Goal: Information Seeking & Learning: Compare options

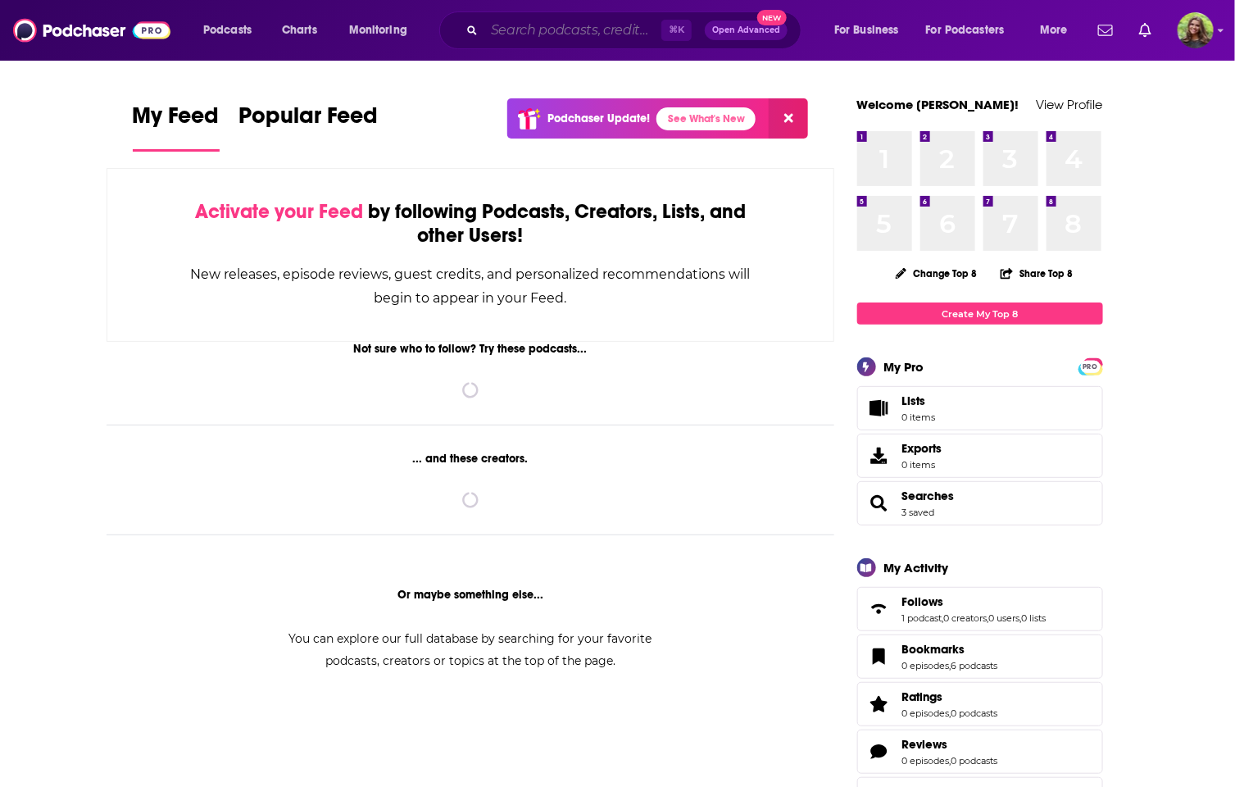
click at [530, 32] on input "Search podcasts, credits, & more..." at bounding box center [572, 30] width 177 height 26
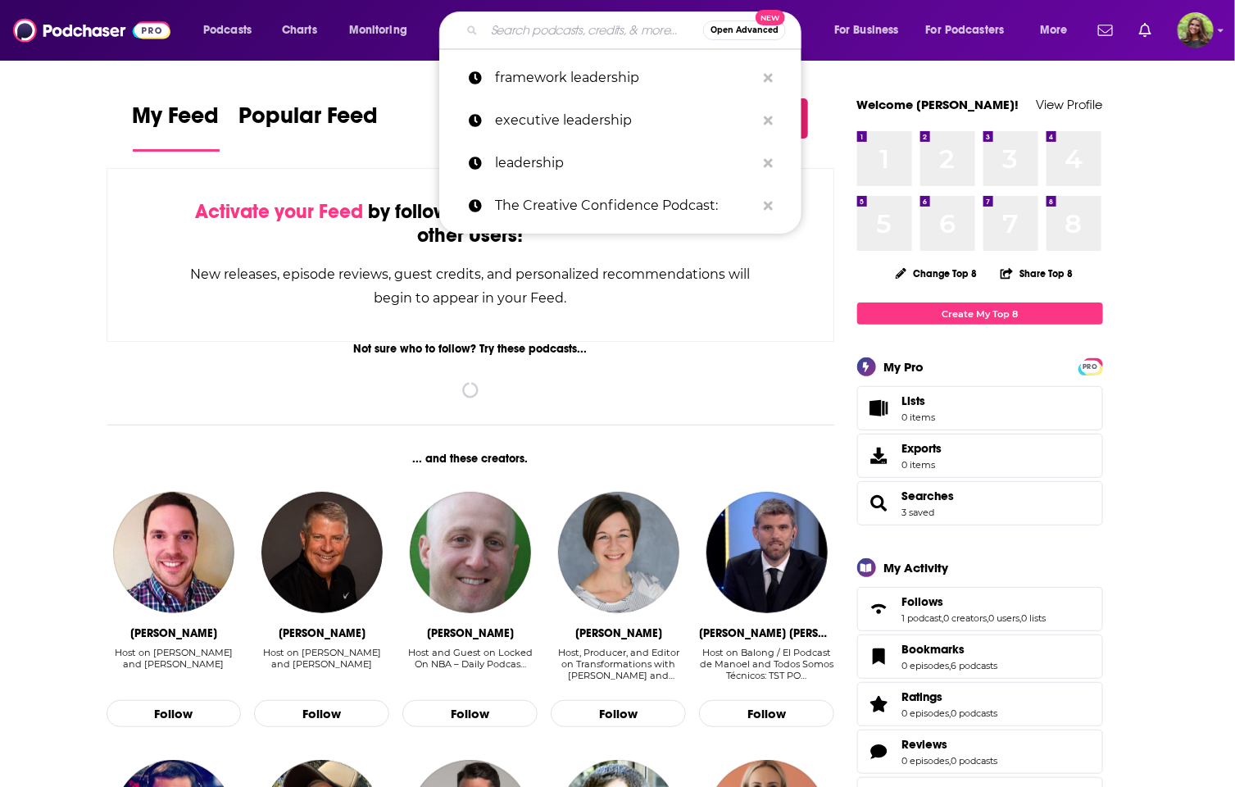
paste input "Future of Everything"
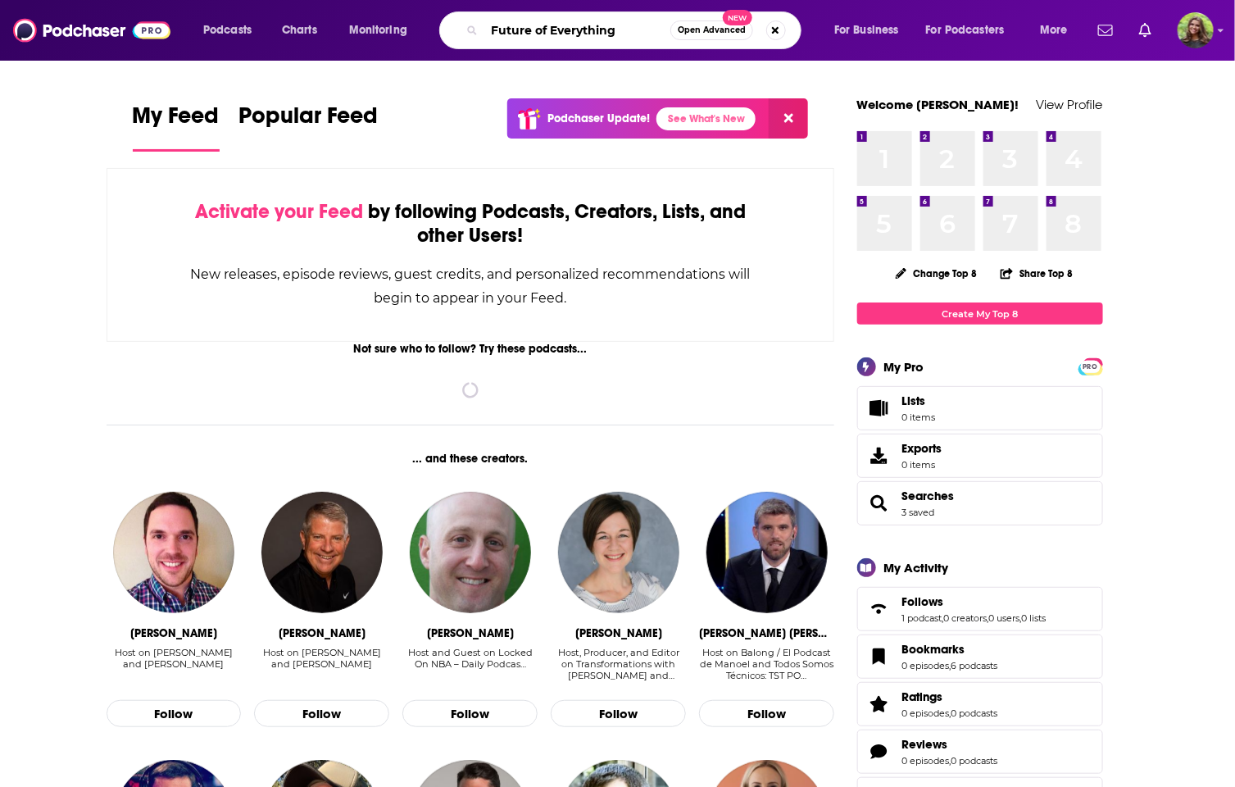
type input "Future of Everything"
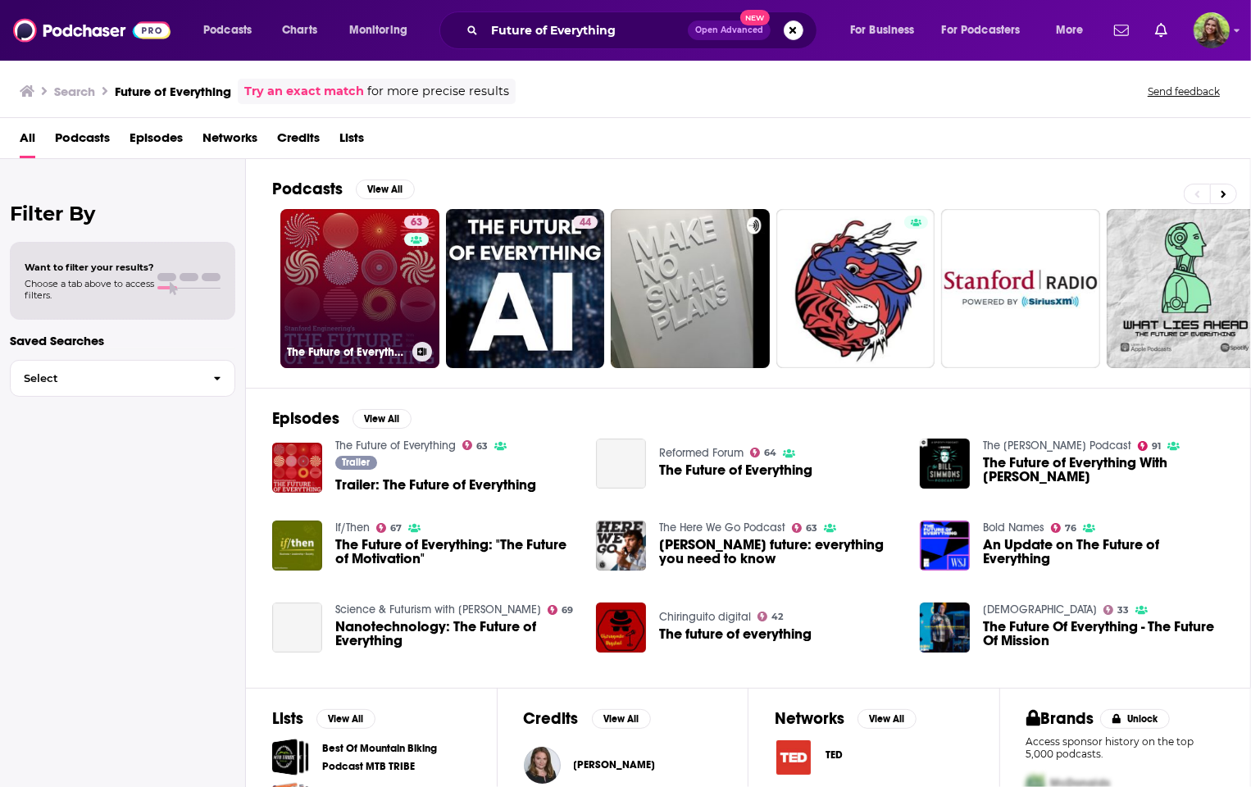
click at [379, 285] on link "63 The Future of Everything" at bounding box center [359, 288] width 159 height 159
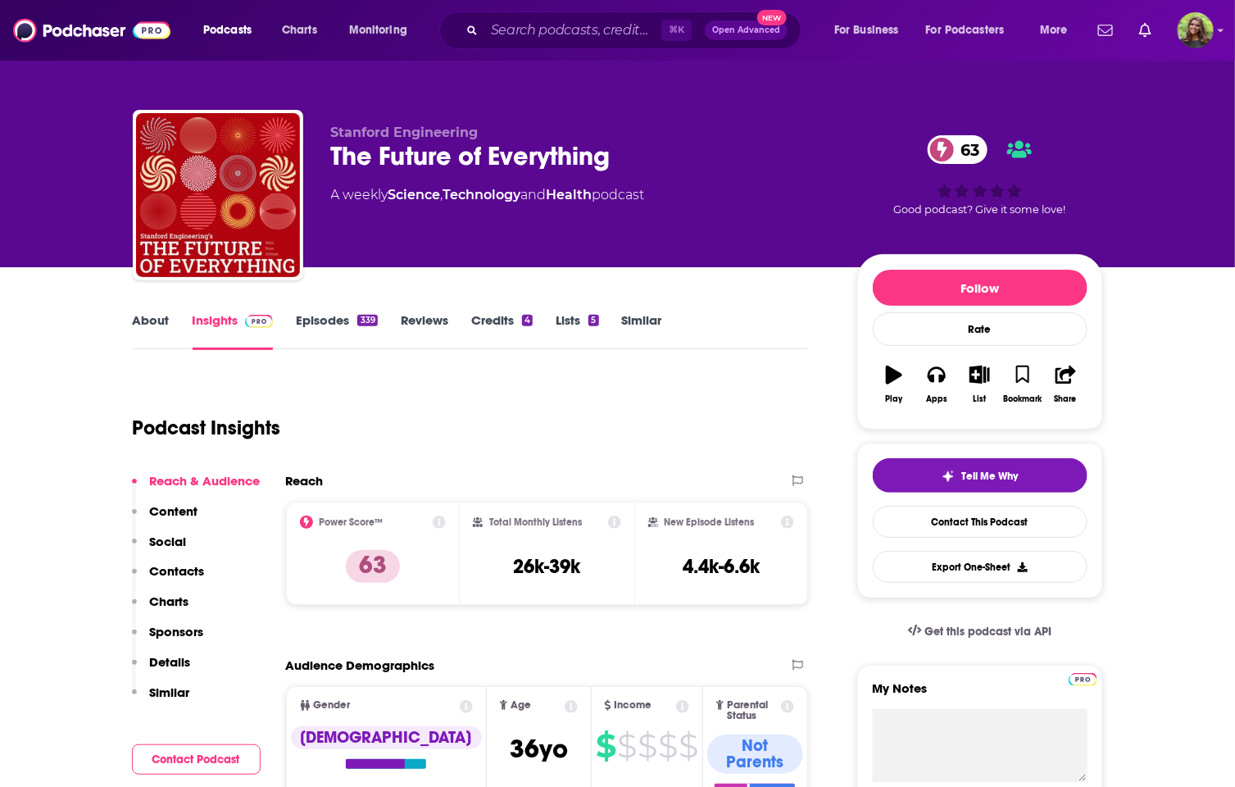
click at [169, 327] on link "About" at bounding box center [151, 331] width 37 height 38
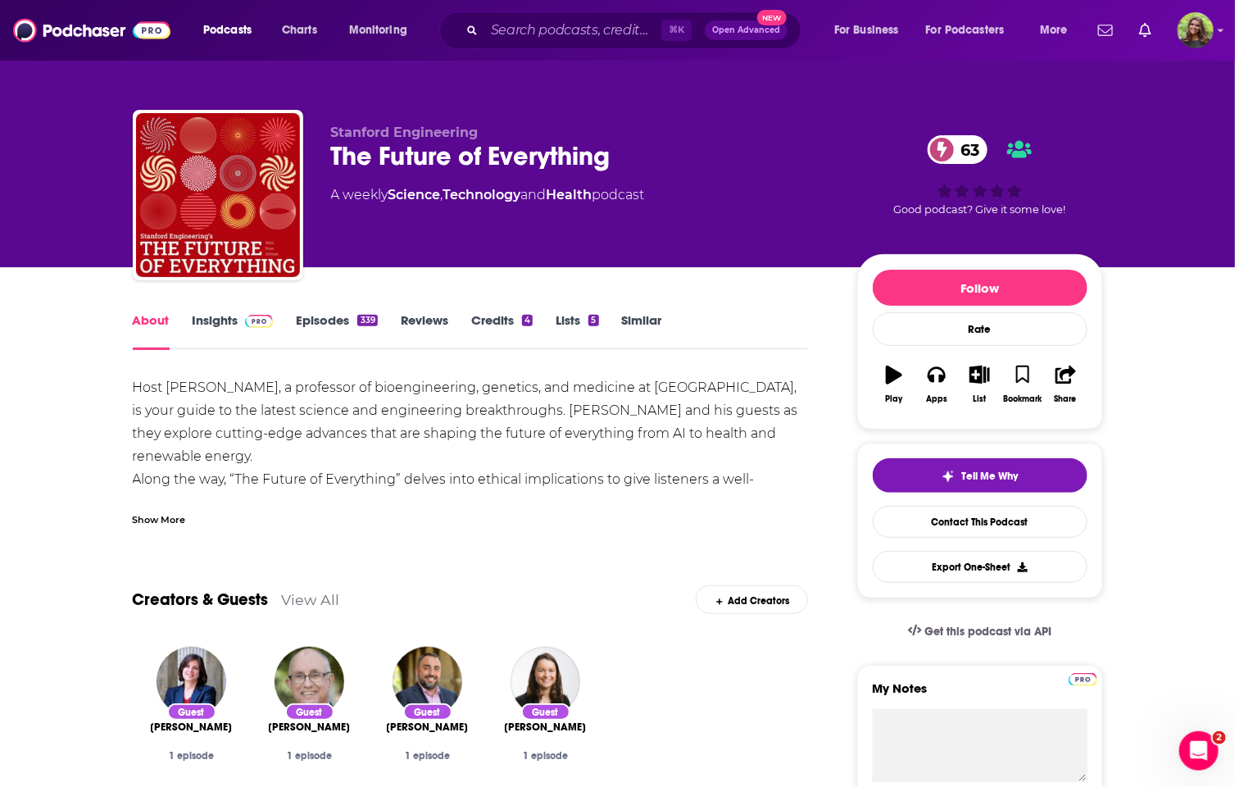
click at [631, 318] on link "Similar" at bounding box center [642, 331] width 40 height 38
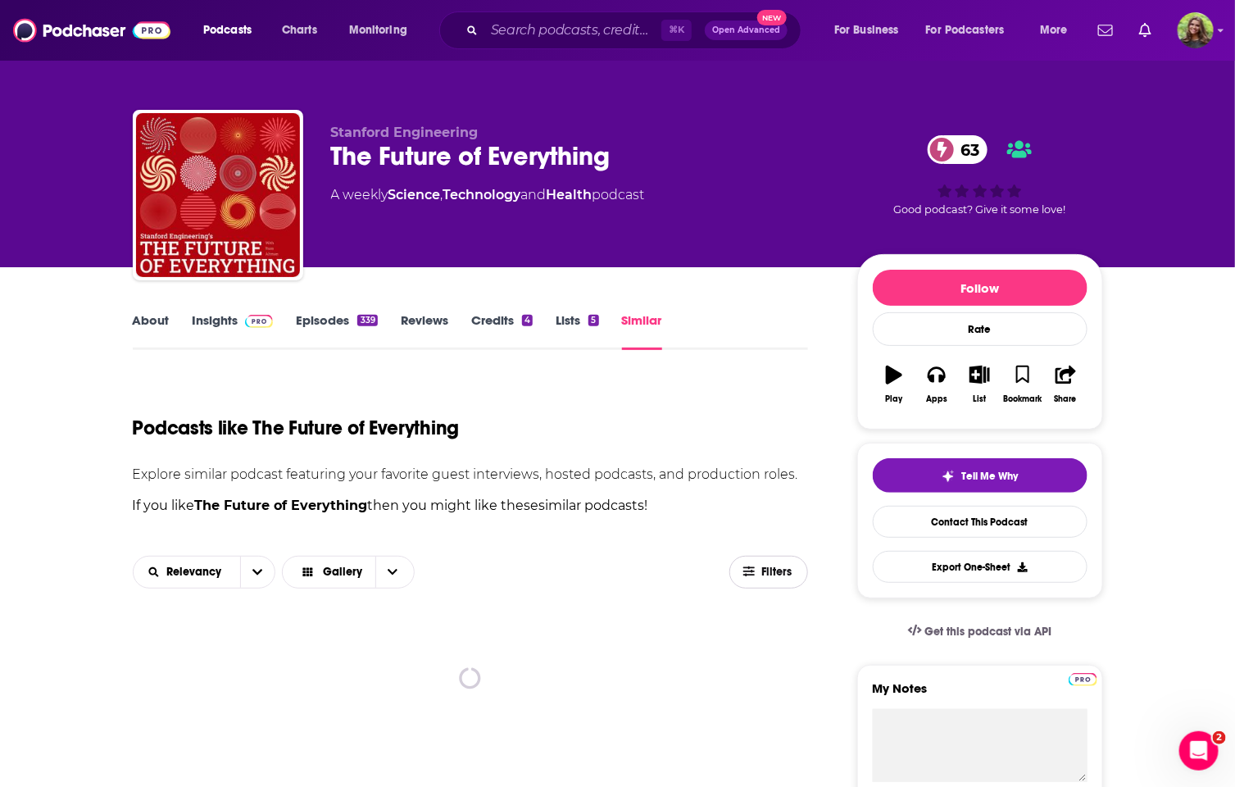
click at [770, 566] on span "Filters" at bounding box center [777, 571] width 33 height 11
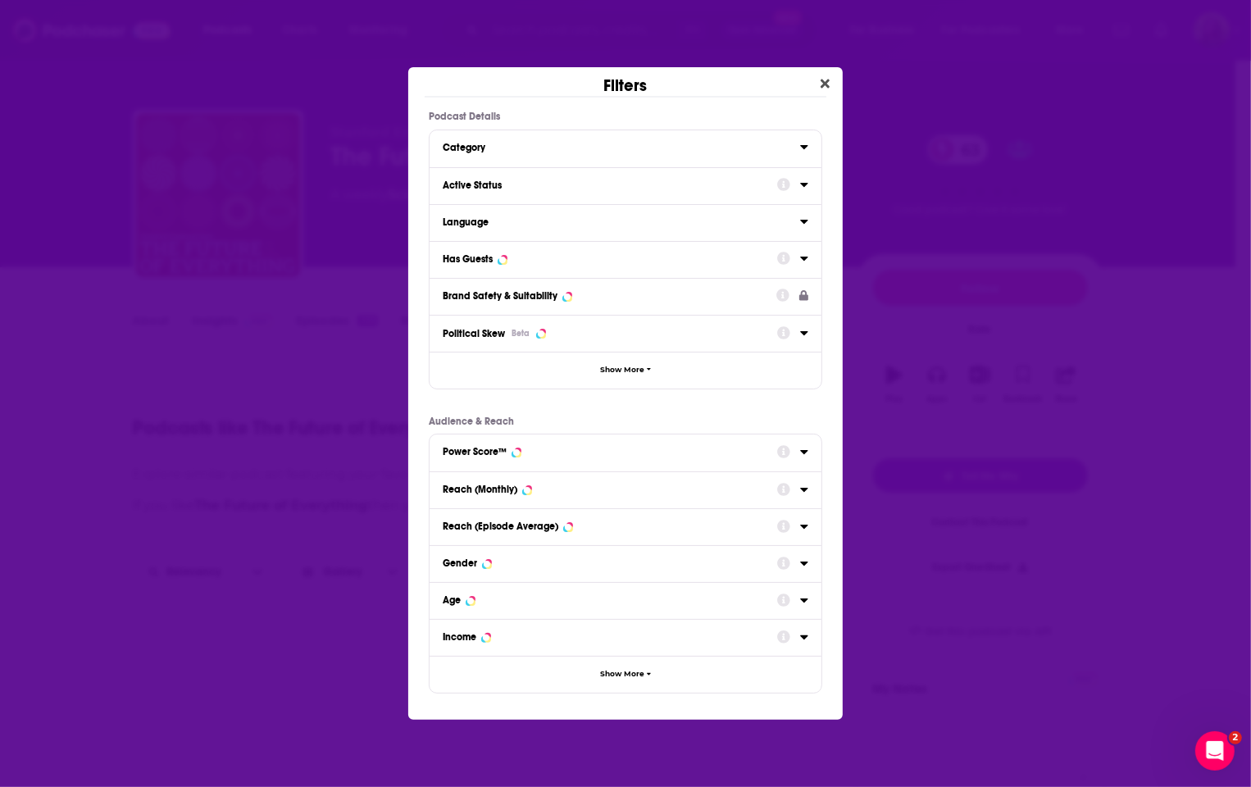
click at [501, 181] on div "Active Status" at bounding box center [605, 184] width 324 height 11
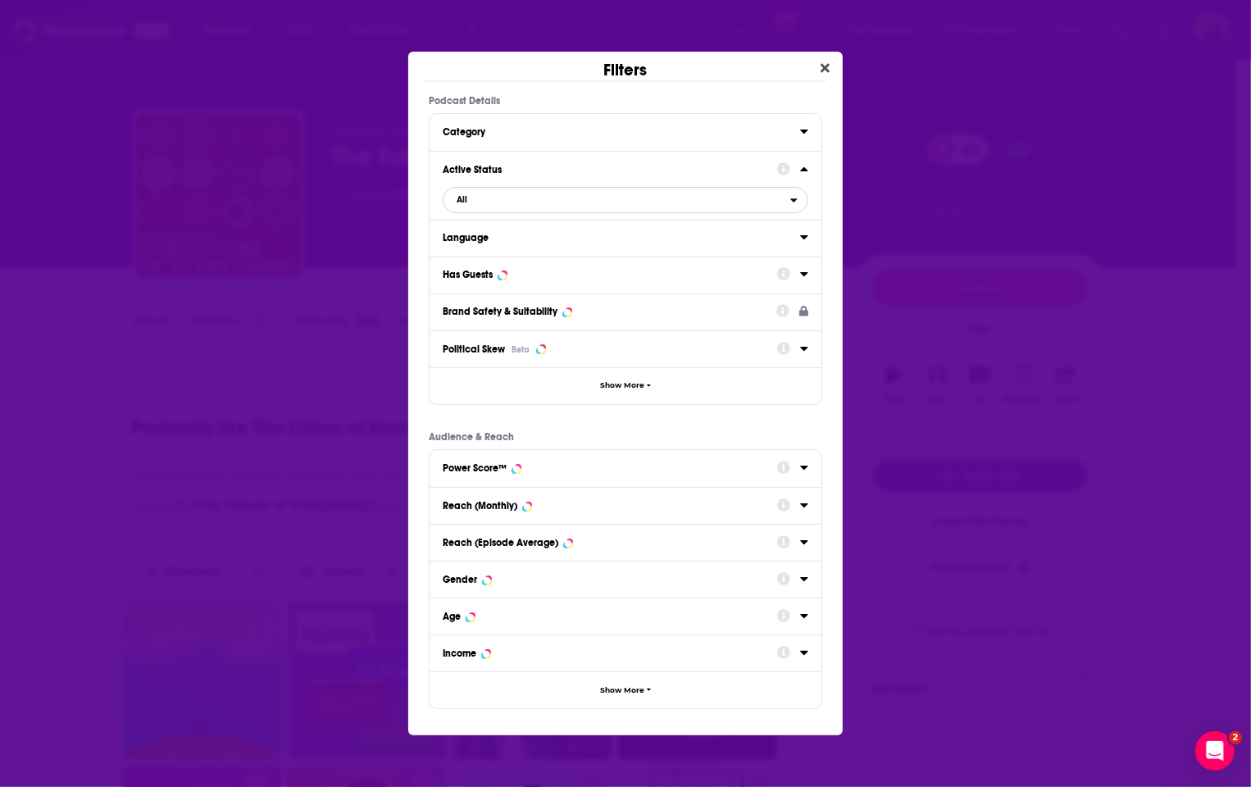
click at [533, 202] on span "All" at bounding box center [616, 199] width 347 height 21
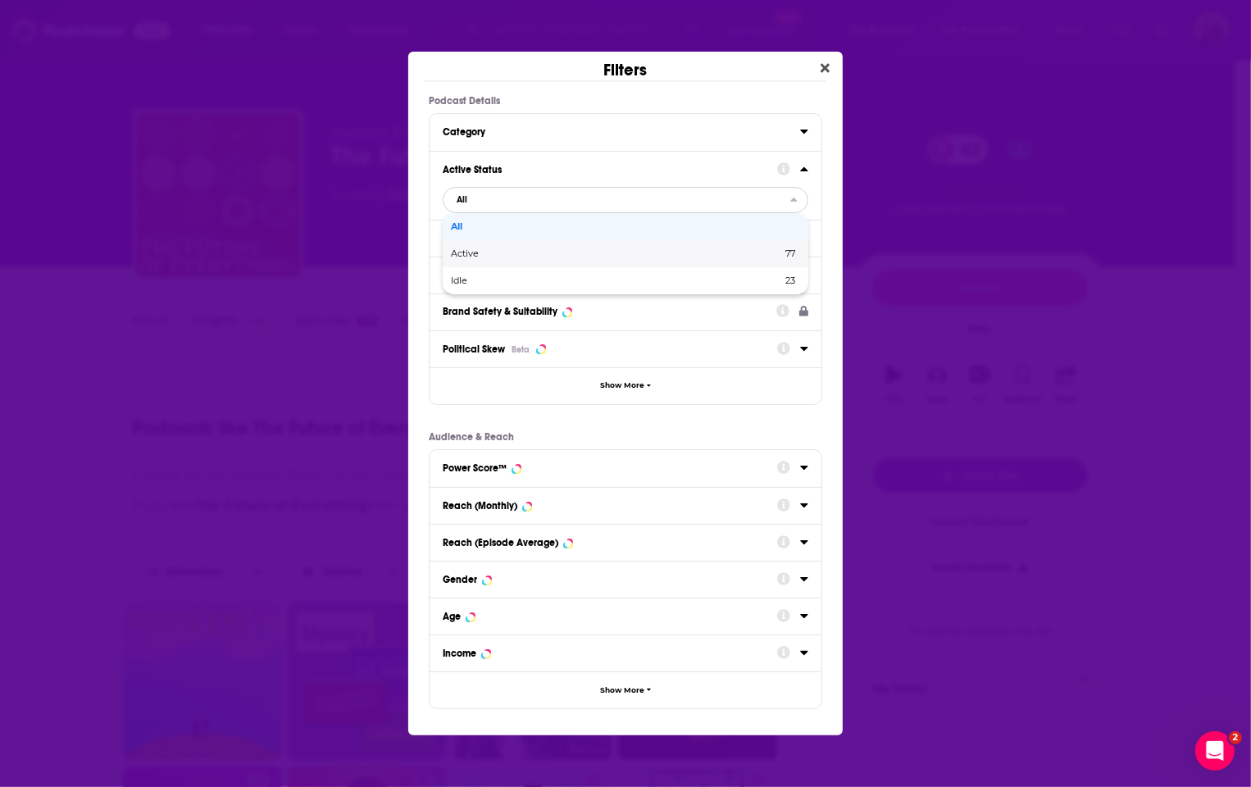
click at [531, 246] on div "Active 77" at bounding box center [625, 253] width 365 height 27
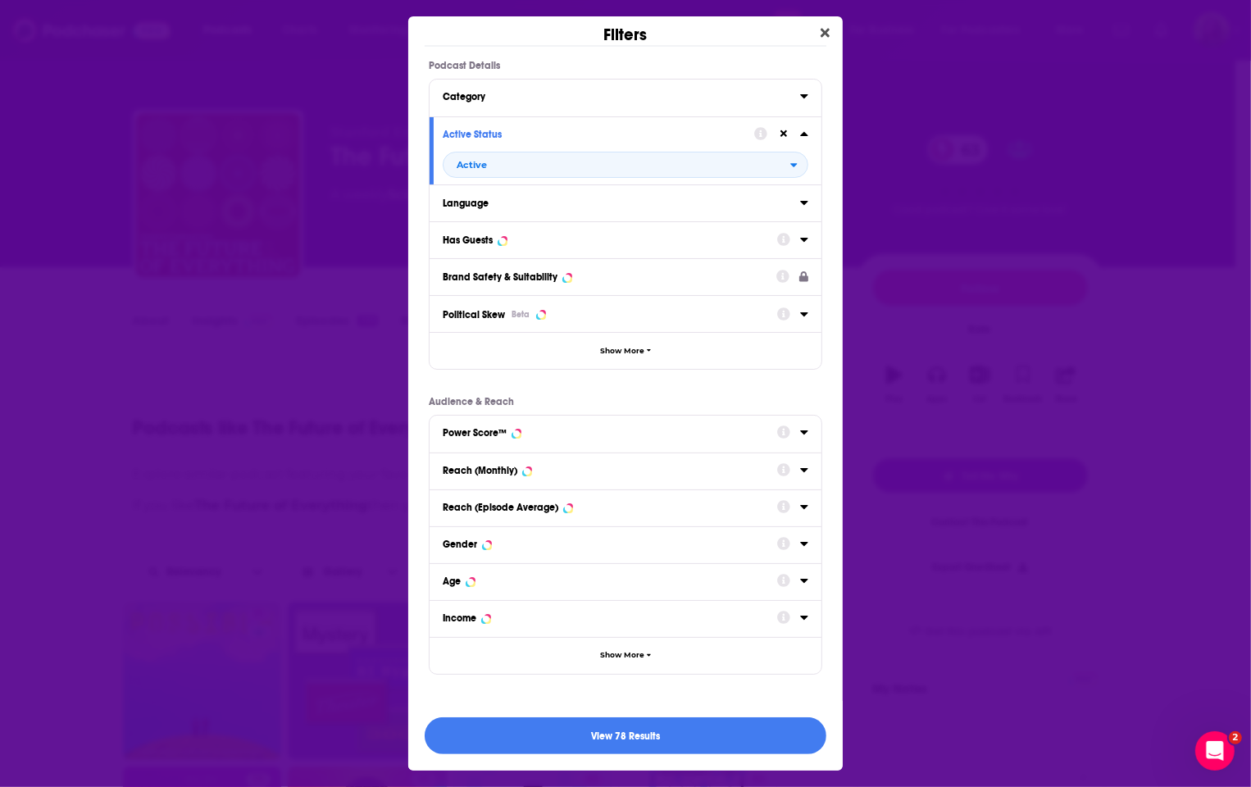
click at [511, 240] on div "Has Guests" at bounding box center [605, 239] width 324 height 11
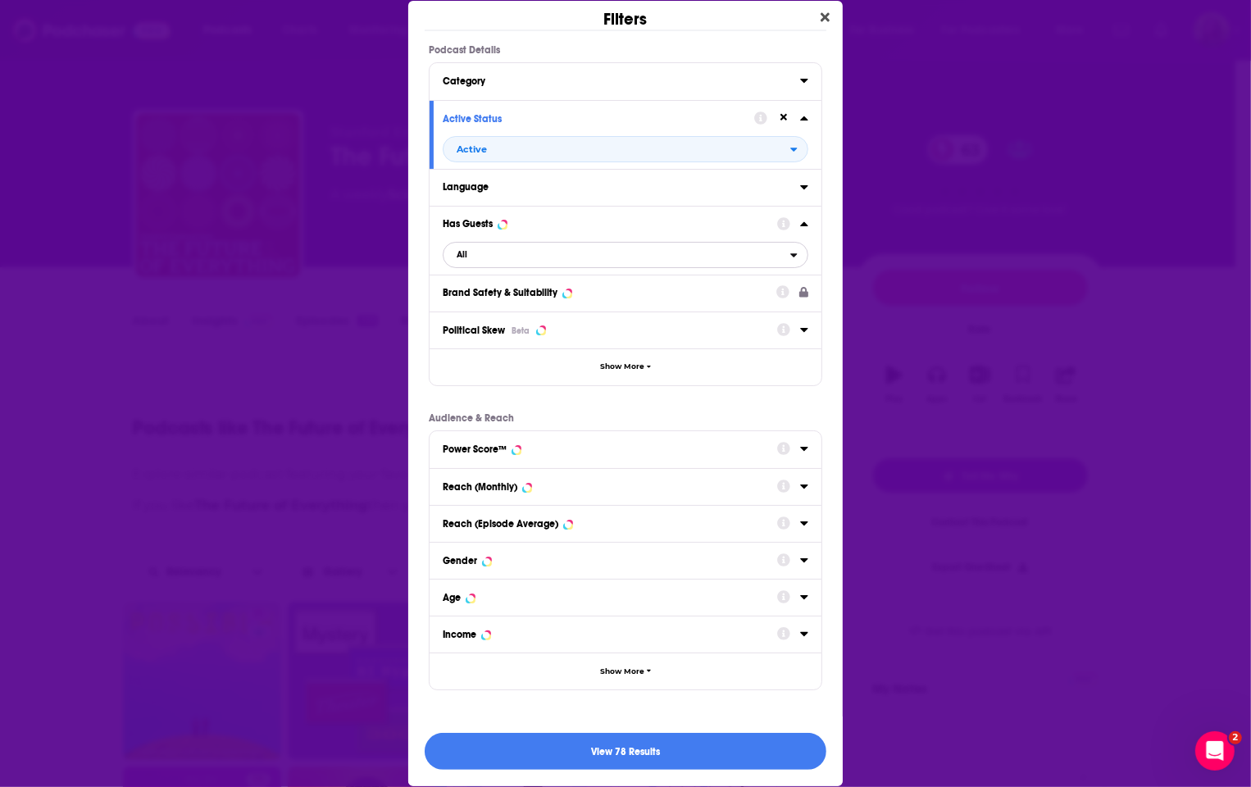
click at [529, 253] on span "All" at bounding box center [616, 254] width 347 height 21
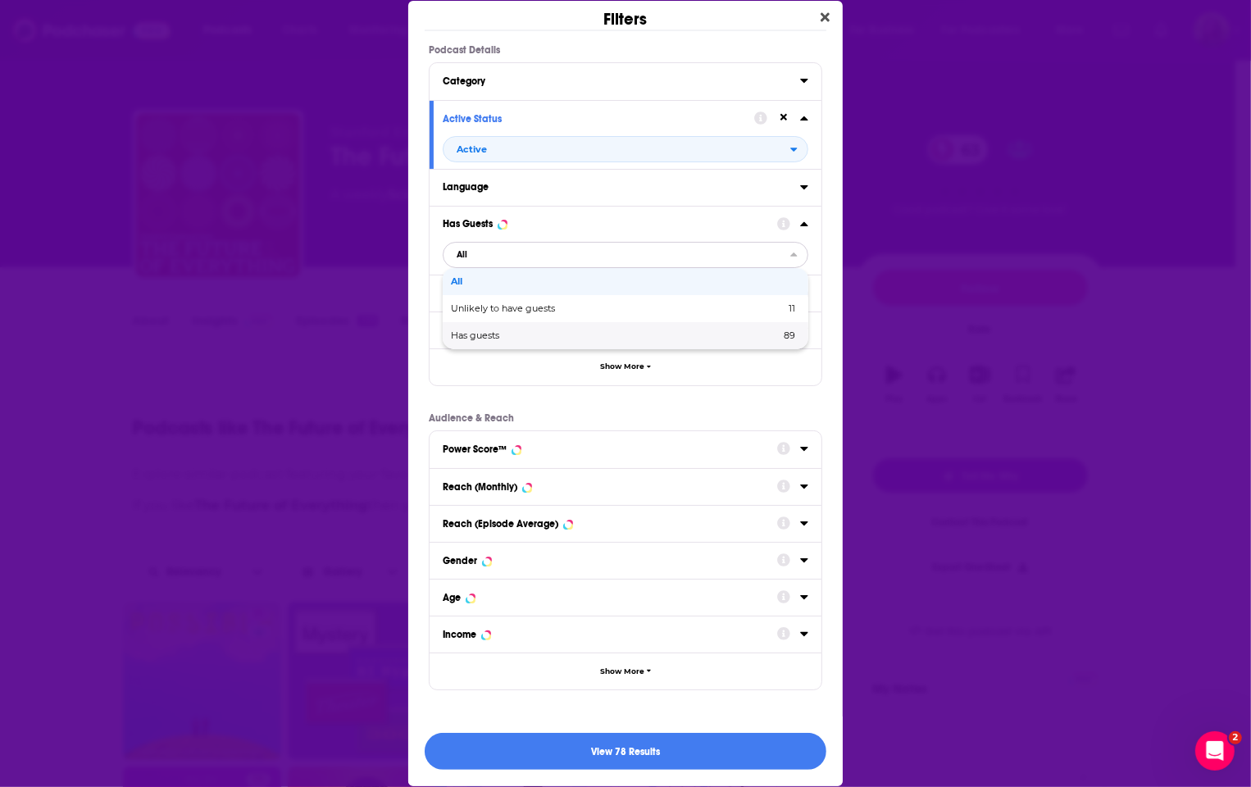
click at [506, 337] on span "Has guests" at bounding box center [545, 335] width 188 height 9
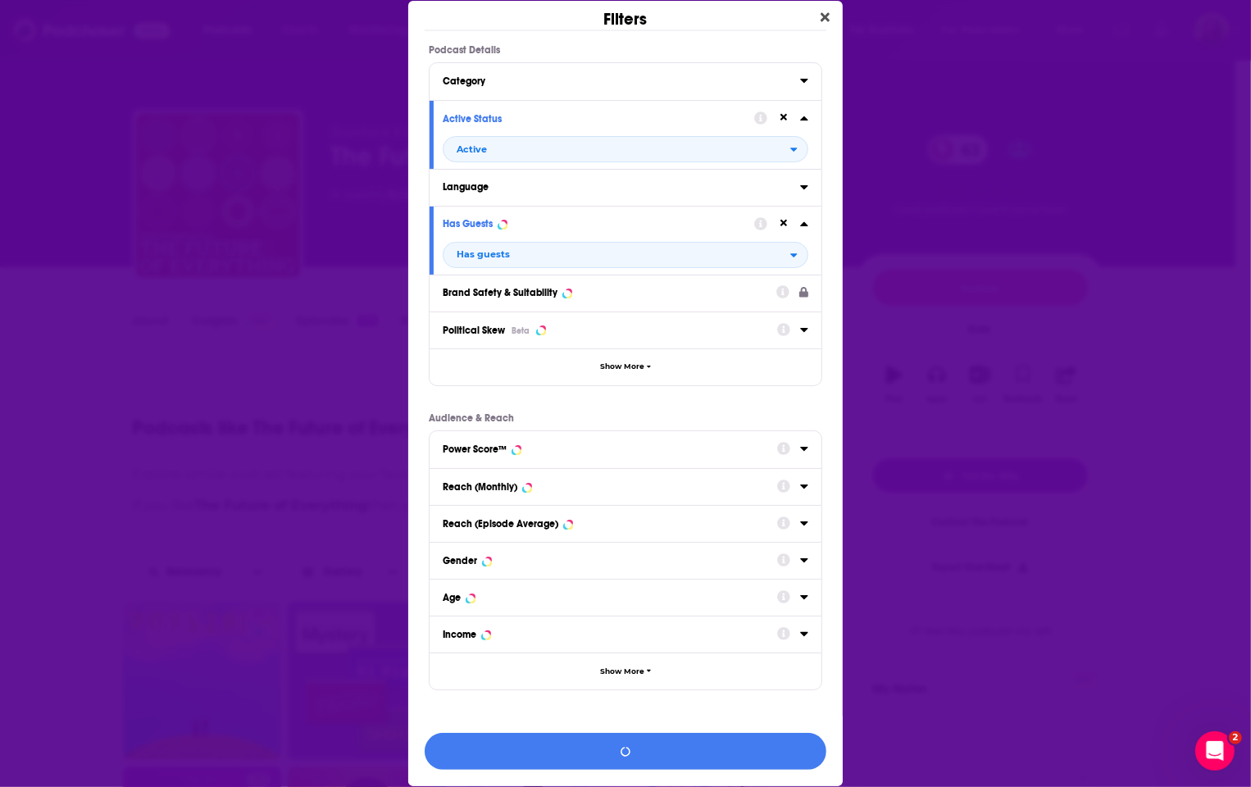
click at [509, 86] on button "Category" at bounding box center [621, 80] width 357 height 20
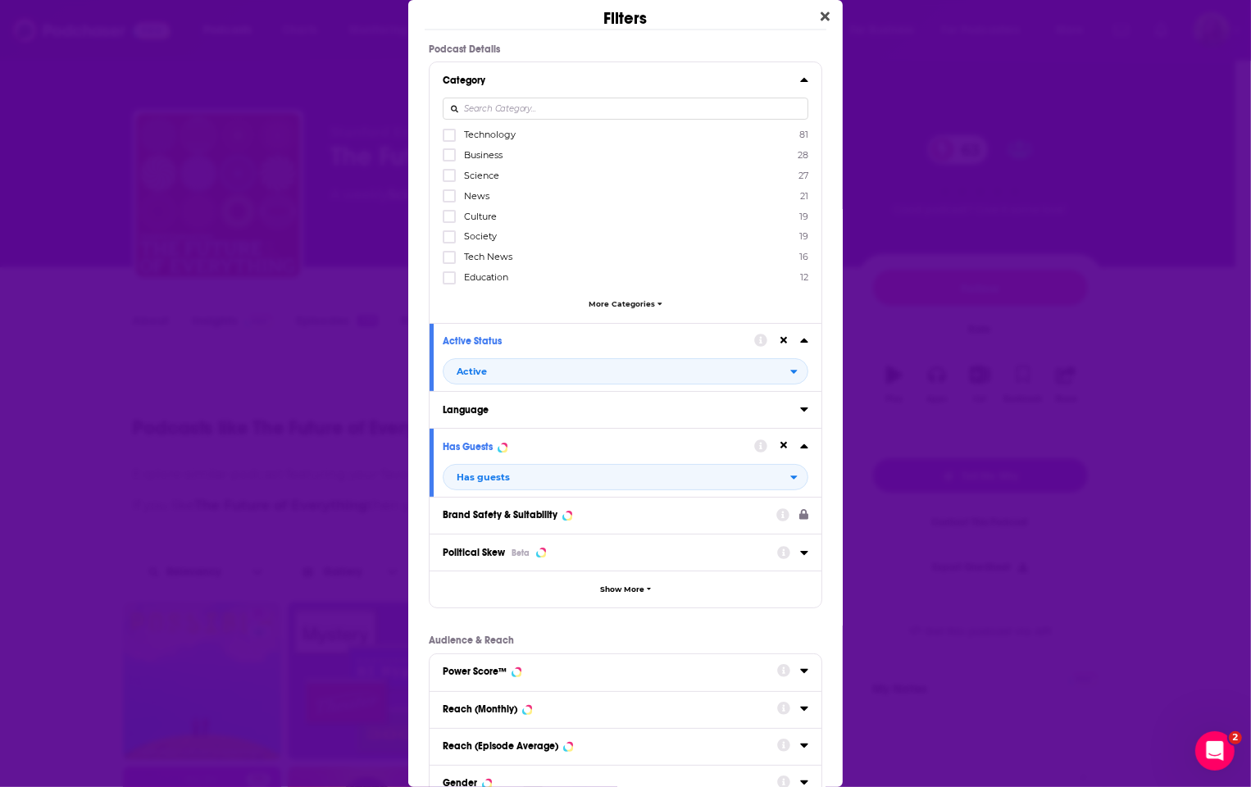
click at [508, 134] on span "Technology" at bounding box center [490, 134] width 52 height 11
click at [449, 140] on input "multiSelectOption-technology-0" at bounding box center [449, 140] width 0 height 0
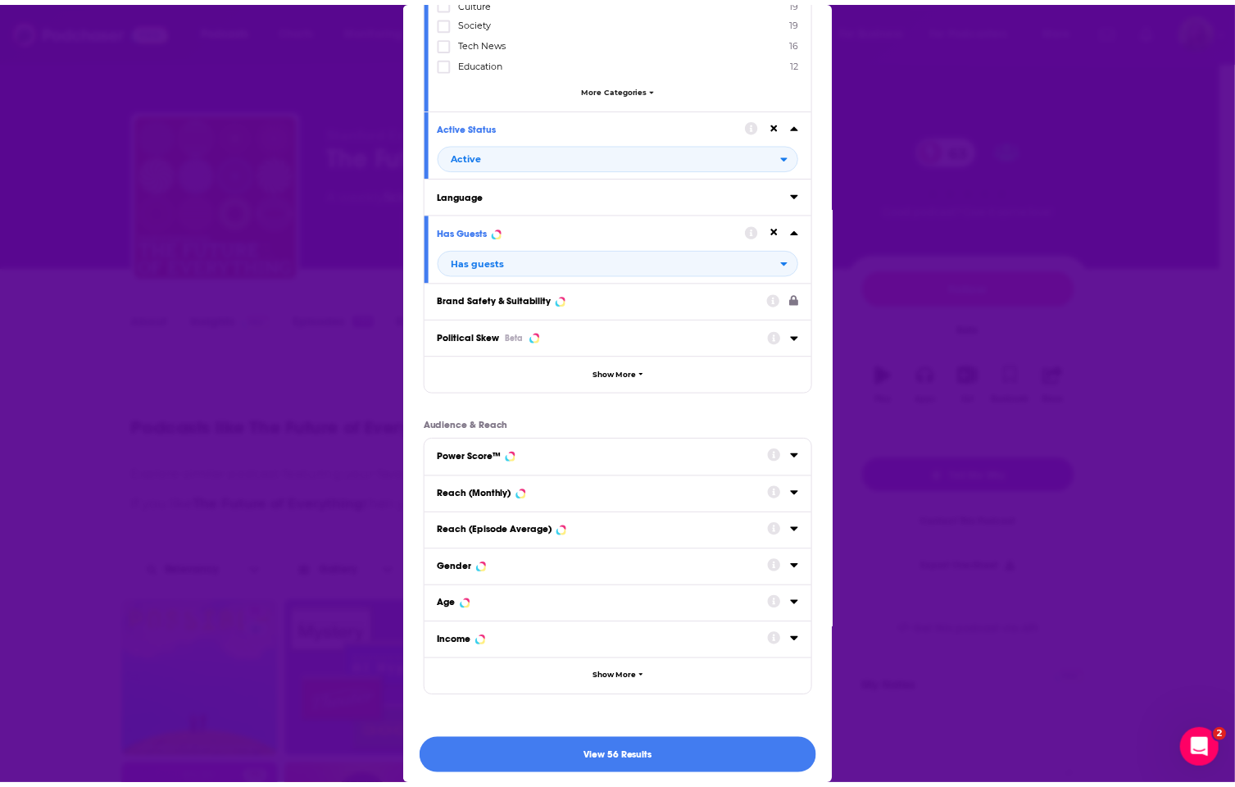
scroll to position [218, 0]
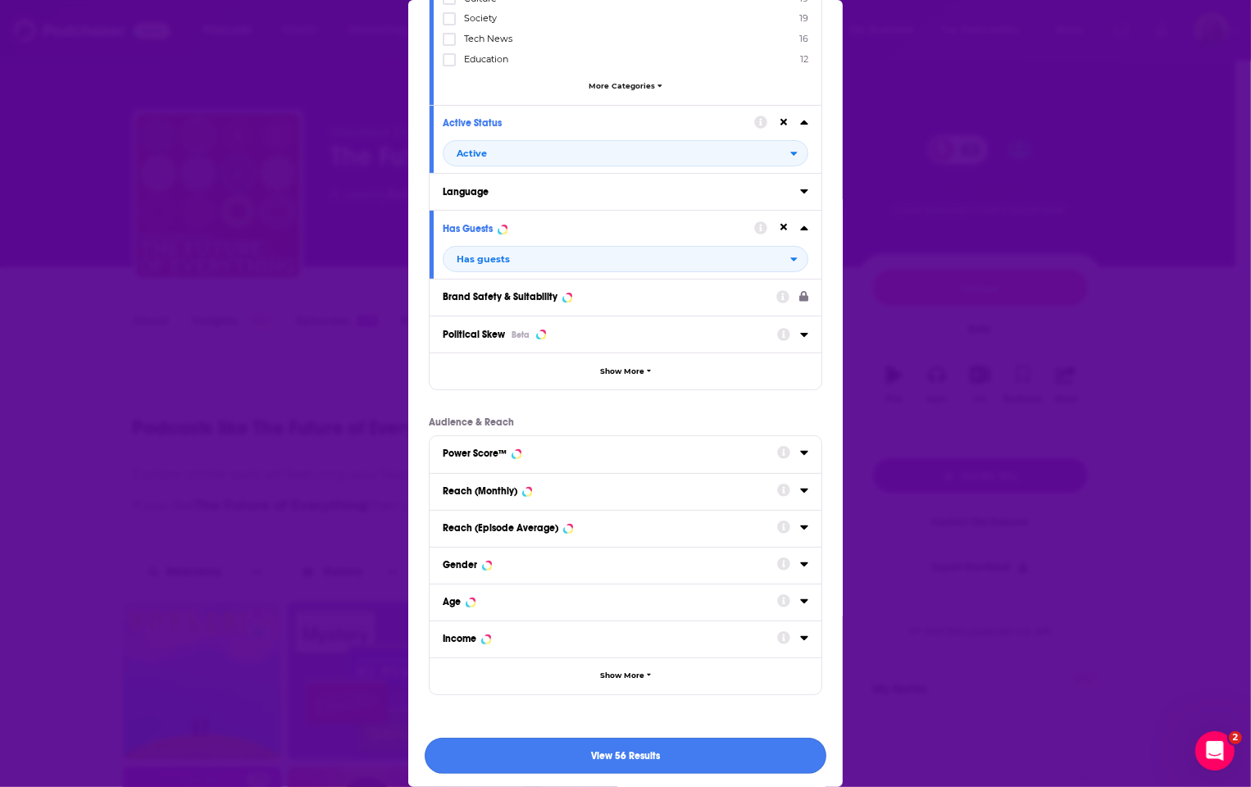
click at [646, 761] on button "View 56 Results" at bounding box center [625, 756] width 402 height 37
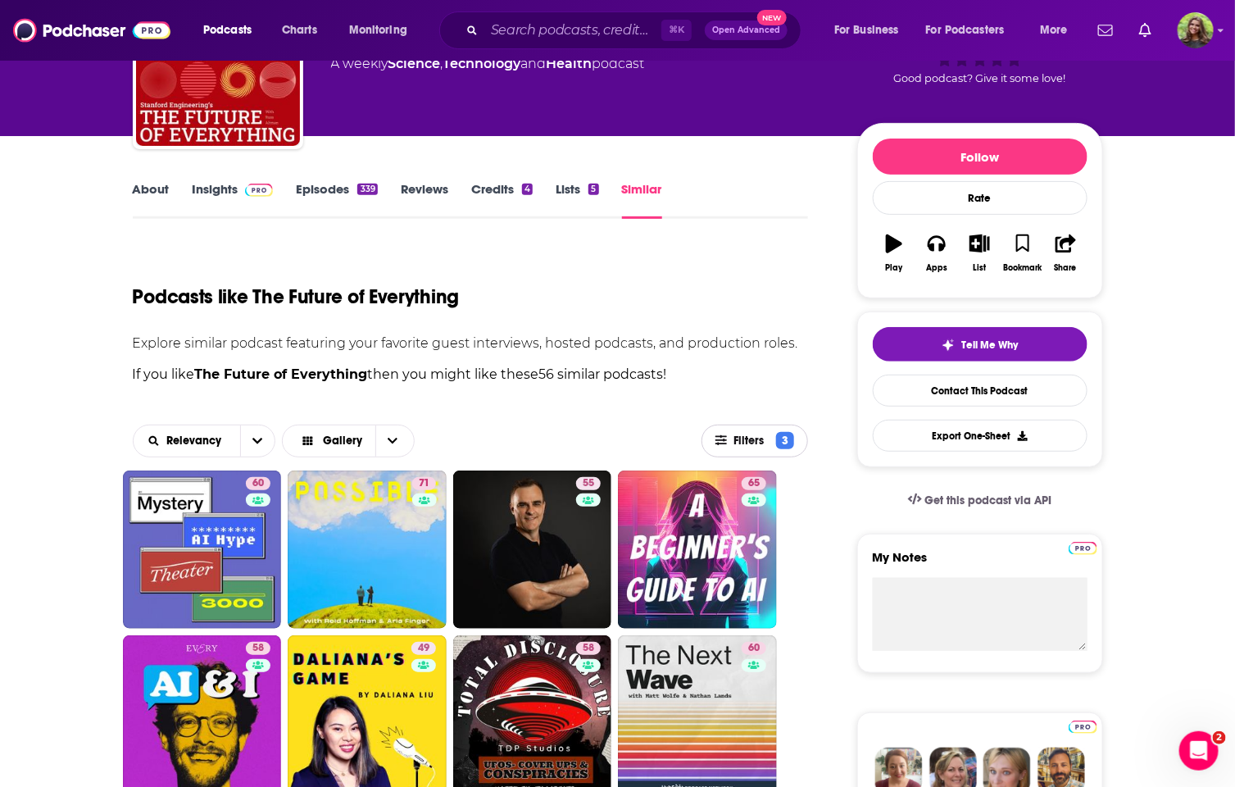
scroll to position [136, 0]
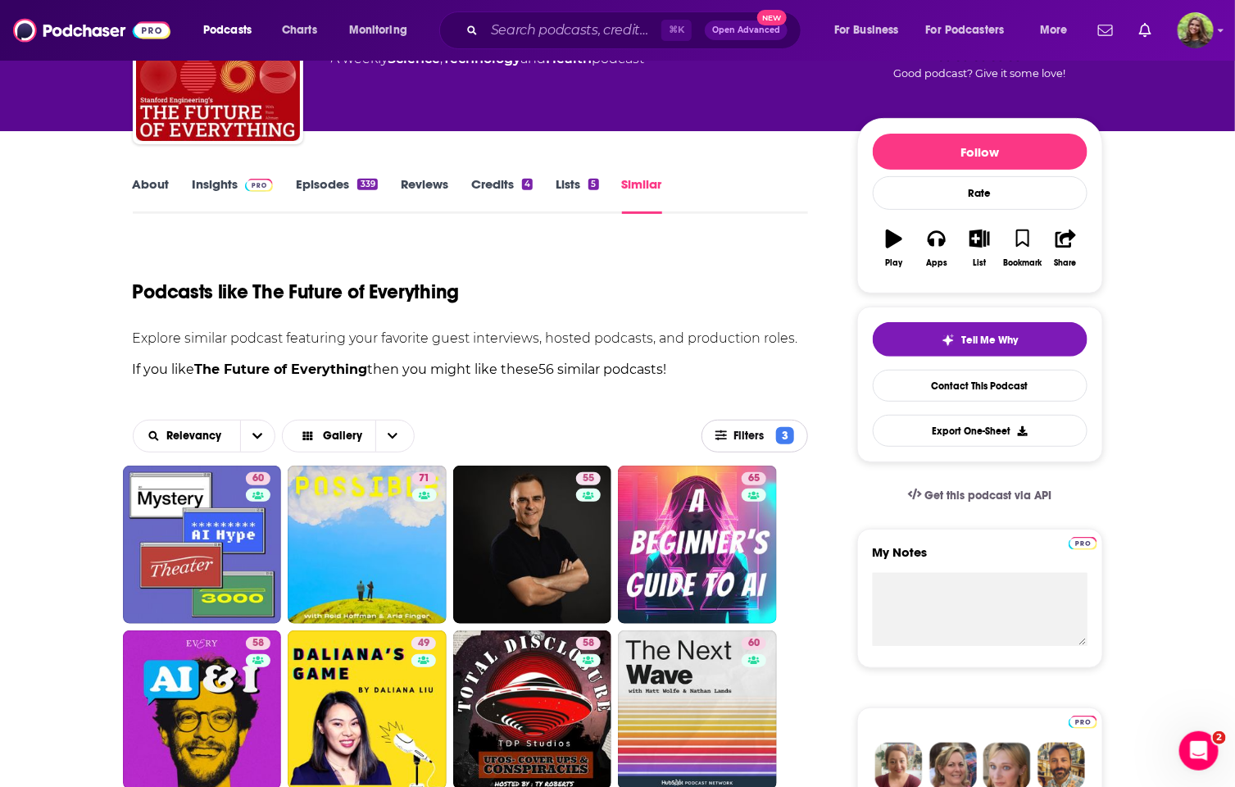
click at [736, 436] on span "Filters" at bounding box center [751, 435] width 37 height 11
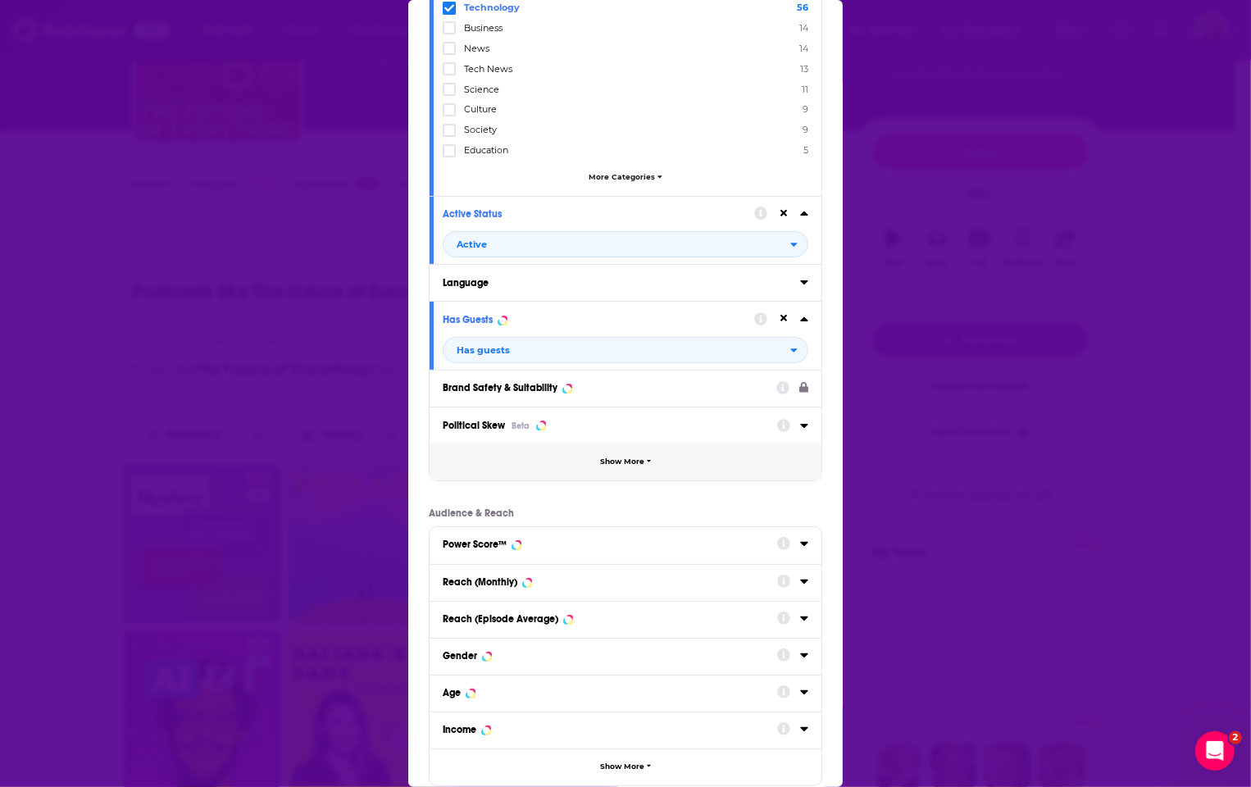
scroll to position [139, 0]
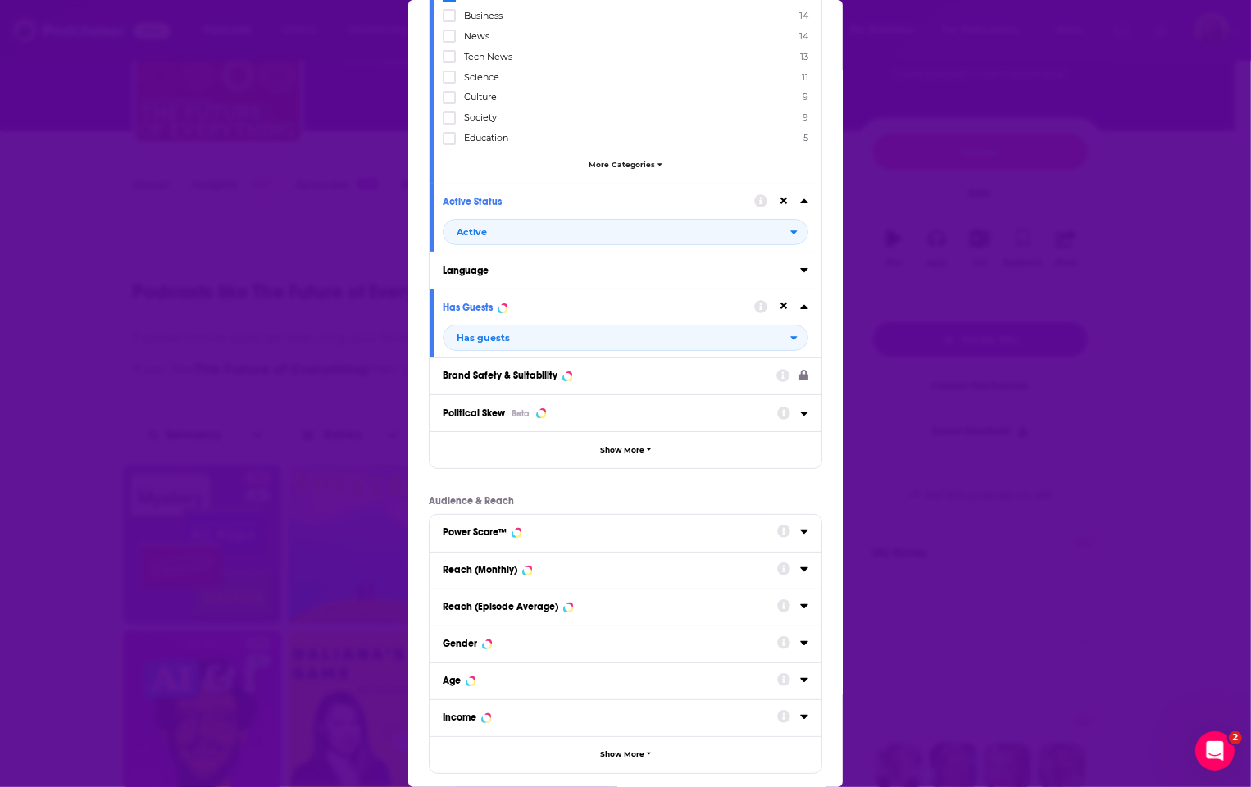
click at [495, 564] on div "Reach (Monthly)" at bounding box center [480, 569] width 75 height 11
click at [664, 600] on input "Dialog" at bounding box center [718, 599] width 179 height 26
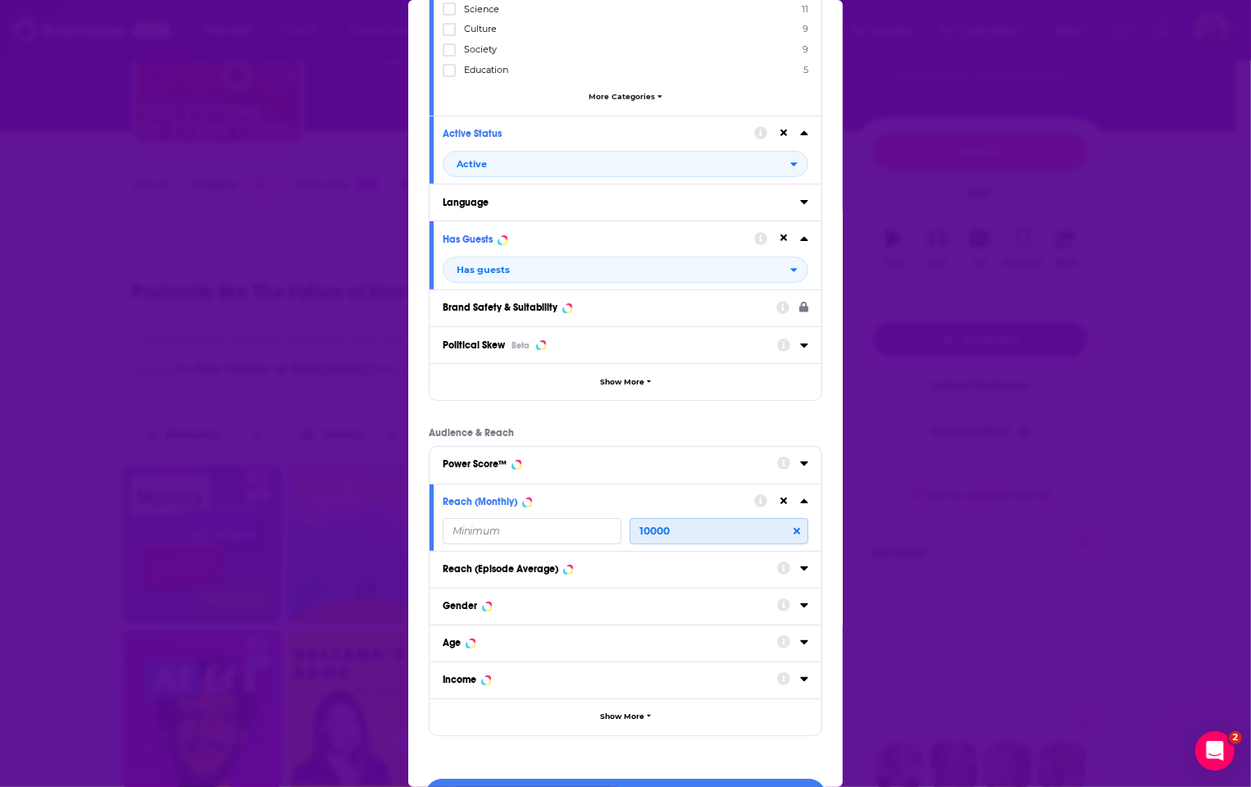
scroll to position [300, 0]
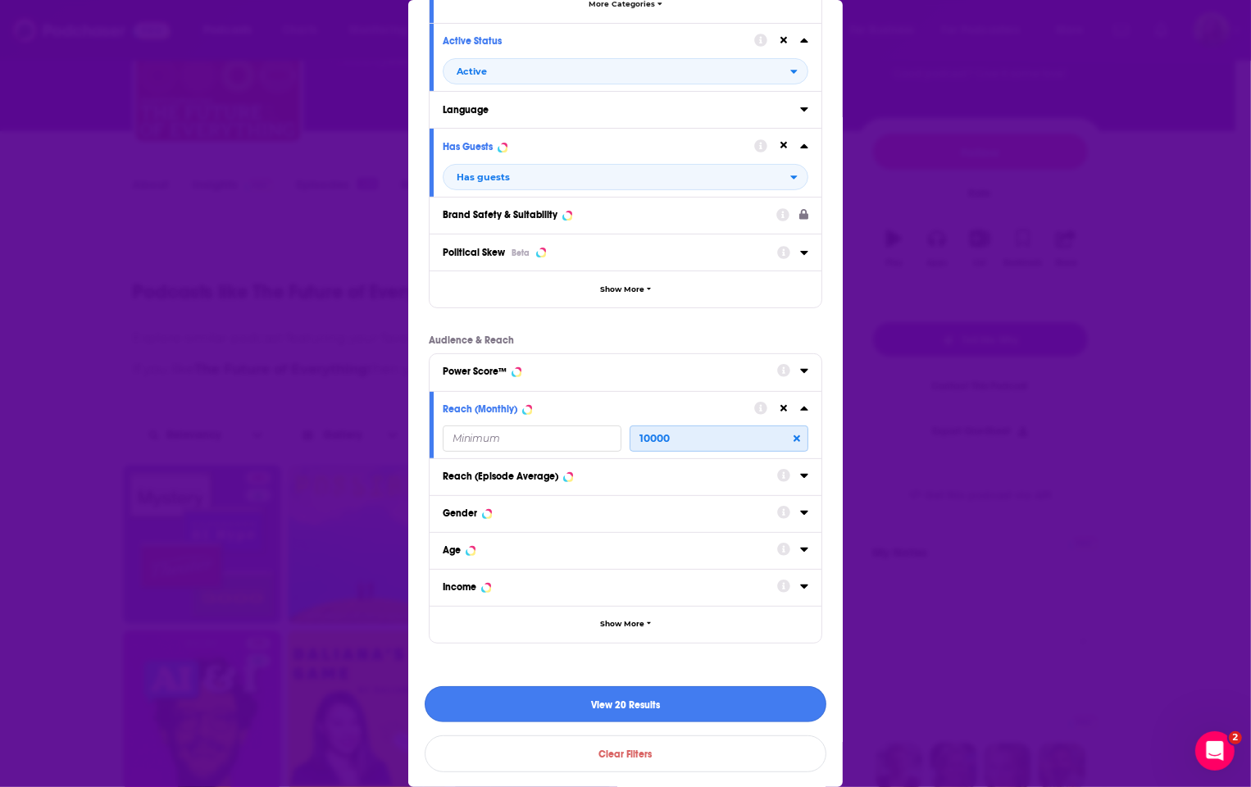
type input "10000"
click at [574, 698] on button "View 20 Results" at bounding box center [625, 704] width 402 height 37
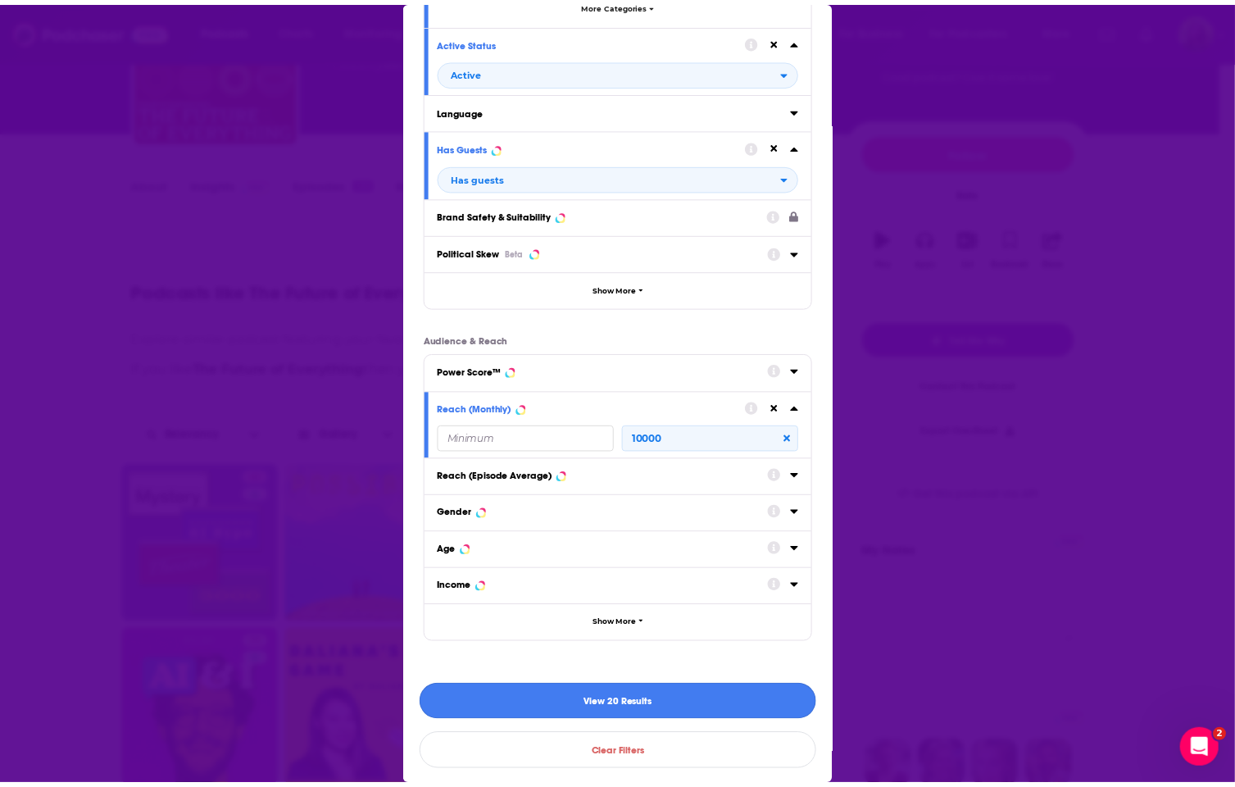
scroll to position [136, 0]
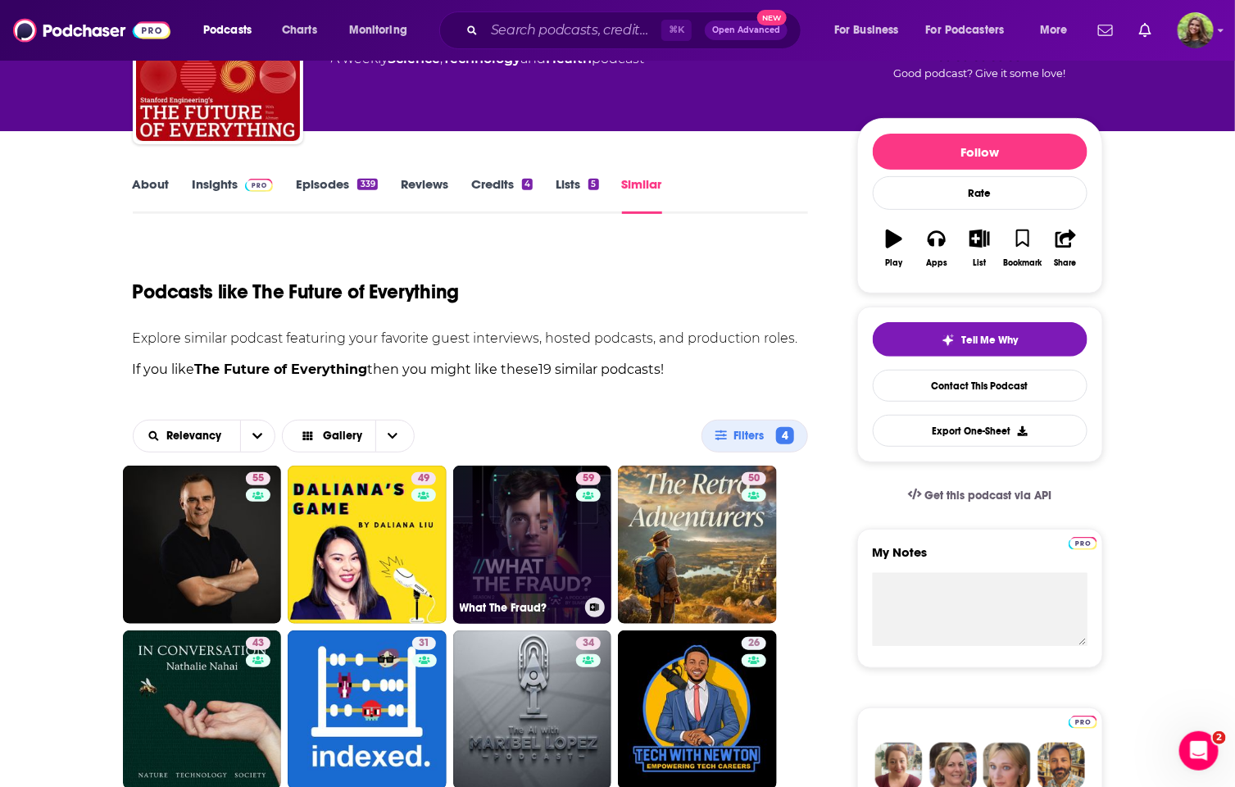
click at [505, 542] on link "59 What The Fraud?" at bounding box center [532, 544] width 159 height 159
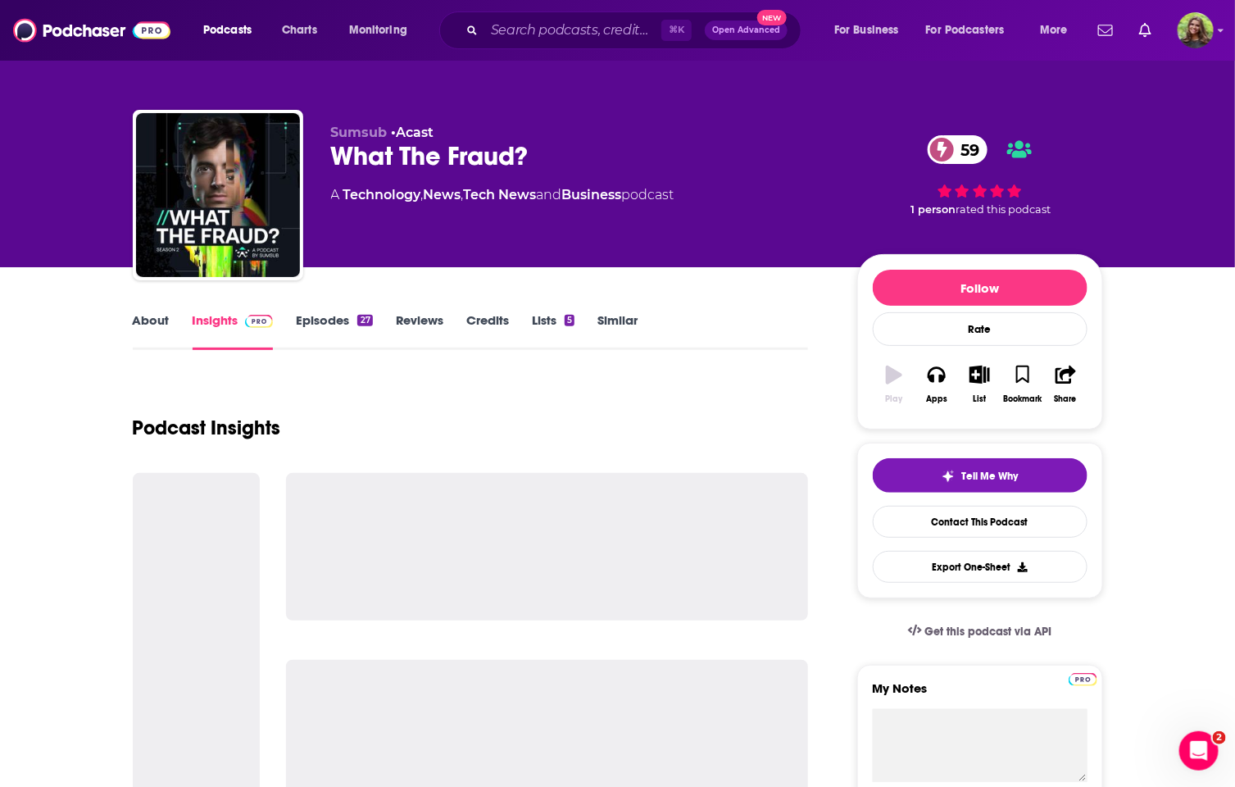
click at [157, 321] on link "About" at bounding box center [151, 331] width 37 height 38
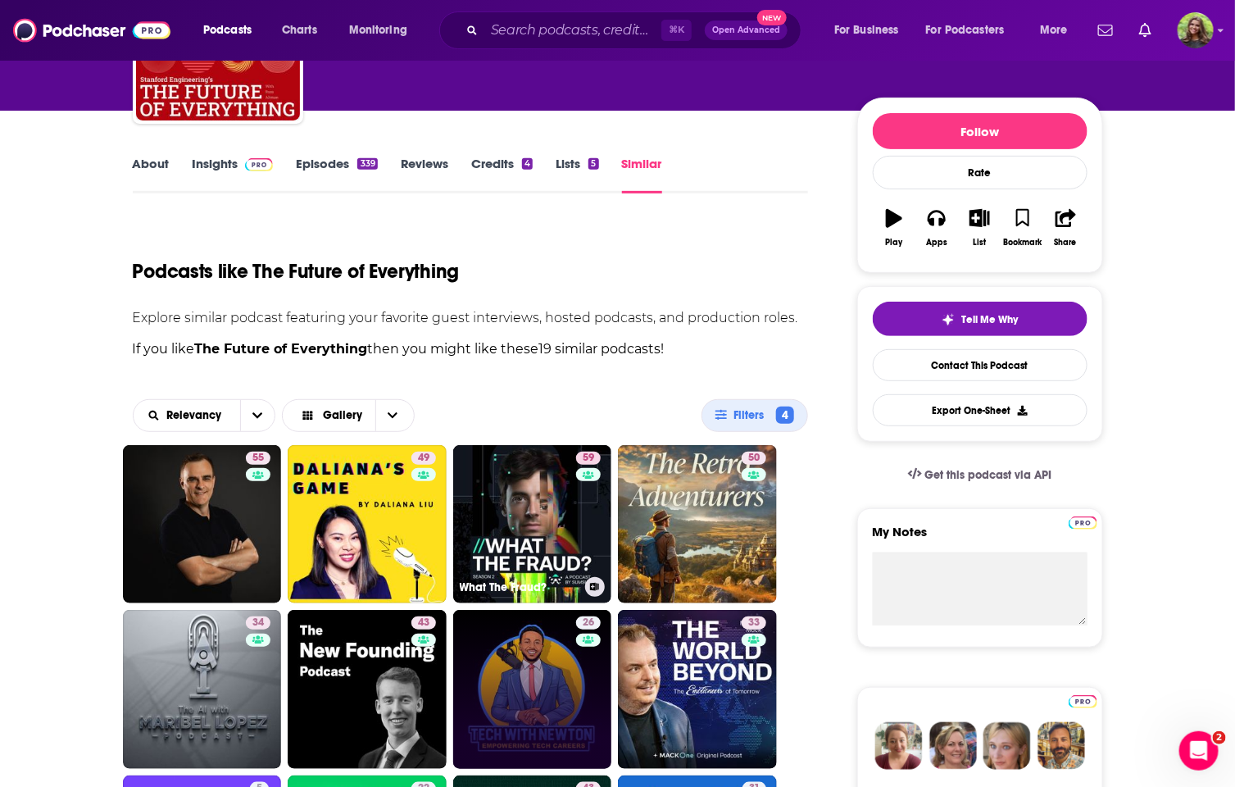
scroll to position [320, 0]
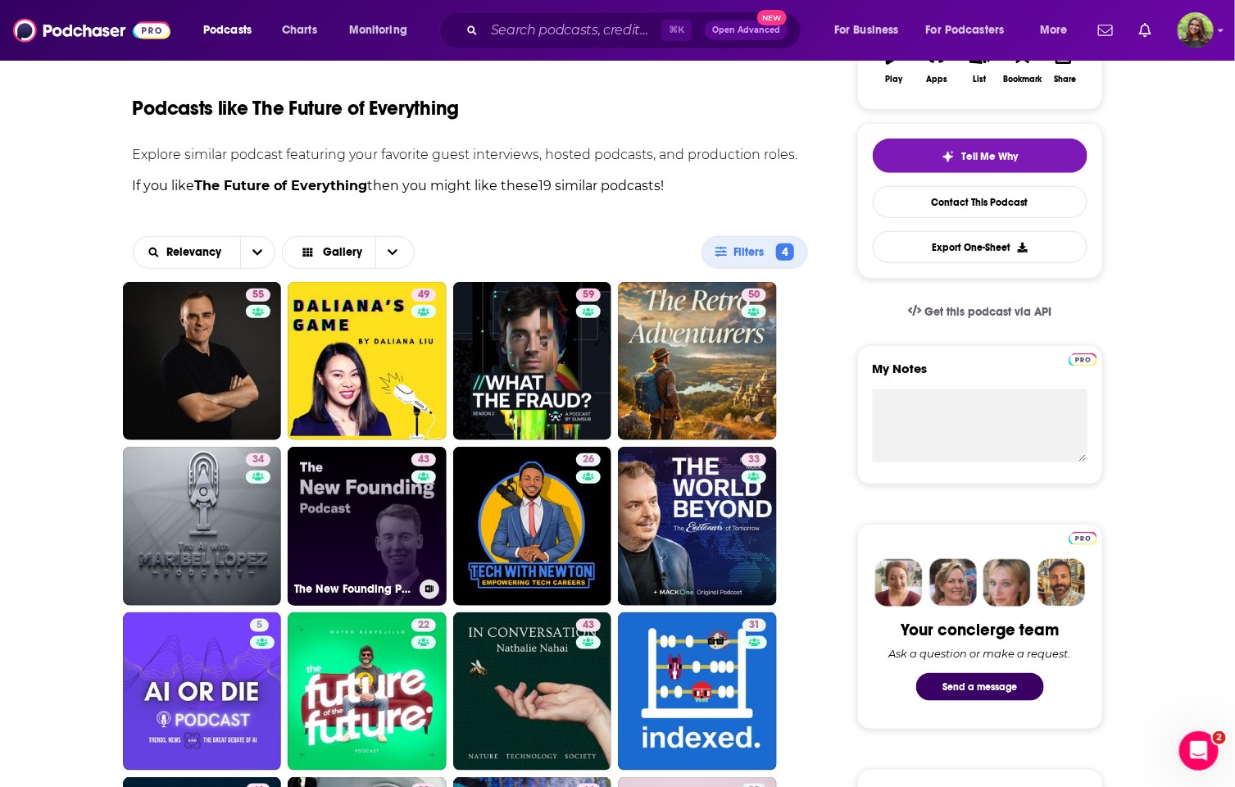
click at [370, 529] on link "43 The New Founding Podcast" at bounding box center [367, 526] width 159 height 159
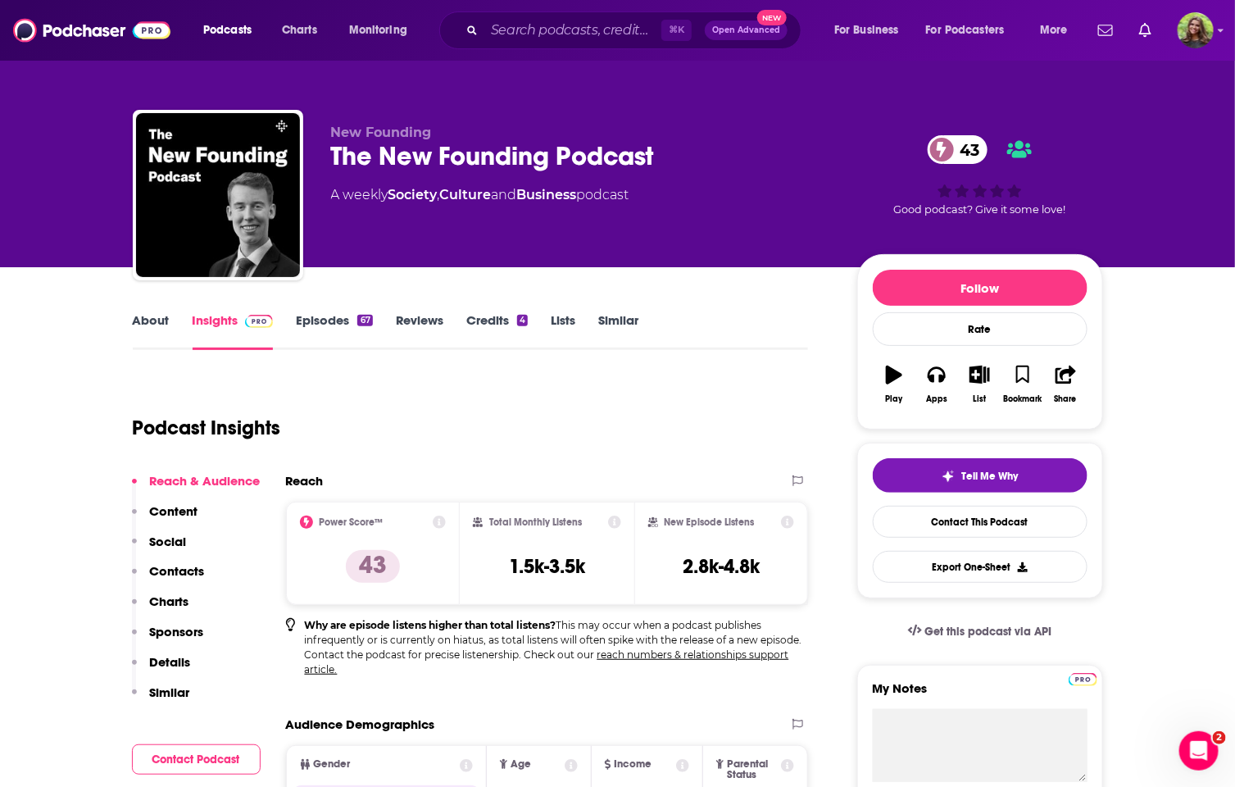
click at [143, 325] on link "About" at bounding box center [151, 331] width 37 height 38
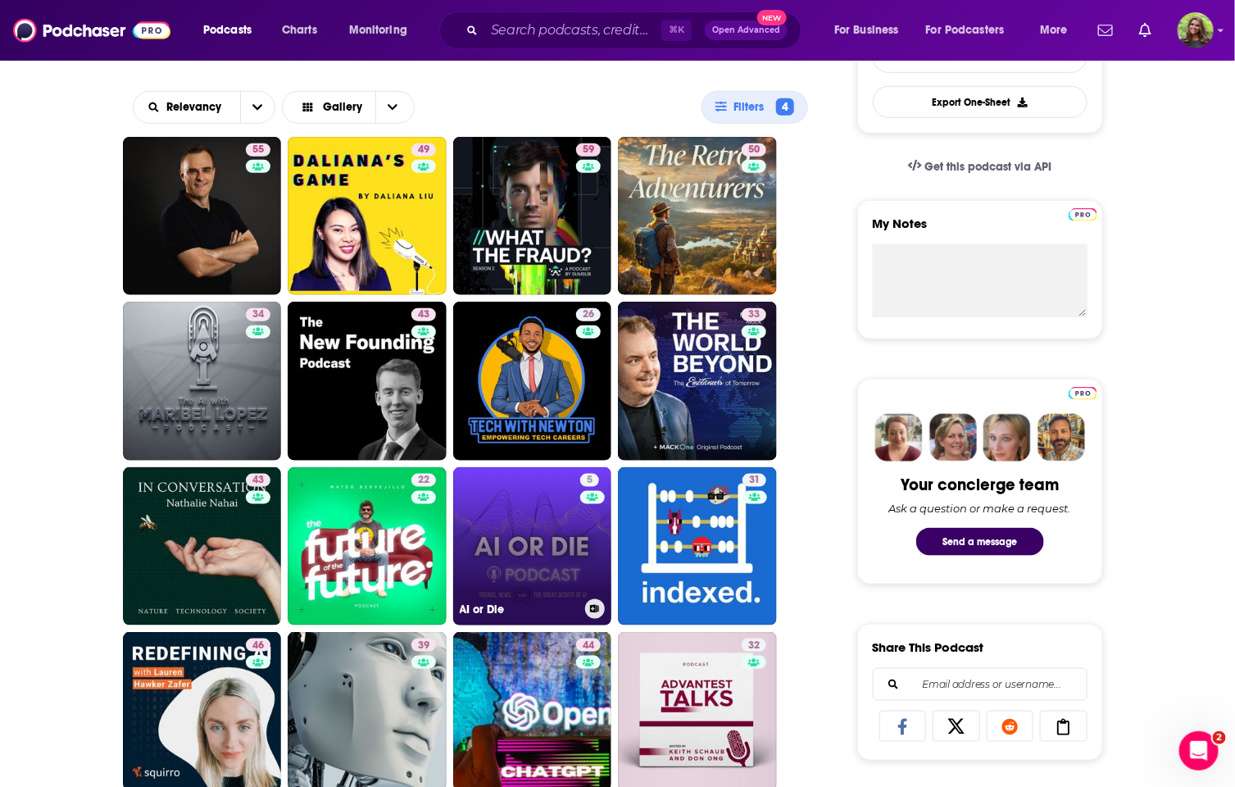
scroll to position [468, 0]
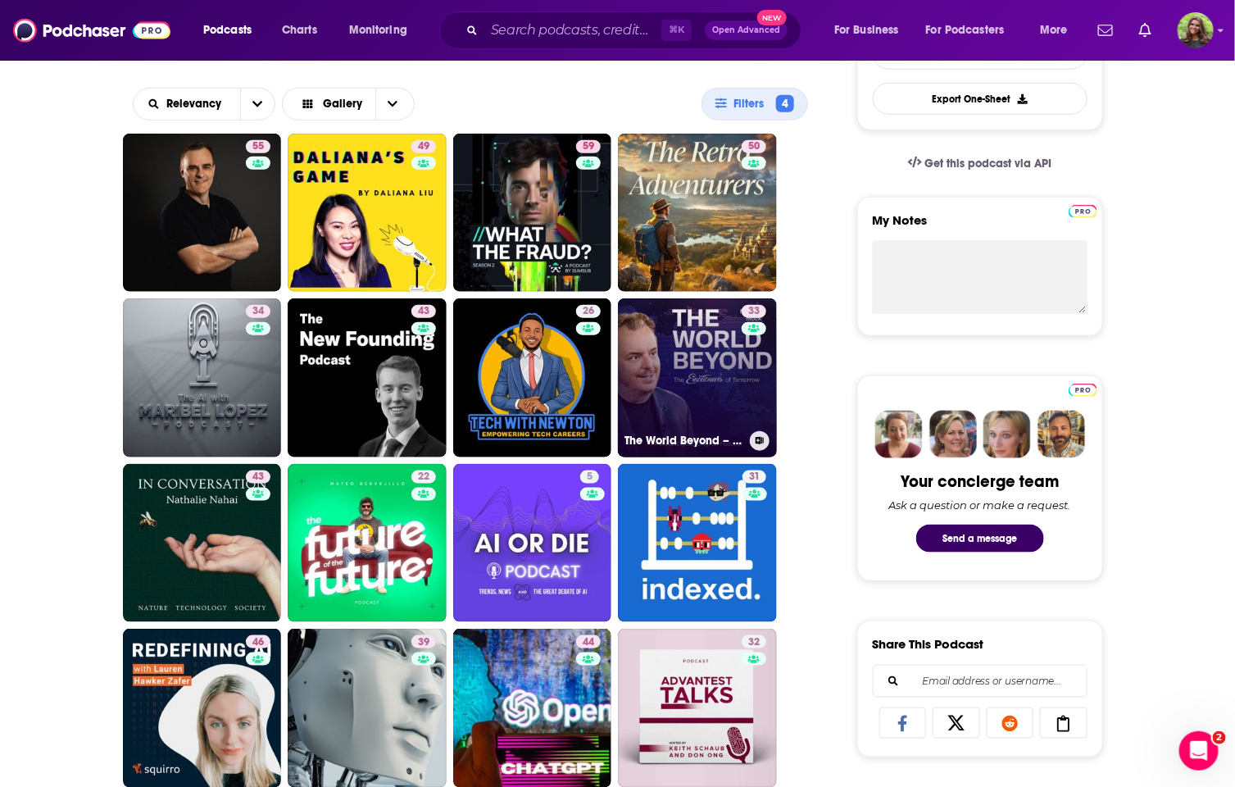
click at [684, 388] on link "33 The World Beyond – [PERSON_NAME] and the Emotioneers of [DATE]" at bounding box center [697, 377] width 159 height 159
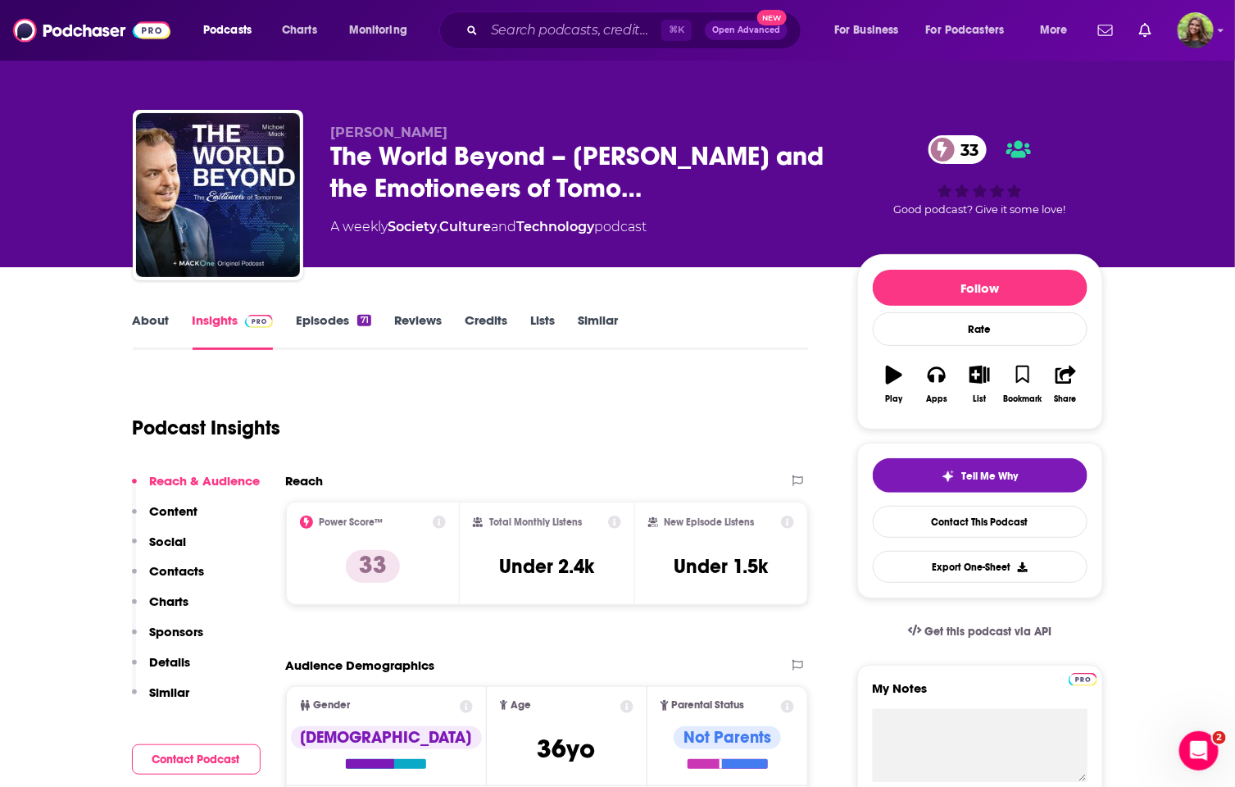
click at [152, 336] on link "About" at bounding box center [151, 331] width 37 height 38
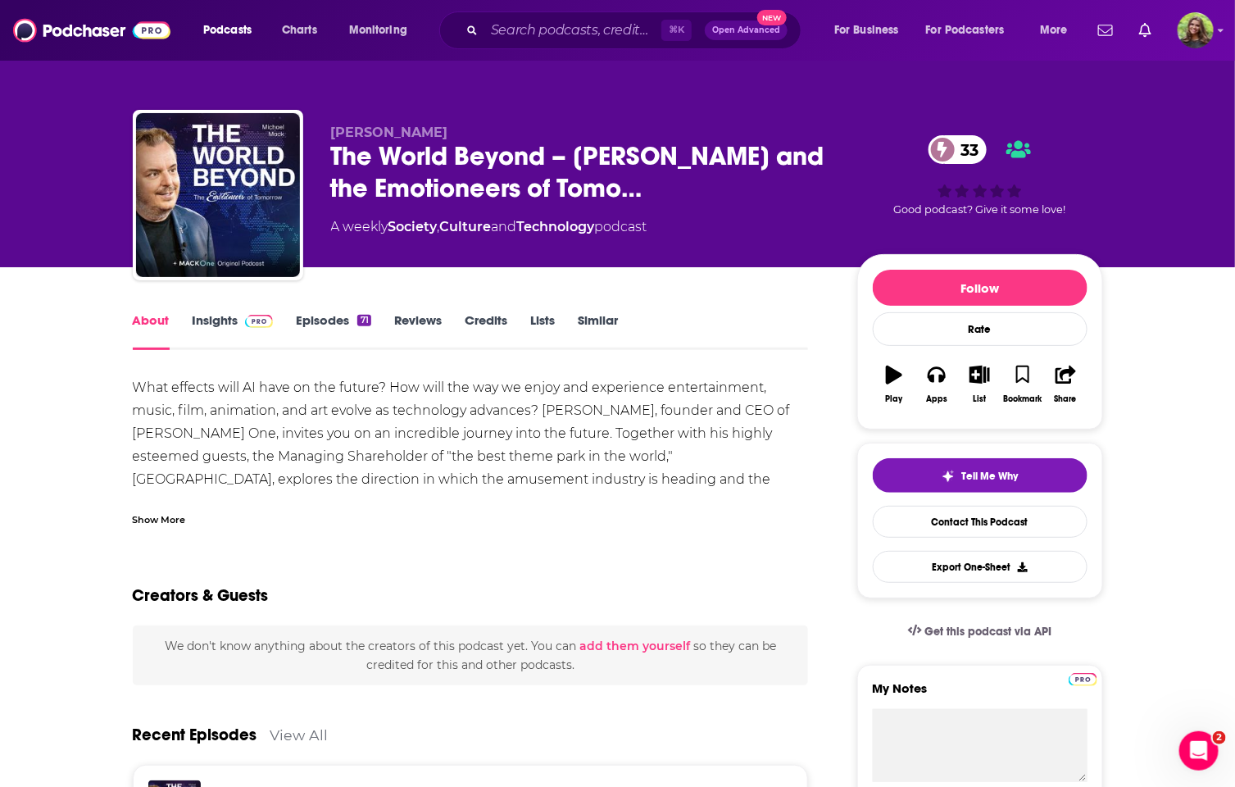
click at [157, 520] on div "Show More" at bounding box center [159, 519] width 53 height 16
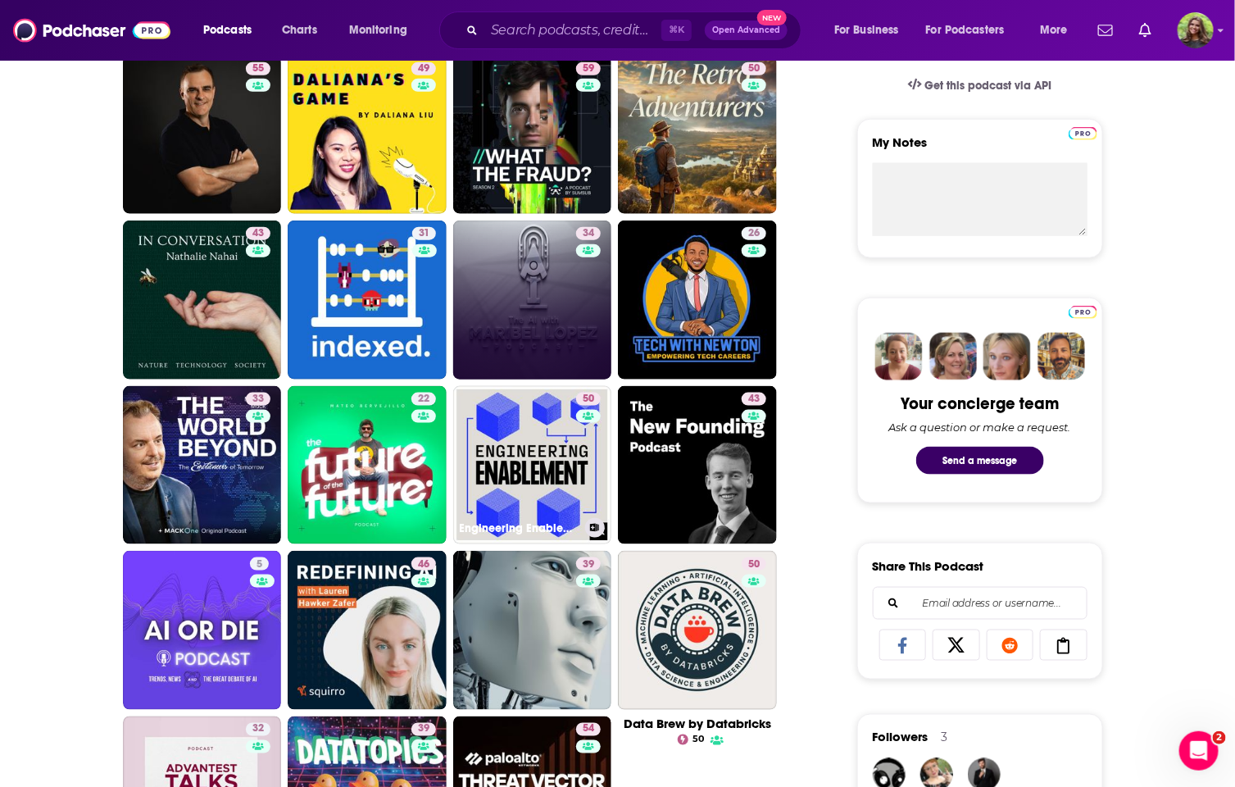
scroll to position [547, 0]
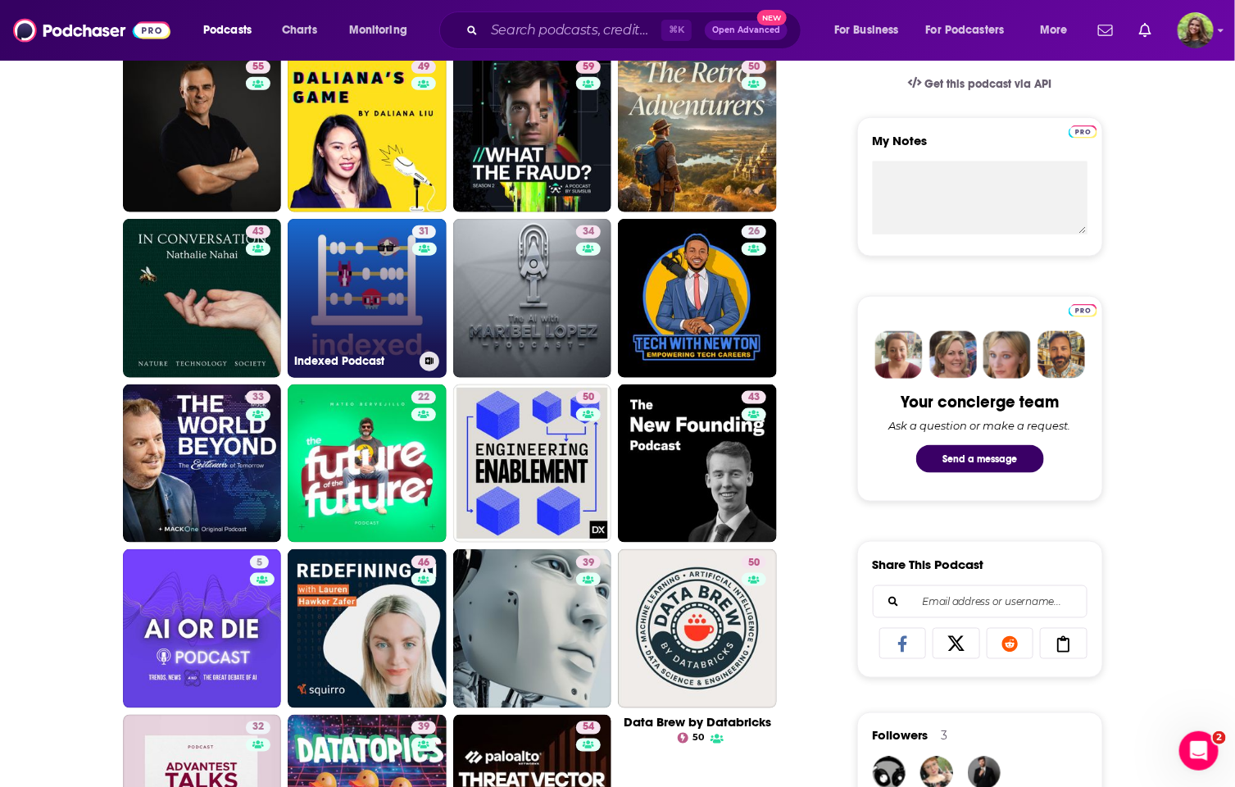
click at [388, 293] on link "31 Indexed Podcast" at bounding box center [367, 298] width 159 height 159
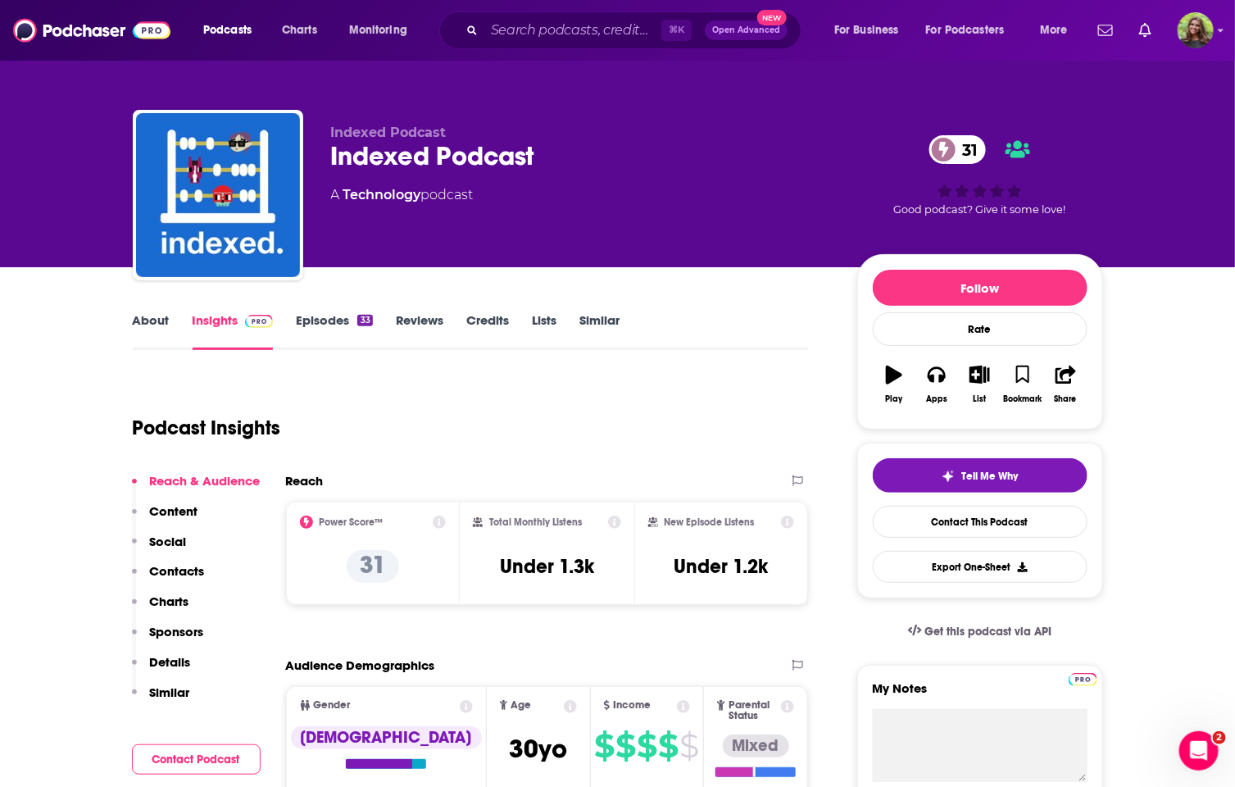
click at [161, 315] on link "About" at bounding box center [151, 331] width 37 height 38
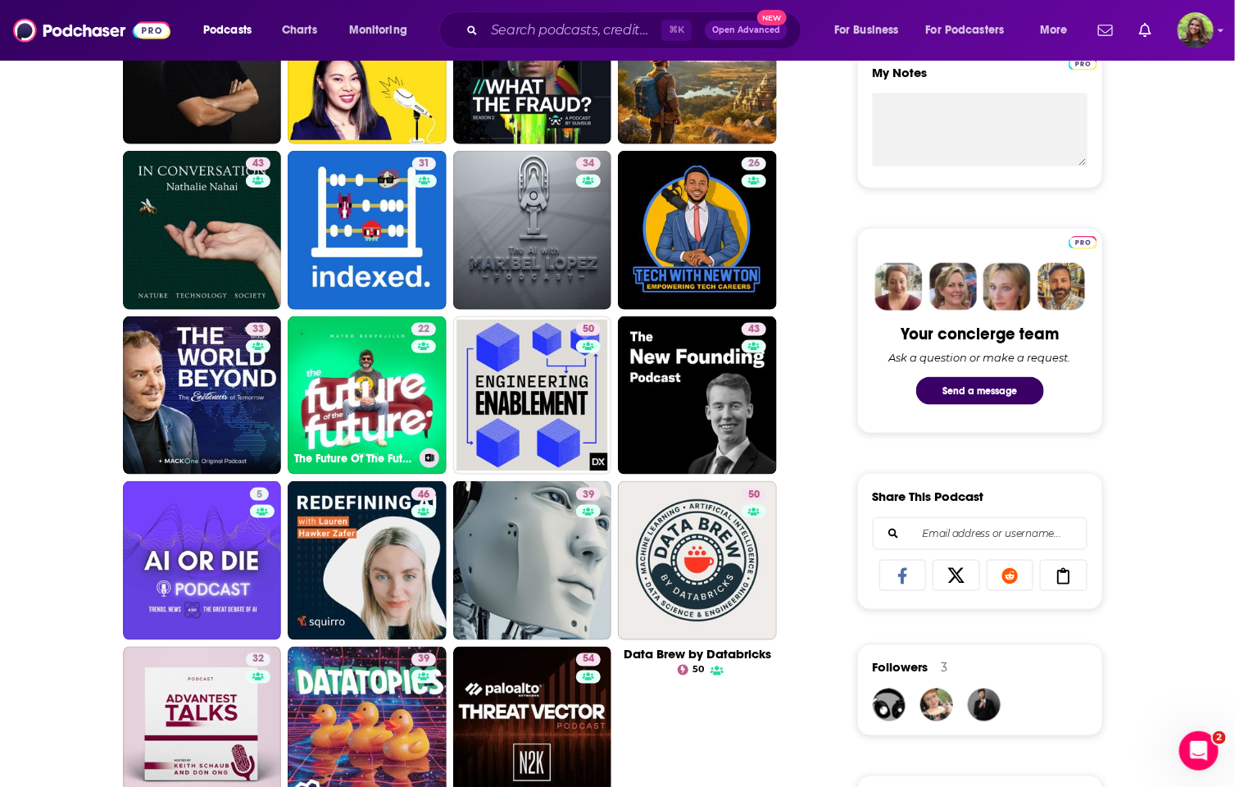
scroll to position [636, 0]
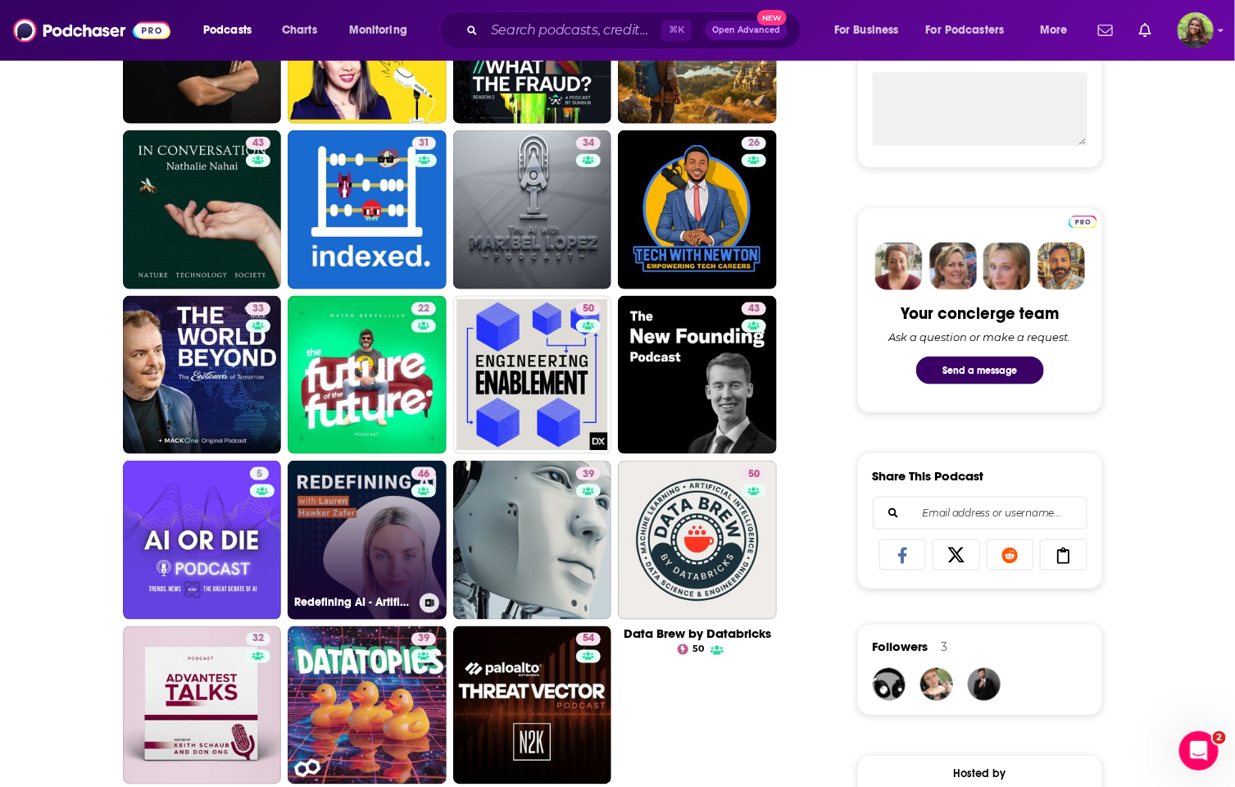
click at [379, 547] on link "46 Redefining AI - Artificial Intelligence with Squirro" at bounding box center [367, 540] width 159 height 159
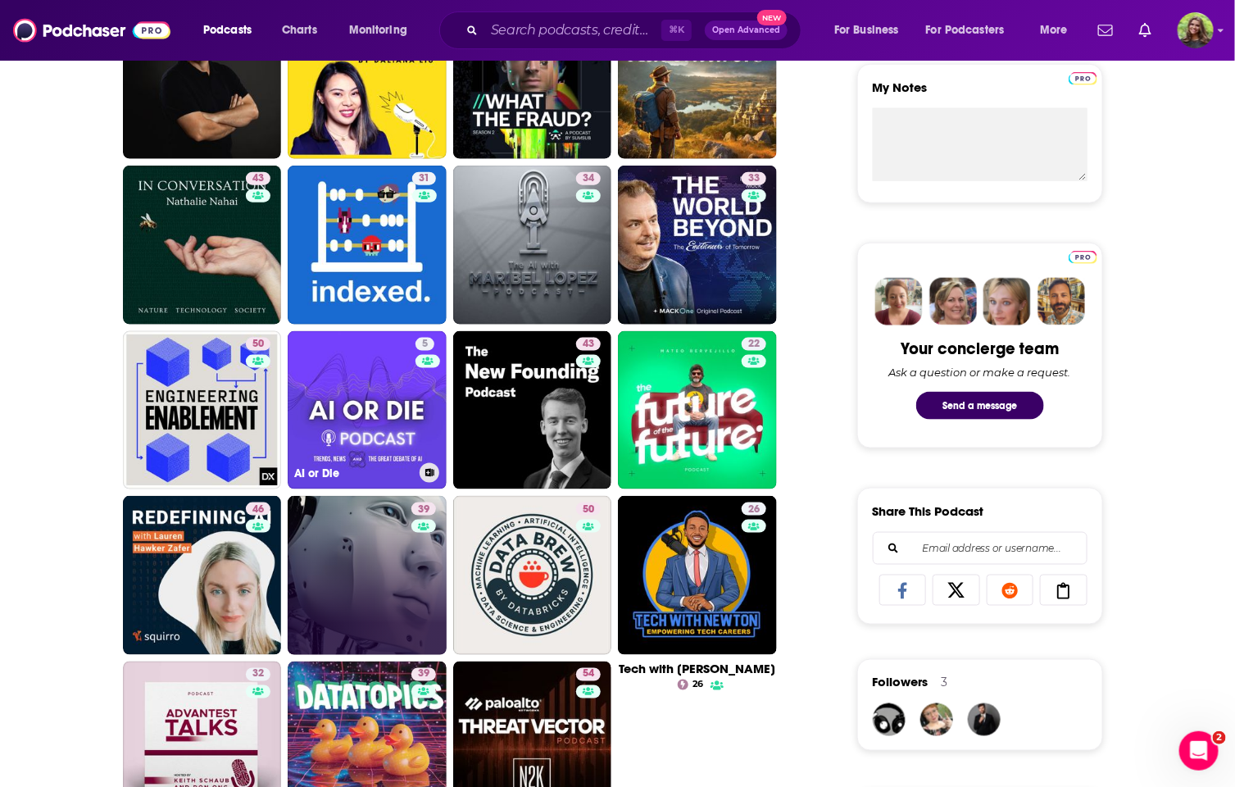
scroll to position [603, 0]
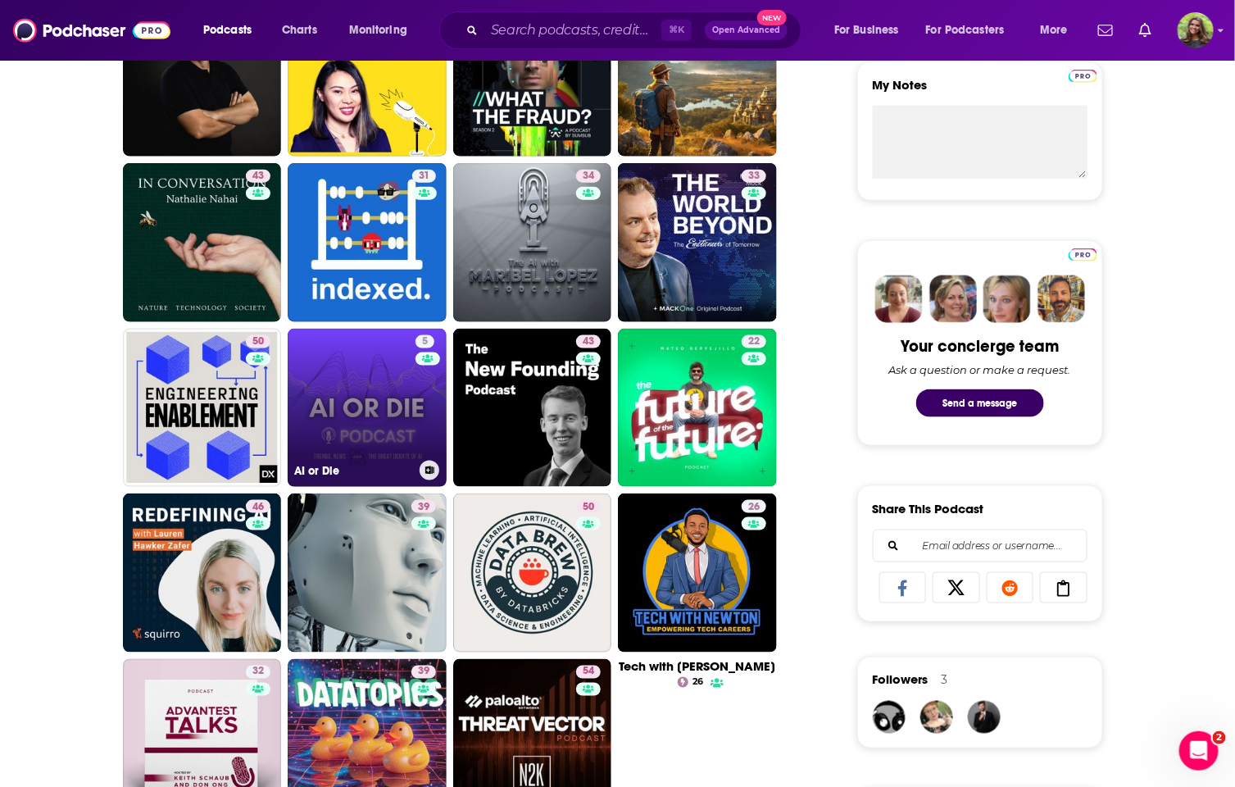
click at [341, 406] on link "5 AI or Die" at bounding box center [367, 408] width 159 height 159
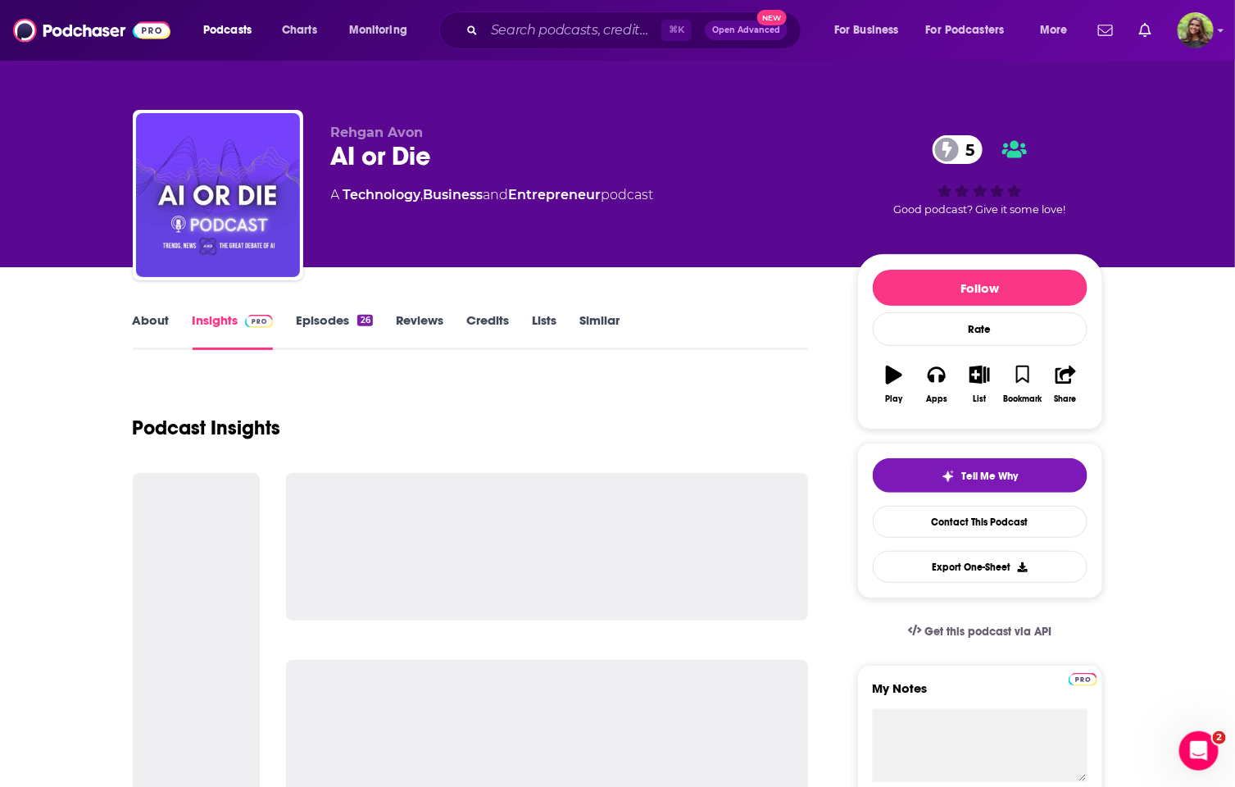
click at [137, 334] on link "About" at bounding box center [151, 331] width 37 height 38
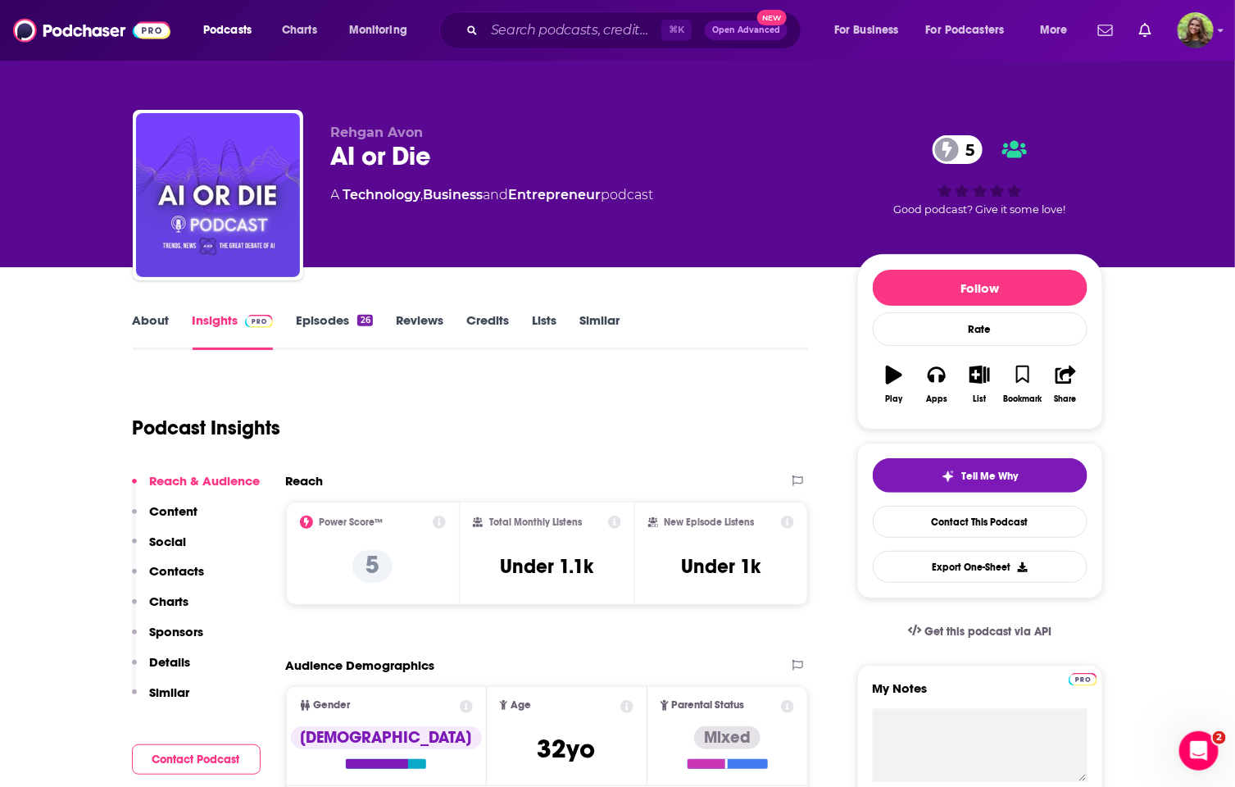
click at [152, 323] on link "About" at bounding box center [151, 331] width 37 height 38
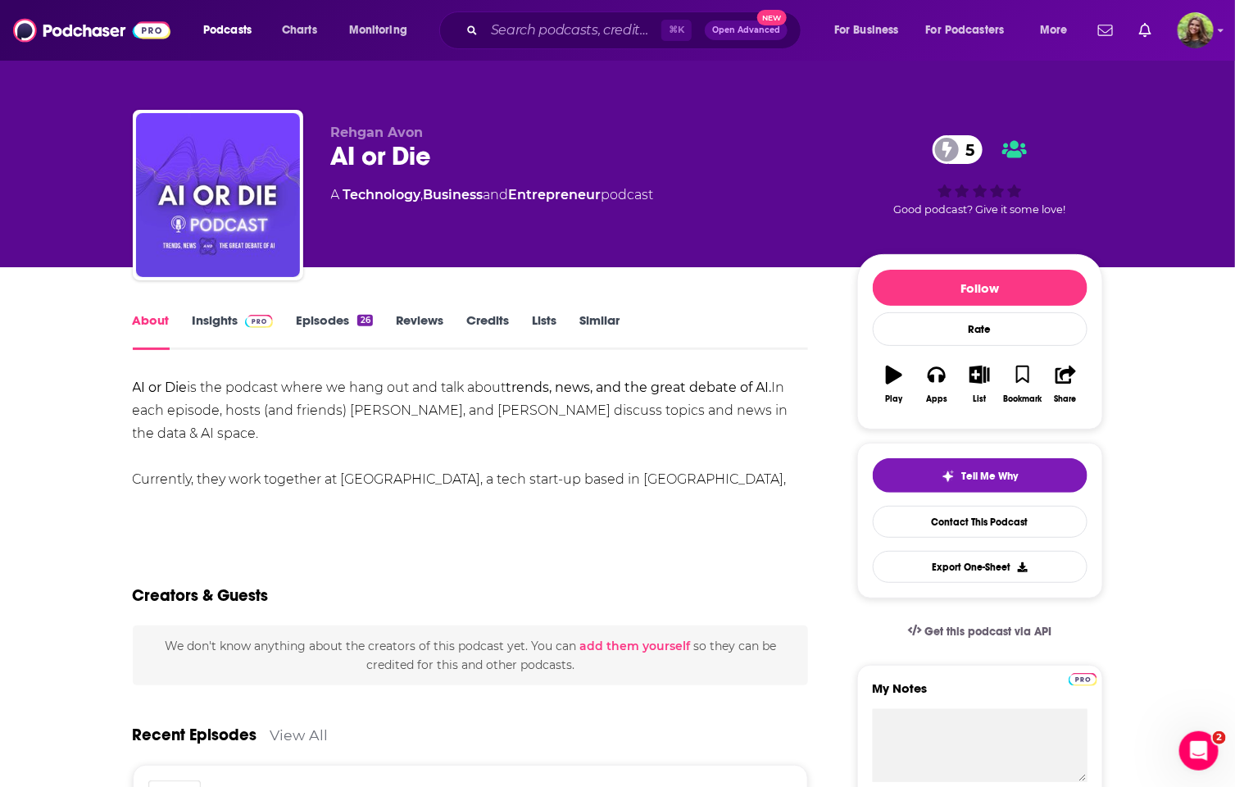
click at [334, 320] on link "Episodes 26" at bounding box center [334, 331] width 76 height 38
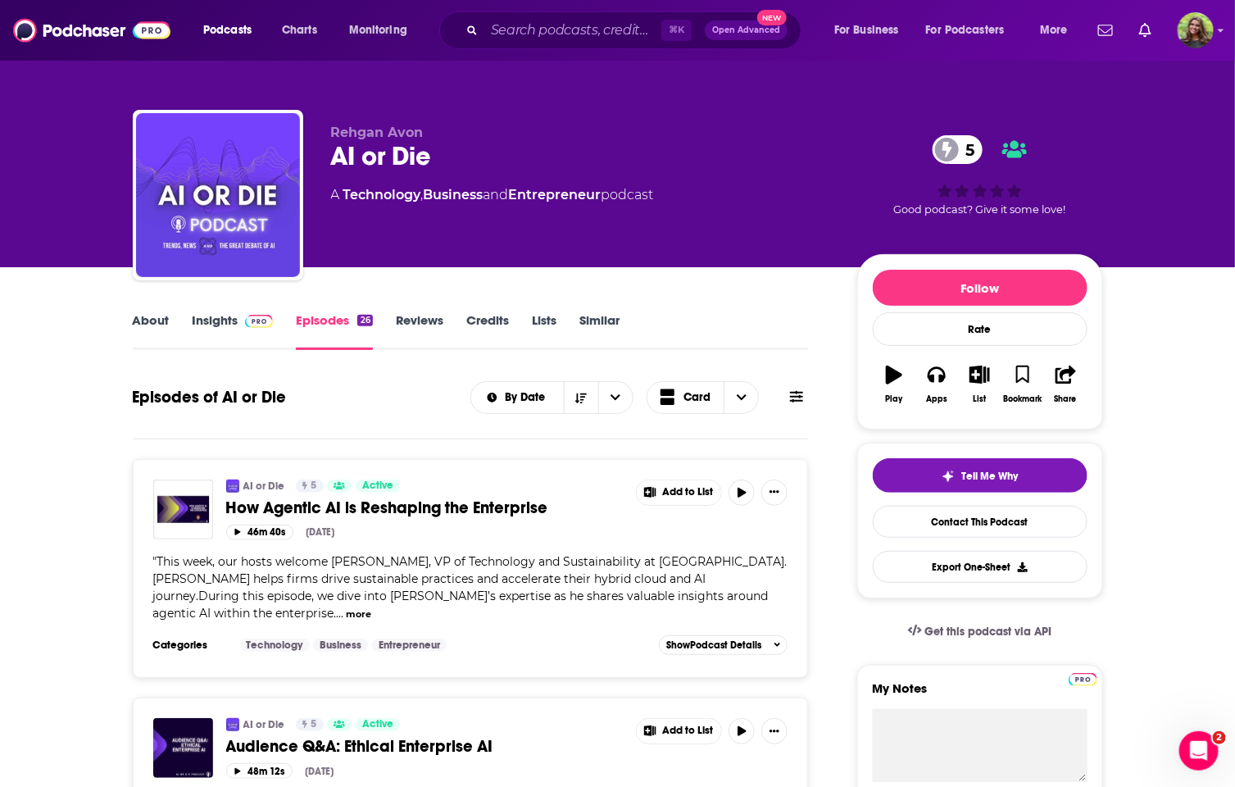
click at [229, 329] on link "Insights" at bounding box center [233, 331] width 81 height 38
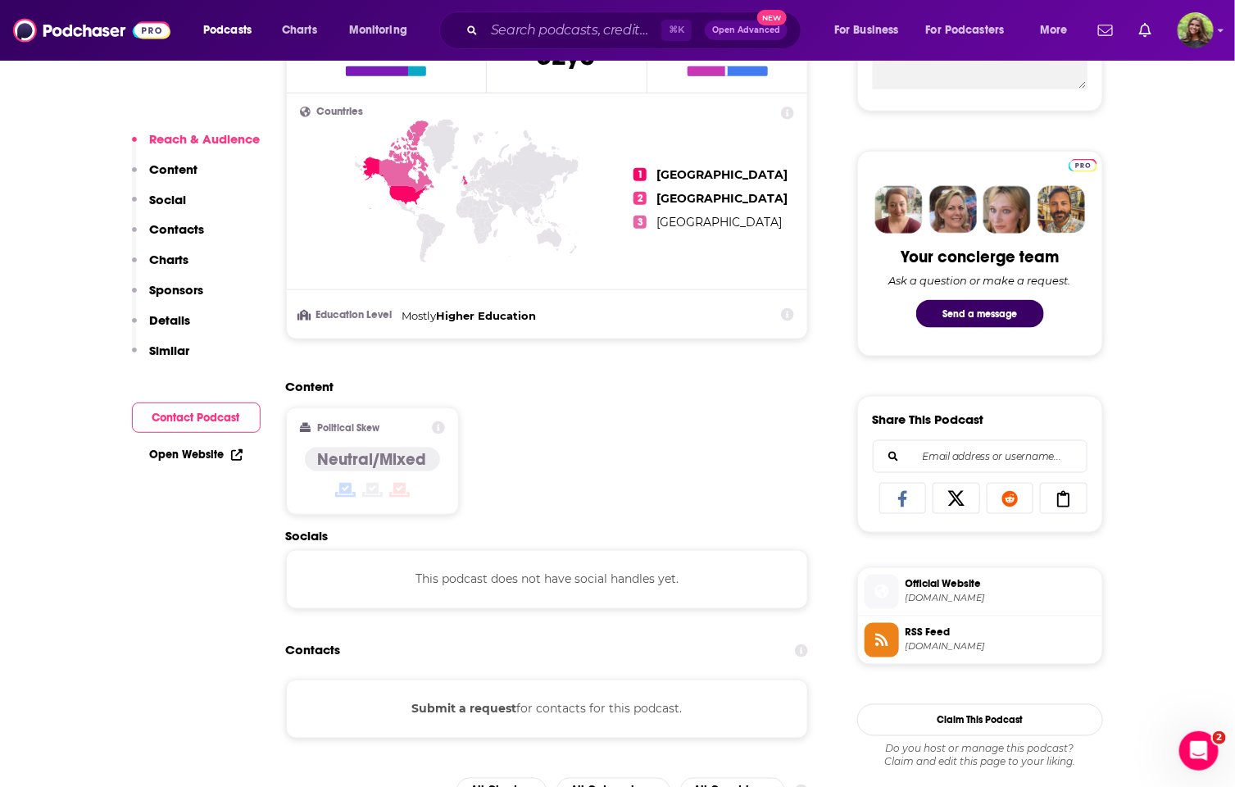
scroll to position [773, 0]
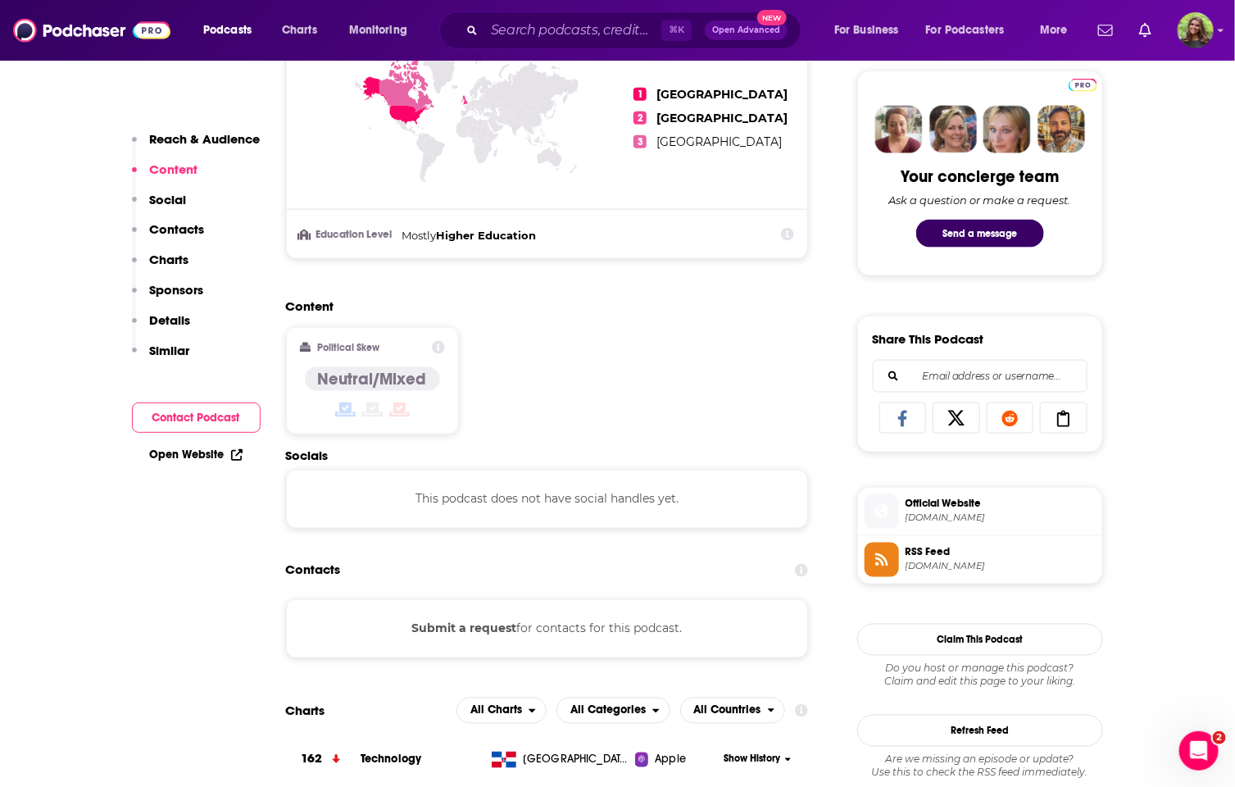
click at [504, 632] on button "Submit a request" at bounding box center [463, 629] width 105 height 18
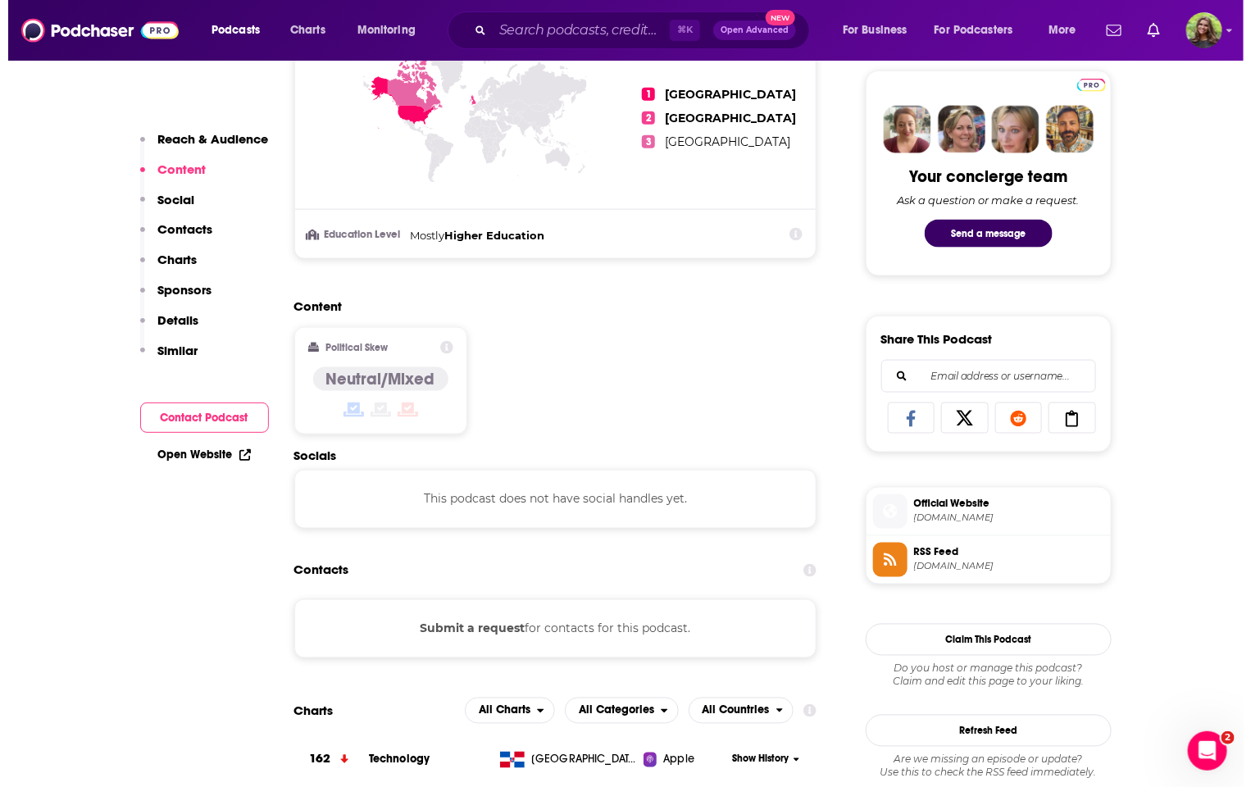
scroll to position [0, 0]
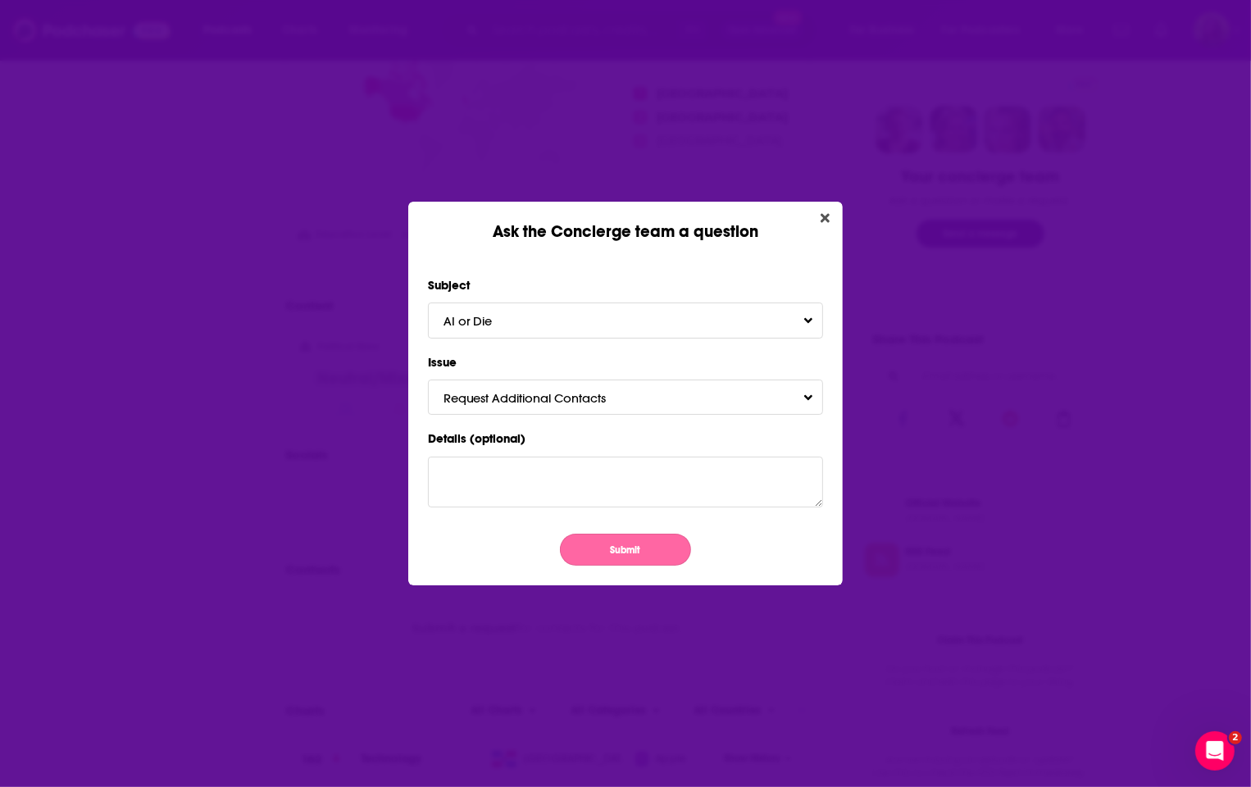
click at [620, 542] on button "Submit" at bounding box center [625, 549] width 131 height 32
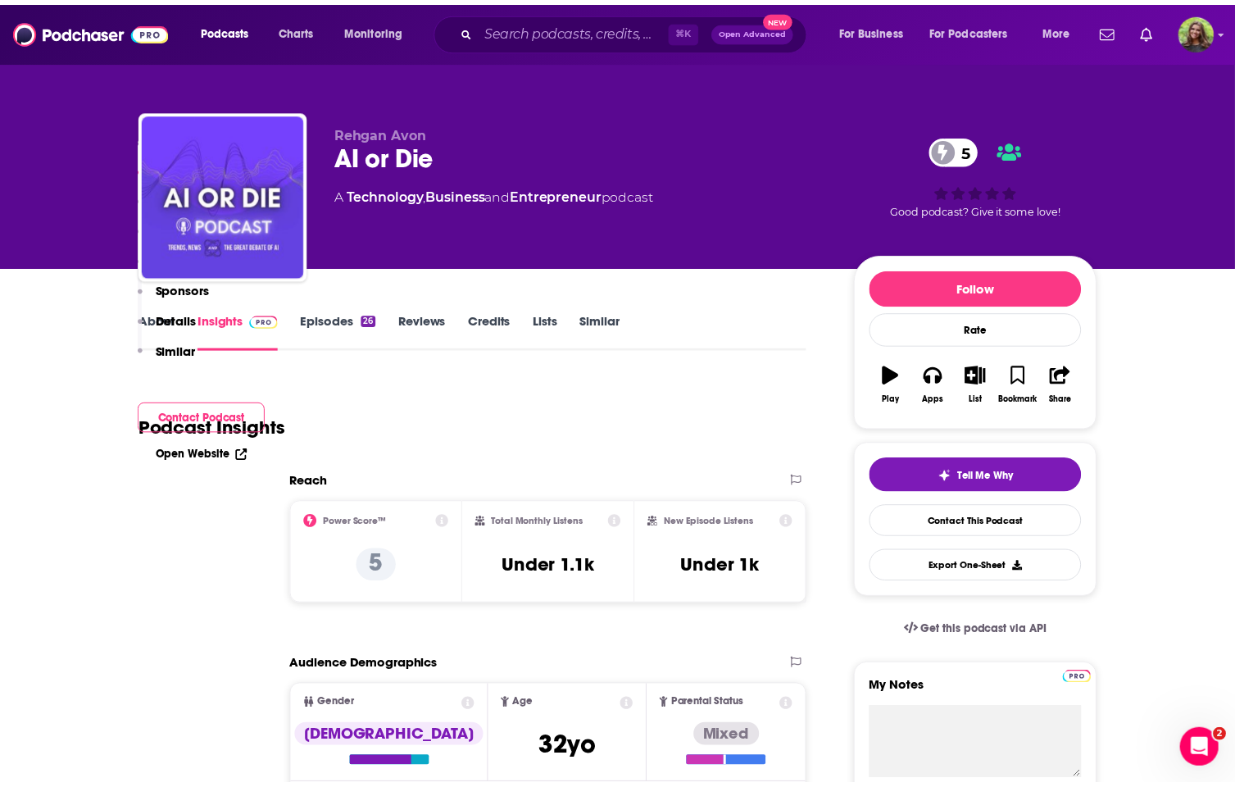
scroll to position [773, 0]
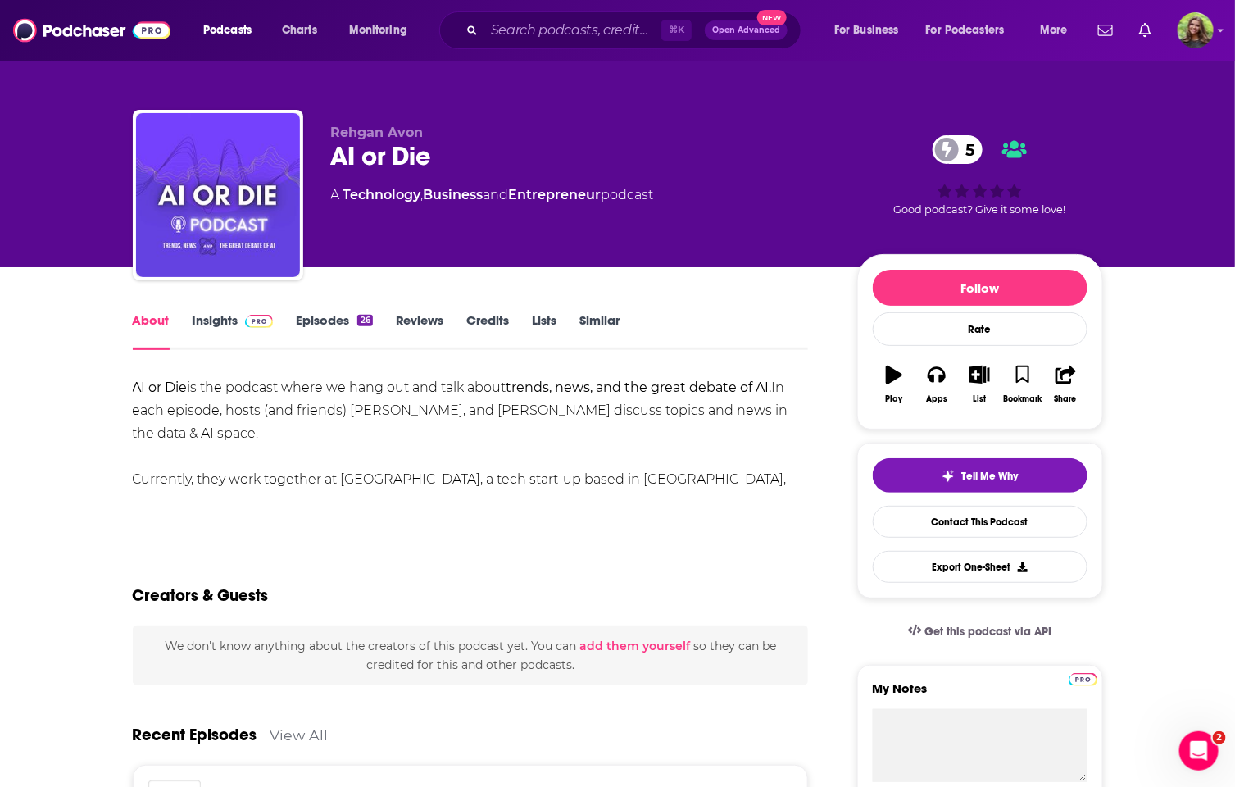
click at [597, 325] on link "Similar" at bounding box center [599, 331] width 40 height 38
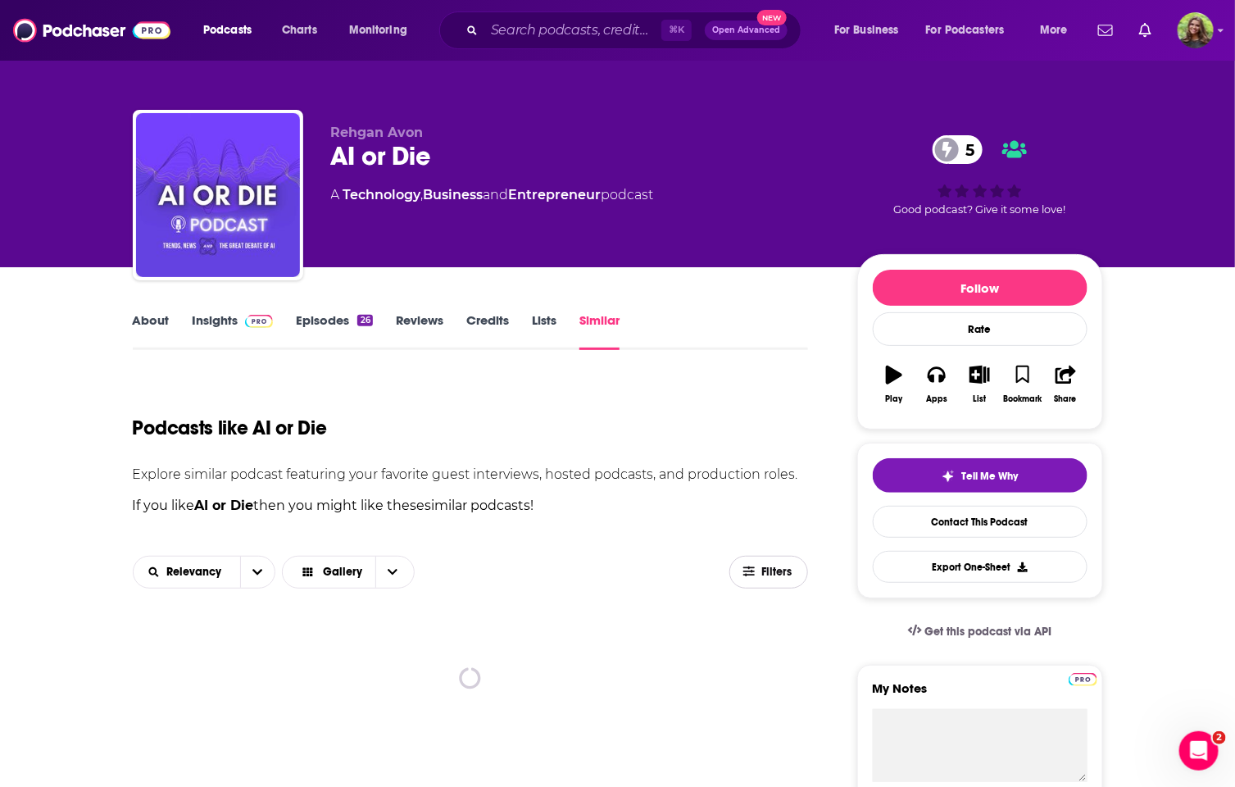
click at [766, 556] on button "Filters" at bounding box center [768, 572] width 79 height 33
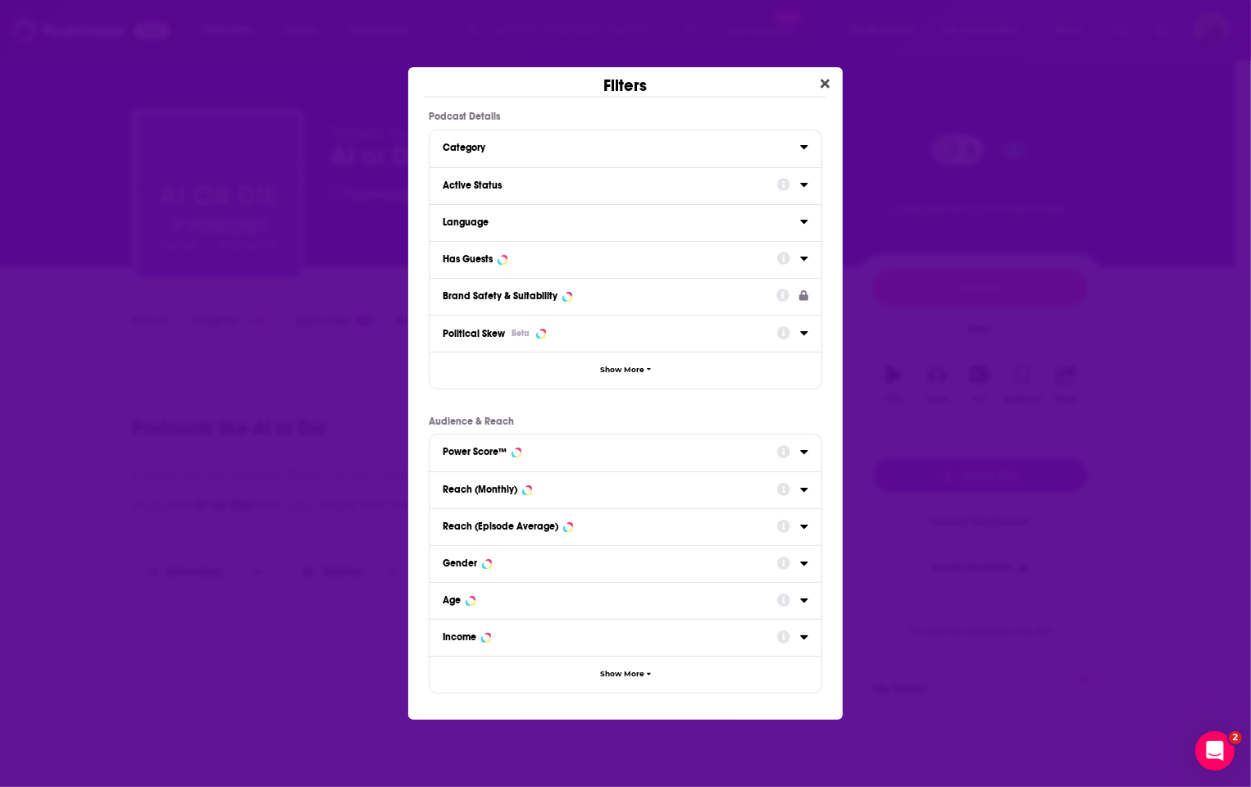
click at [481, 200] on div "Active Status" at bounding box center [625, 185] width 392 height 37
click at [479, 183] on div "Active Status" at bounding box center [605, 184] width 324 height 11
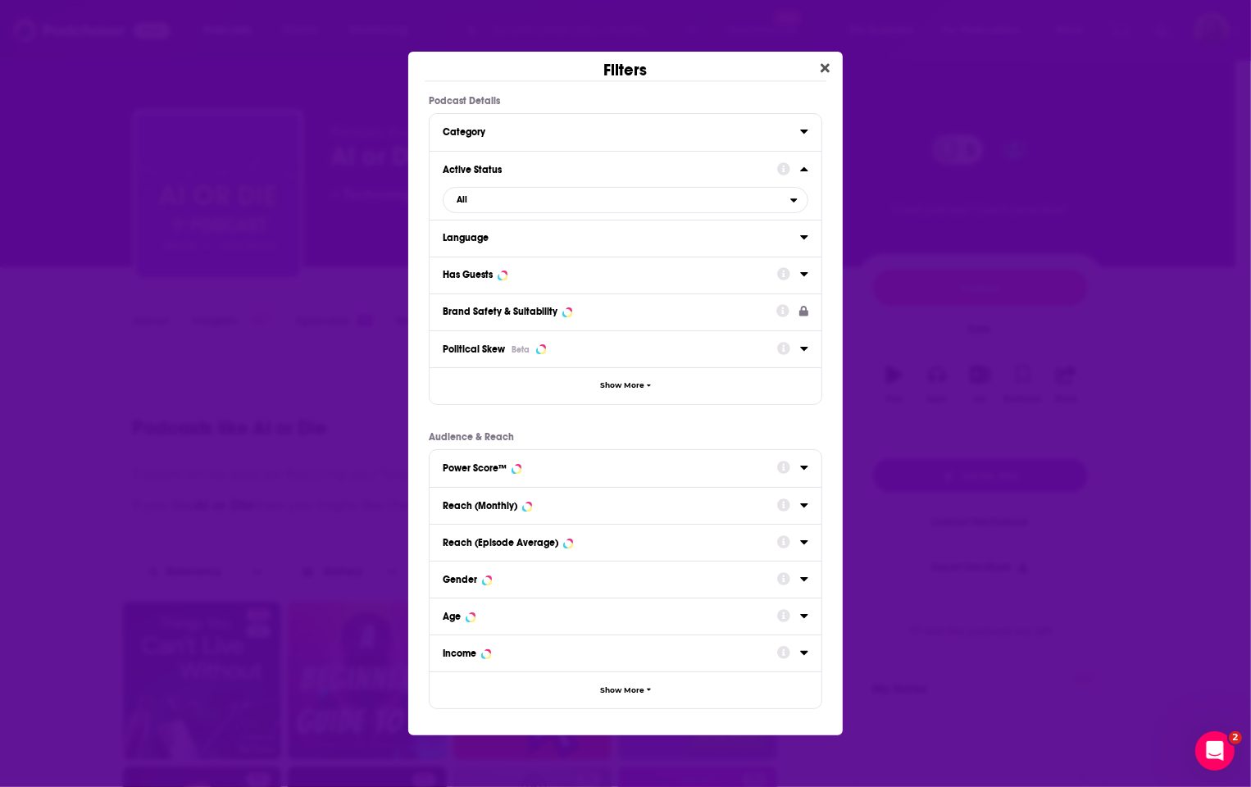
click at [527, 289] on div "Has Guests" at bounding box center [625, 274] width 392 height 37
click at [499, 270] on div "Has Guests" at bounding box center [605, 274] width 324 height 11
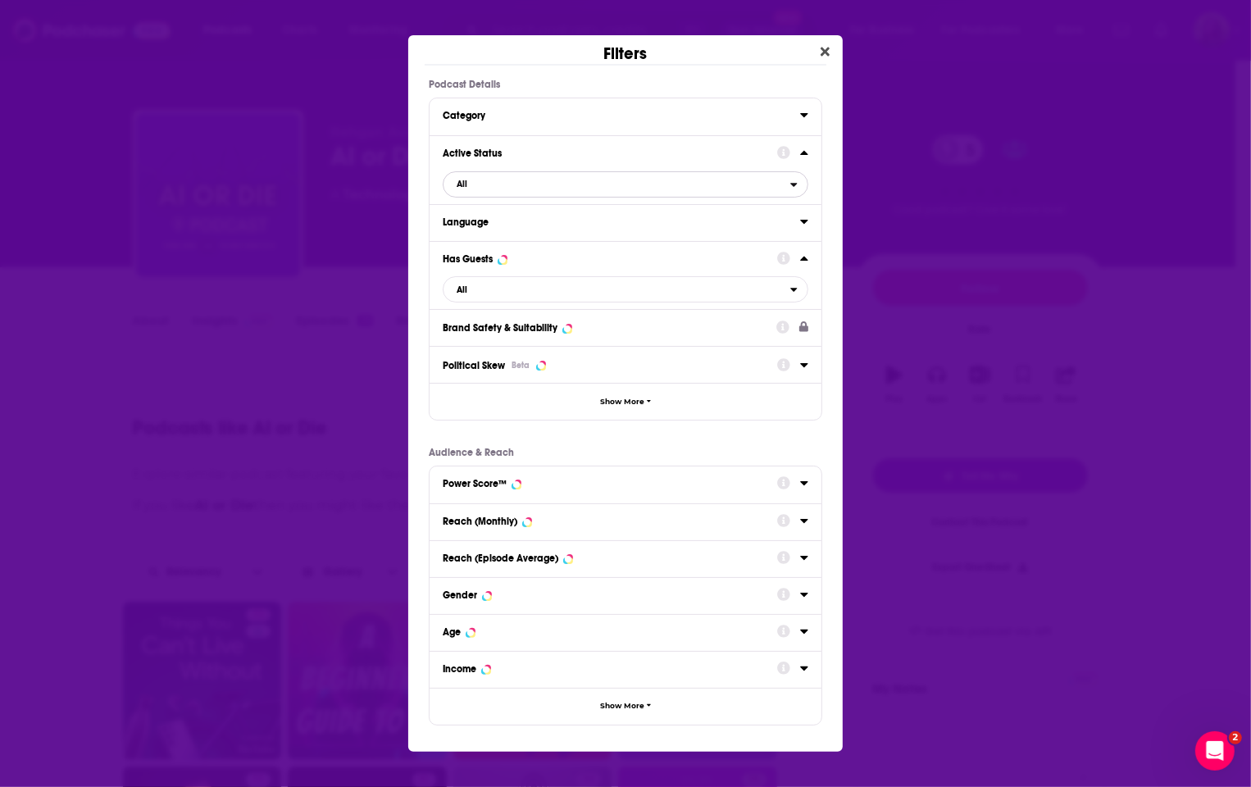
click at [473, 181] on span "All" at bounding box center [616, 183] width 347 height 21
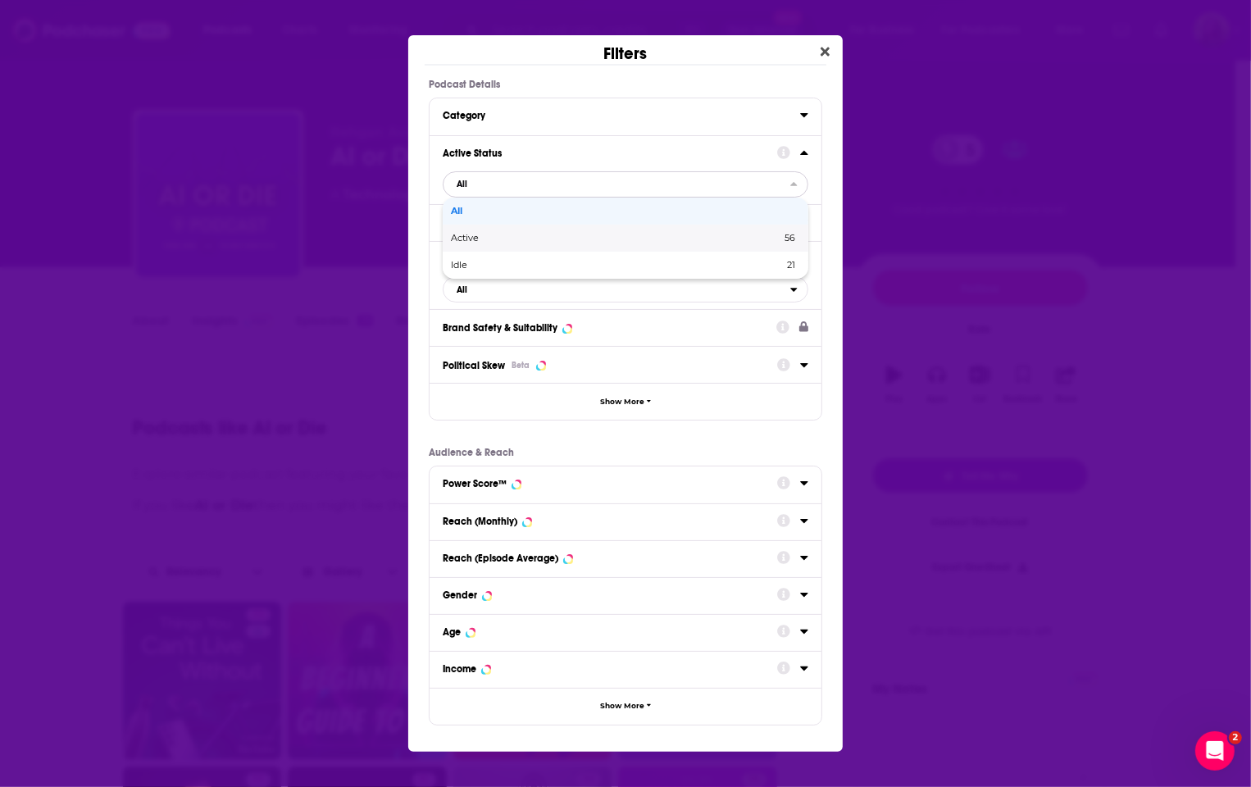
click at [515, 241] on div "Active 56" at bounding box center [625, 238] width 365 height 27
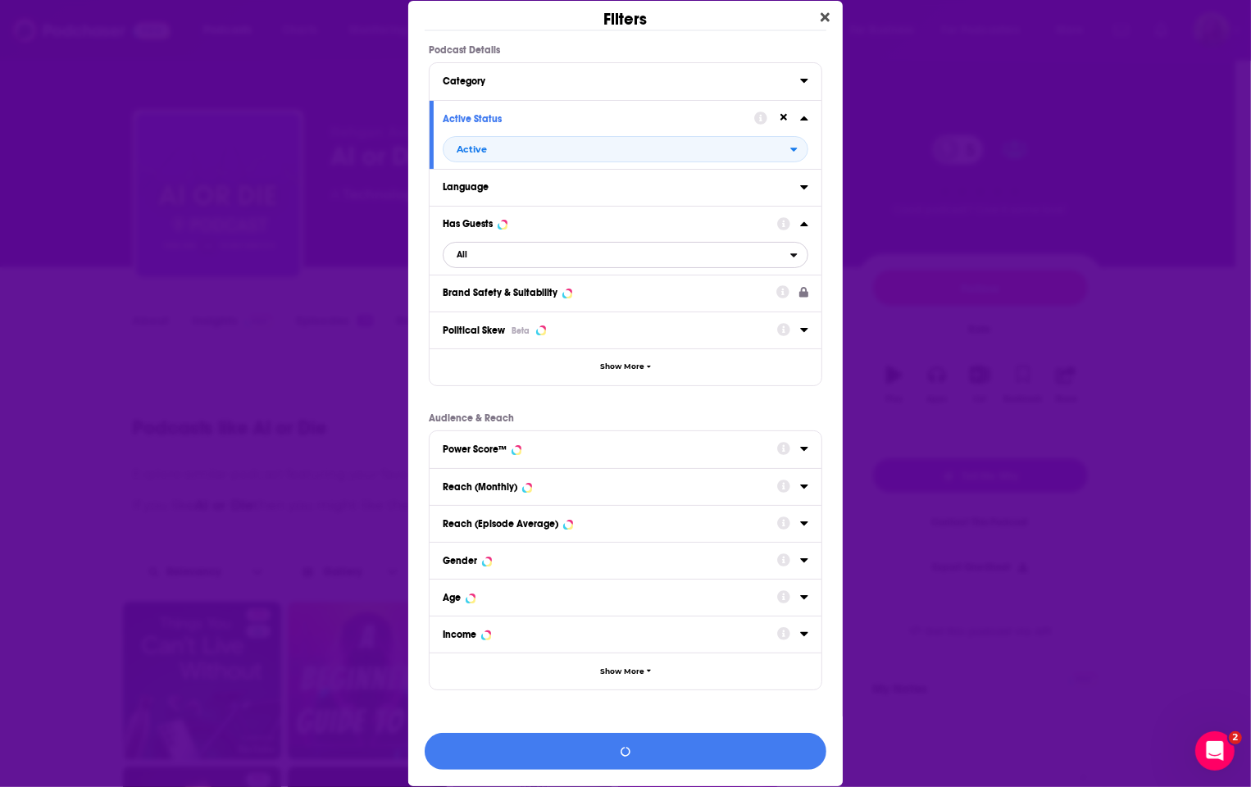
click at [495, 249] on span "All" at bounding box center [616, 254] width 347 height 21
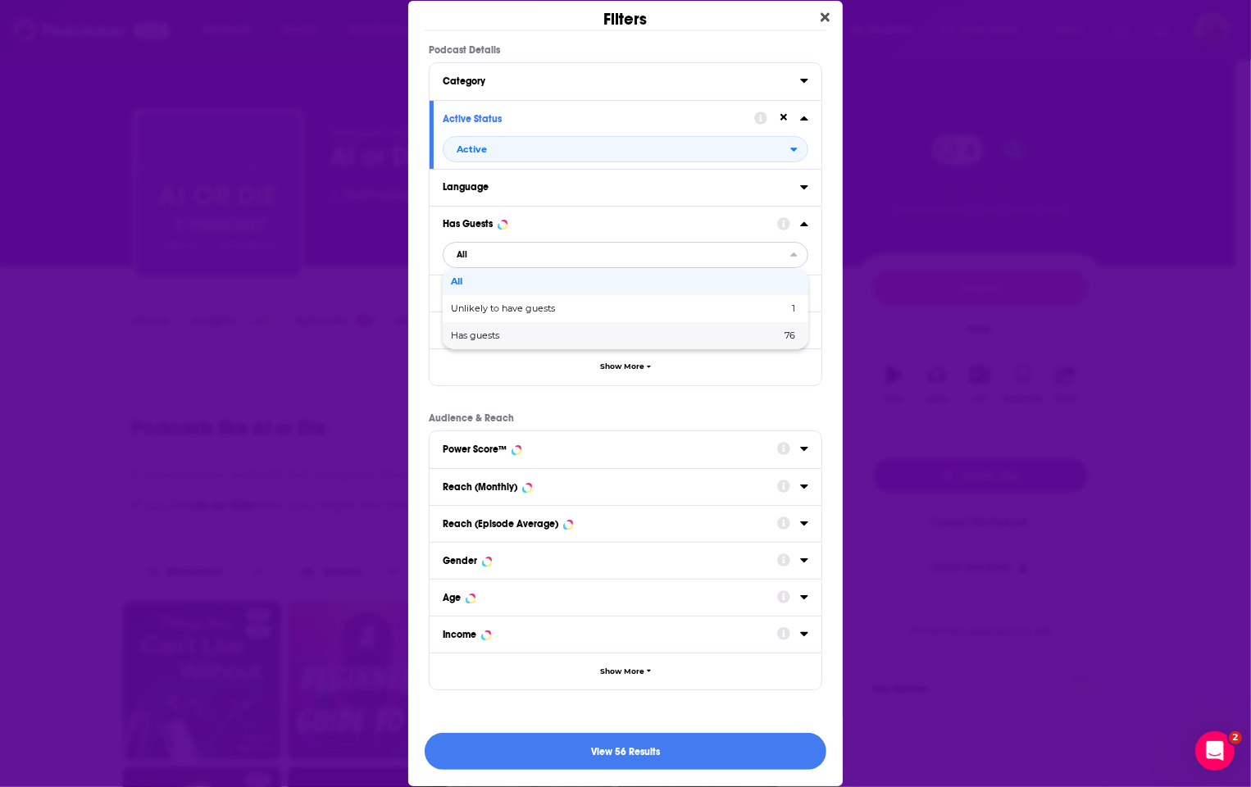
click at [519, 335] on span "Has guests" at bounding box center [545, 335] width 189 height 9
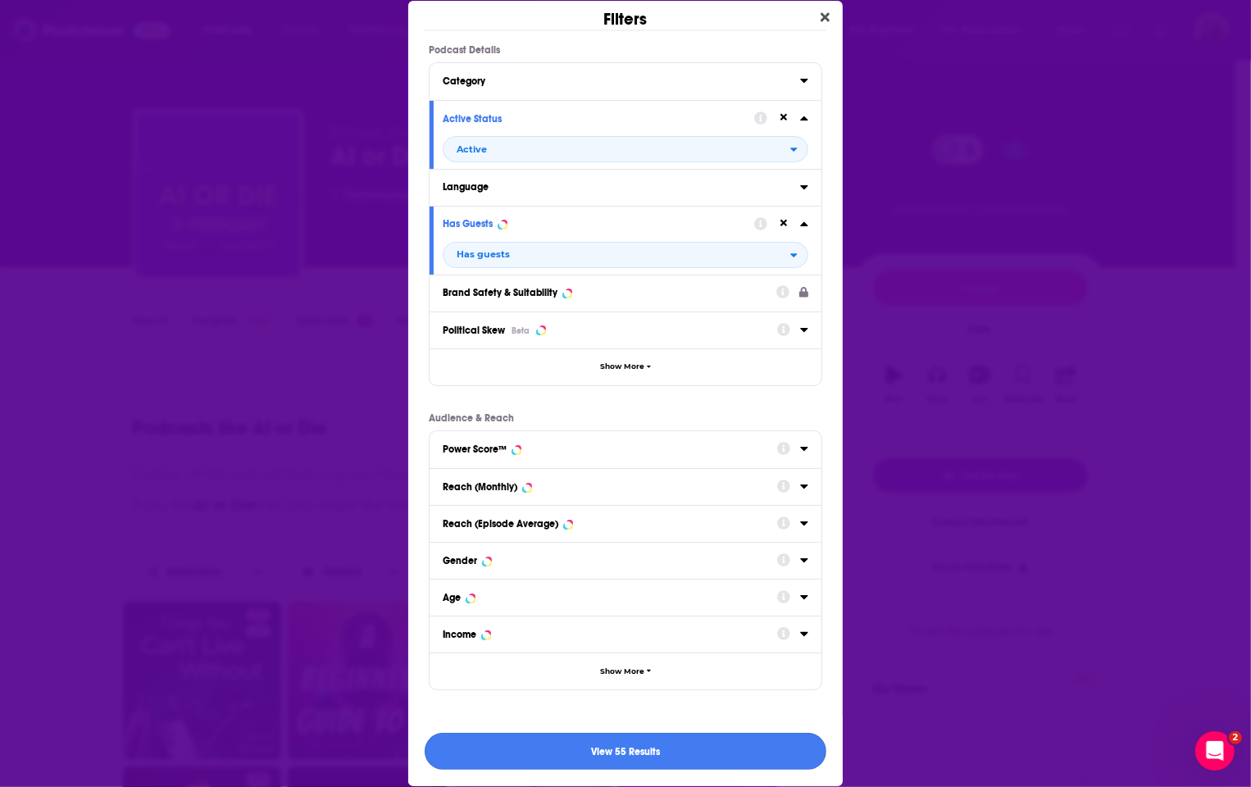
click at [705, 758] on button "View 55 Results" at bounding box center [625, 751] width 402 height 37
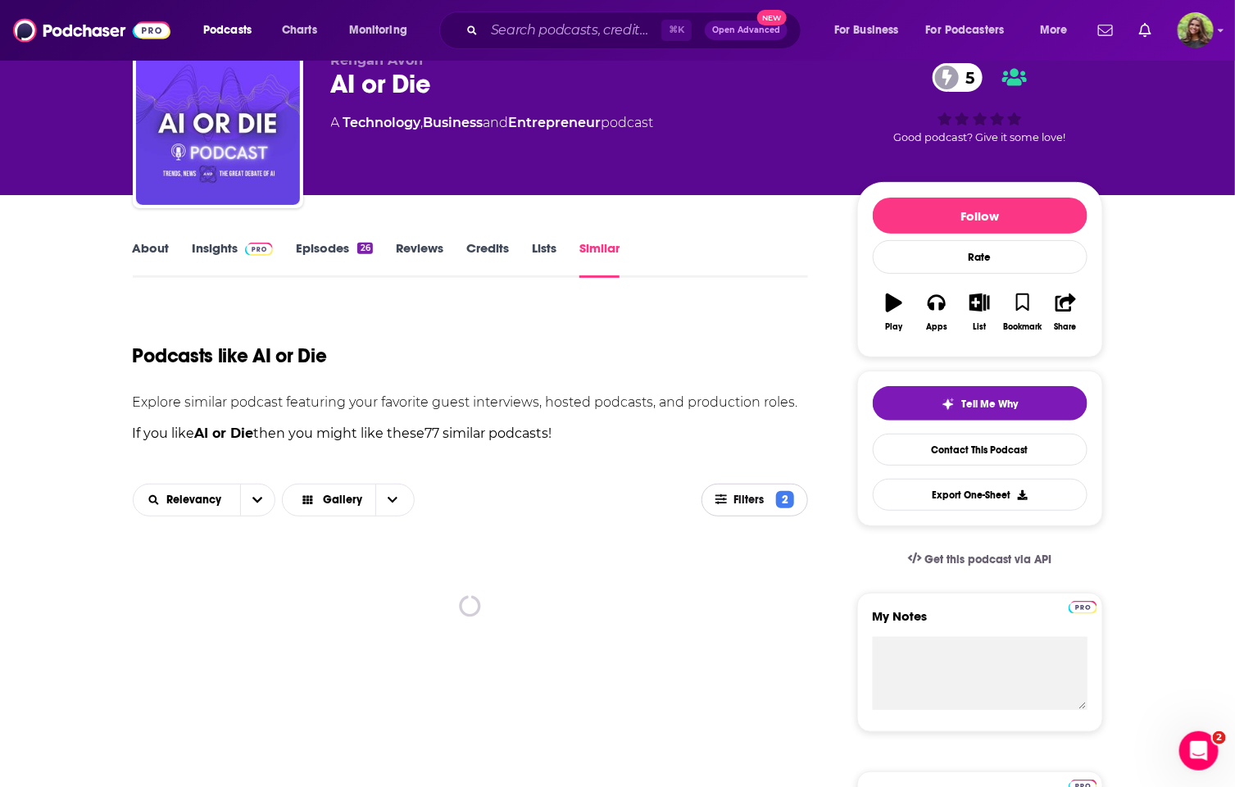
scroll to position [176, 0]
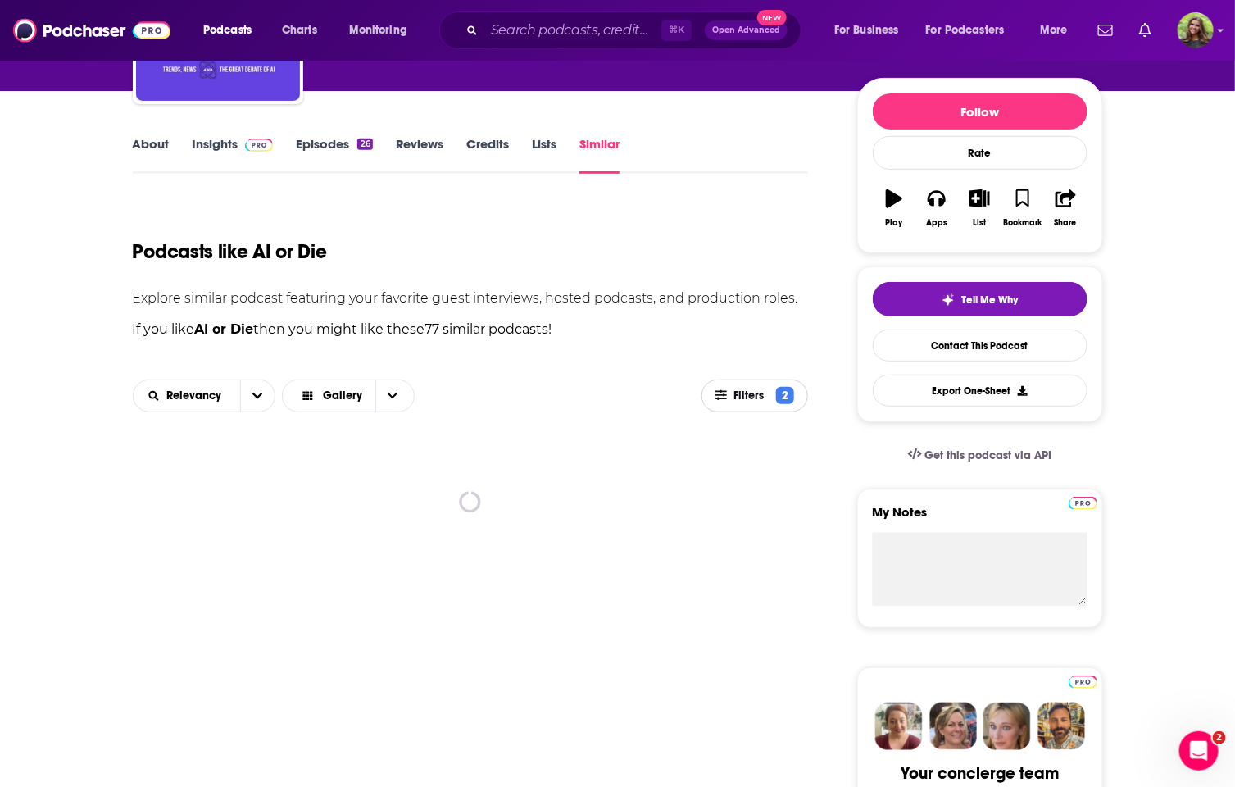
click at [756, 390] on span "Filters" at bounding box center [751, 395] width 37 height 11
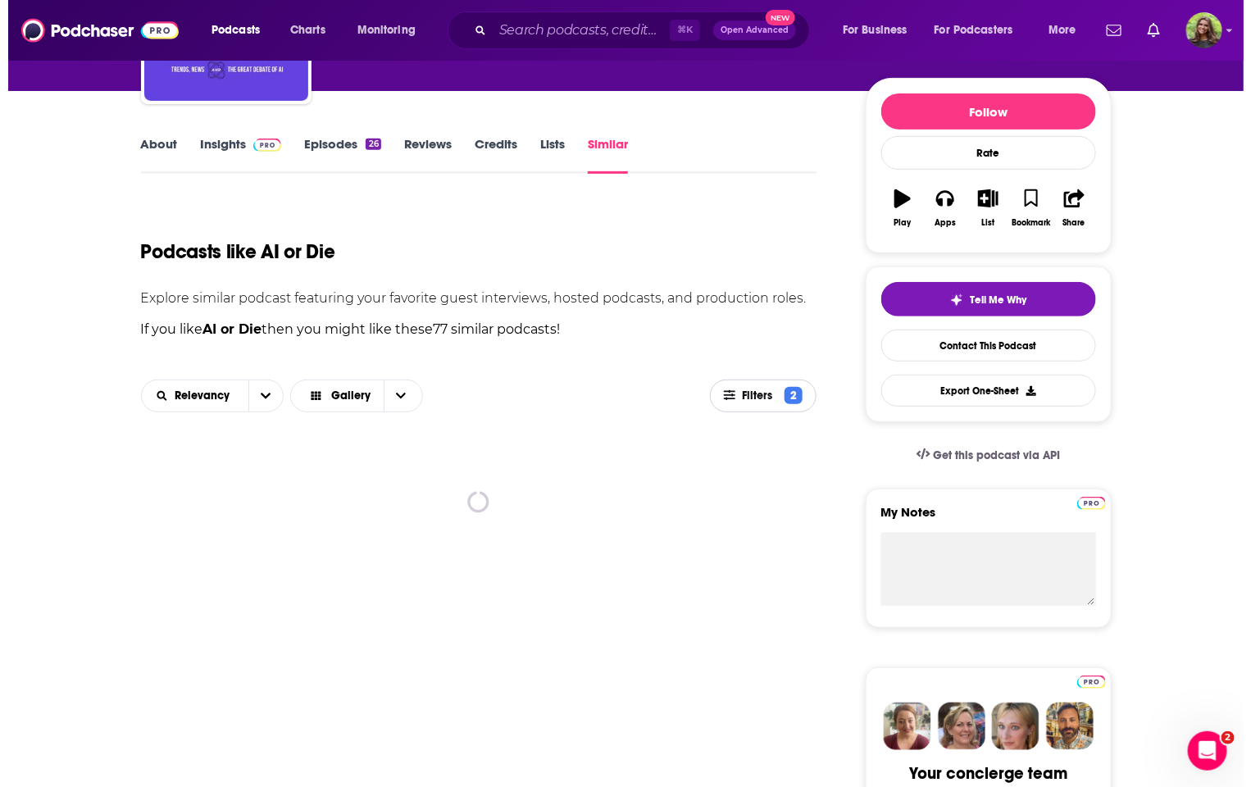
scroll to position [0, 0]
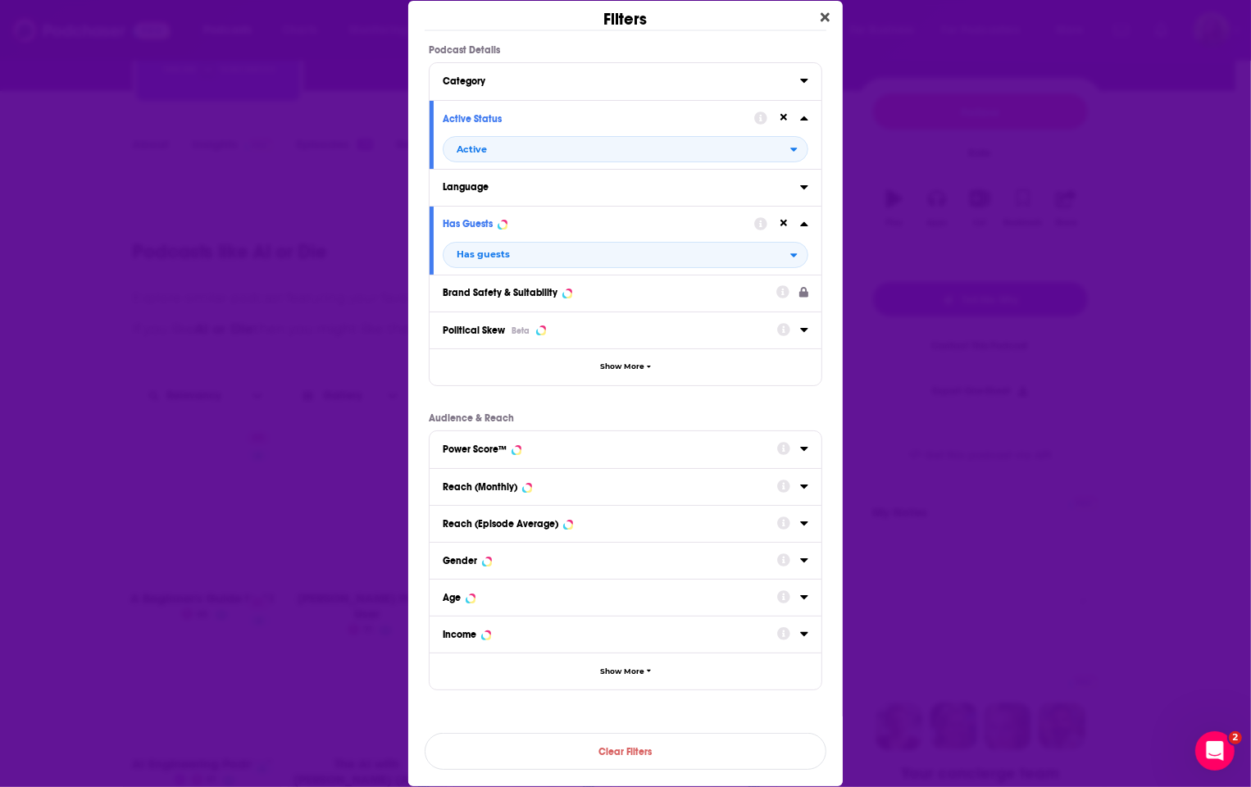
click at [470, 79] on div "Category" at bounding box center [616, 80] width 347 height 11
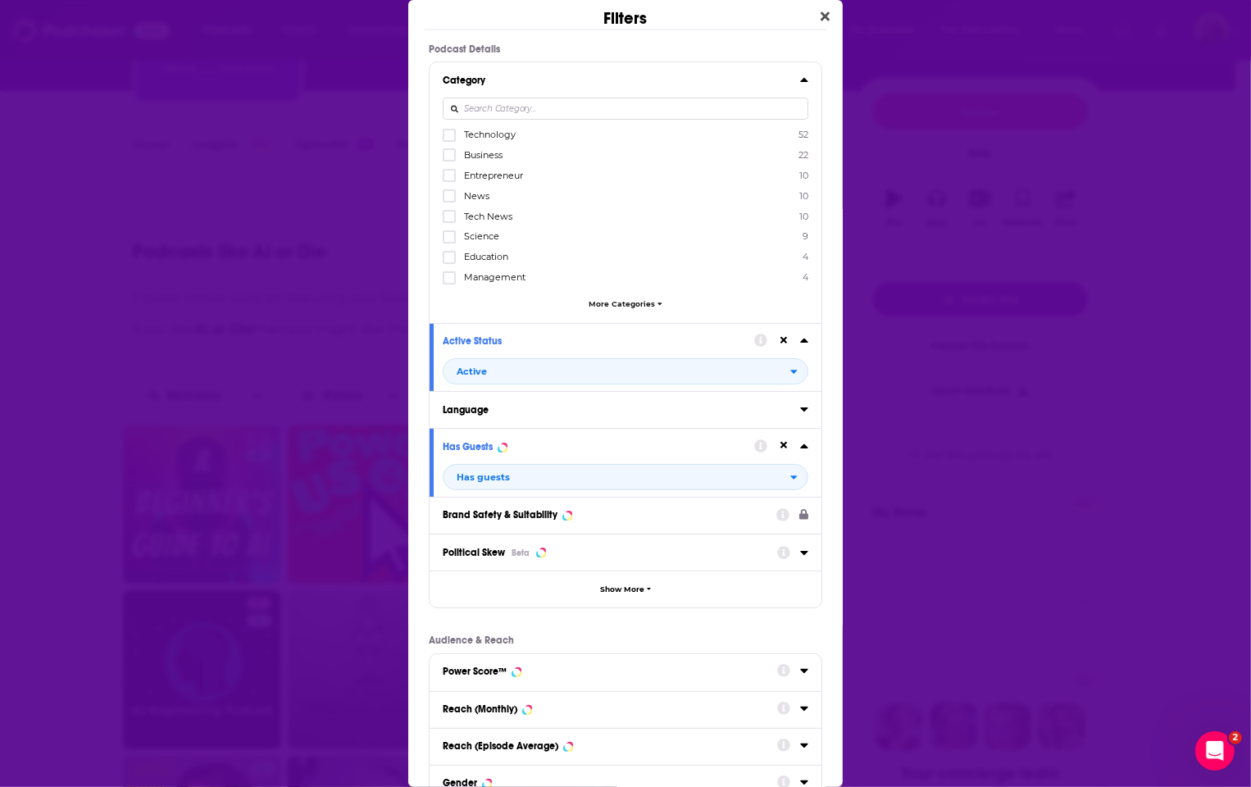
drag, startPoint x: 450, startPoint y: 131, endPoint x: 460, endPoint y: 147, distance: 18.4
click at [450, 131] on icon "Dialog" at bounding box center [449, 135] width 10 height 10
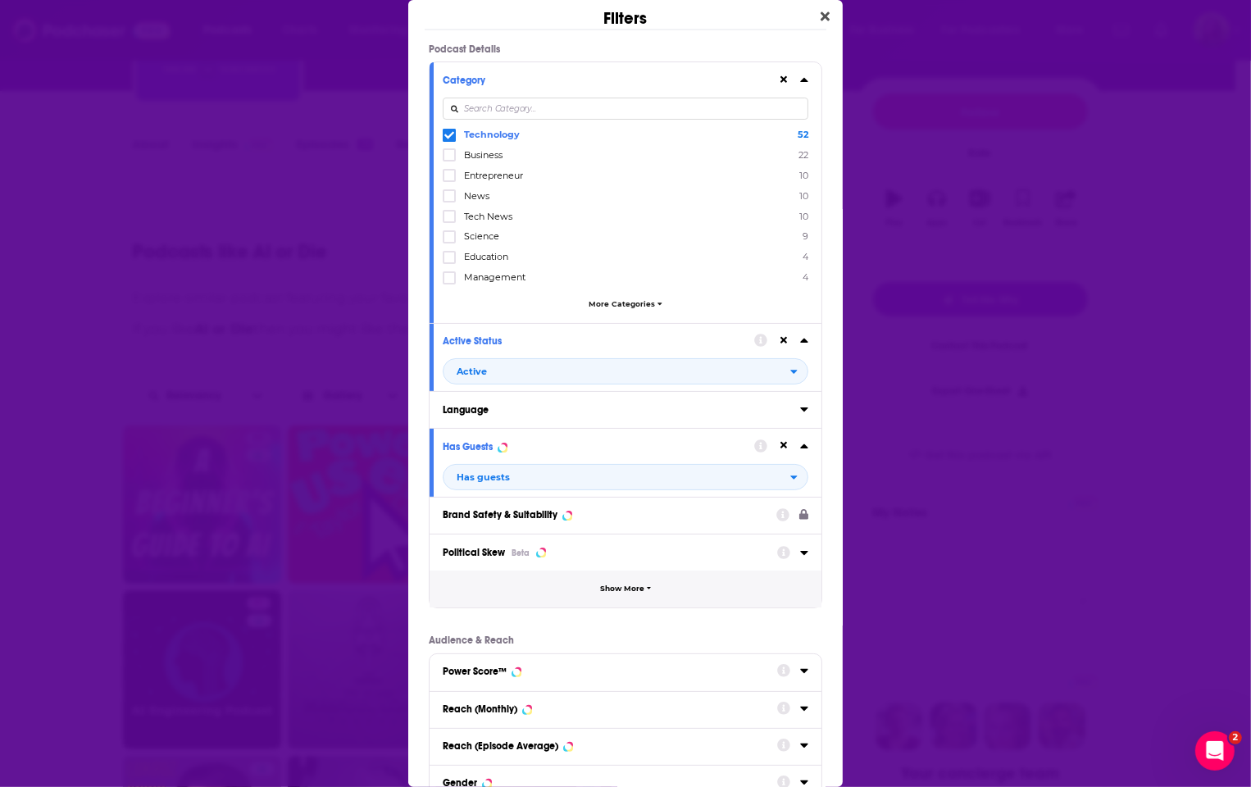
scroll to position [268, 0]
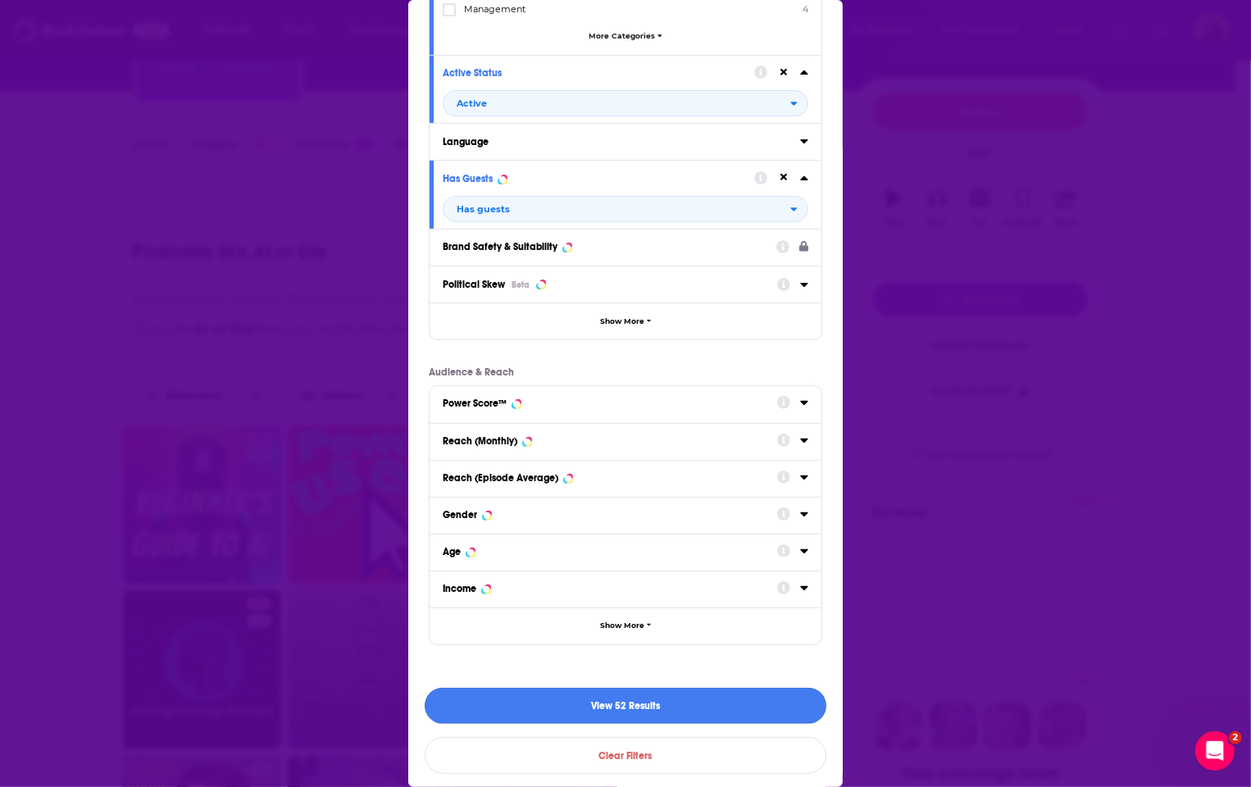
click at [568, 706] on button "View 52 Results" at bounding box center [625, 706] width 402 height 37
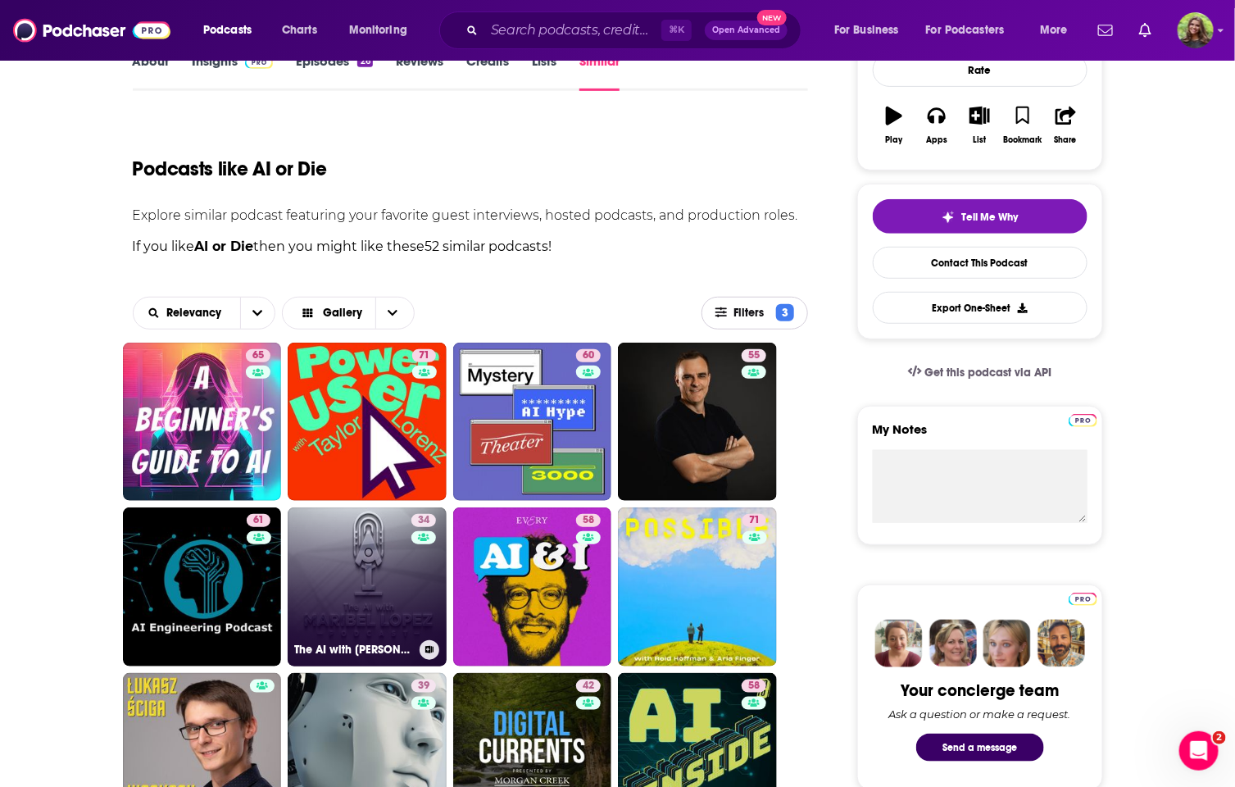
scroll to position [353, 0]
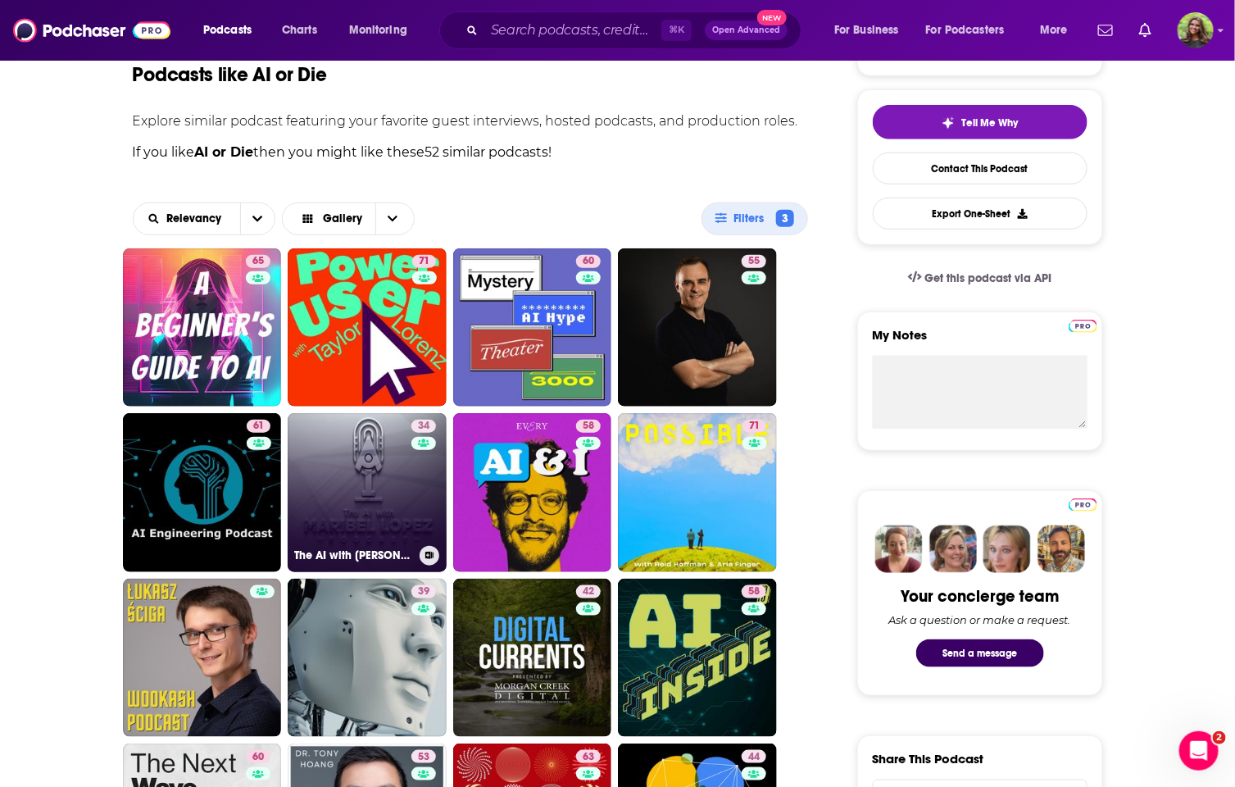
click at [355, 496] on link "34 The AI with [PERSON_NAME] (AI with ML)" at bounding box center [367, 492] width 159 height 159
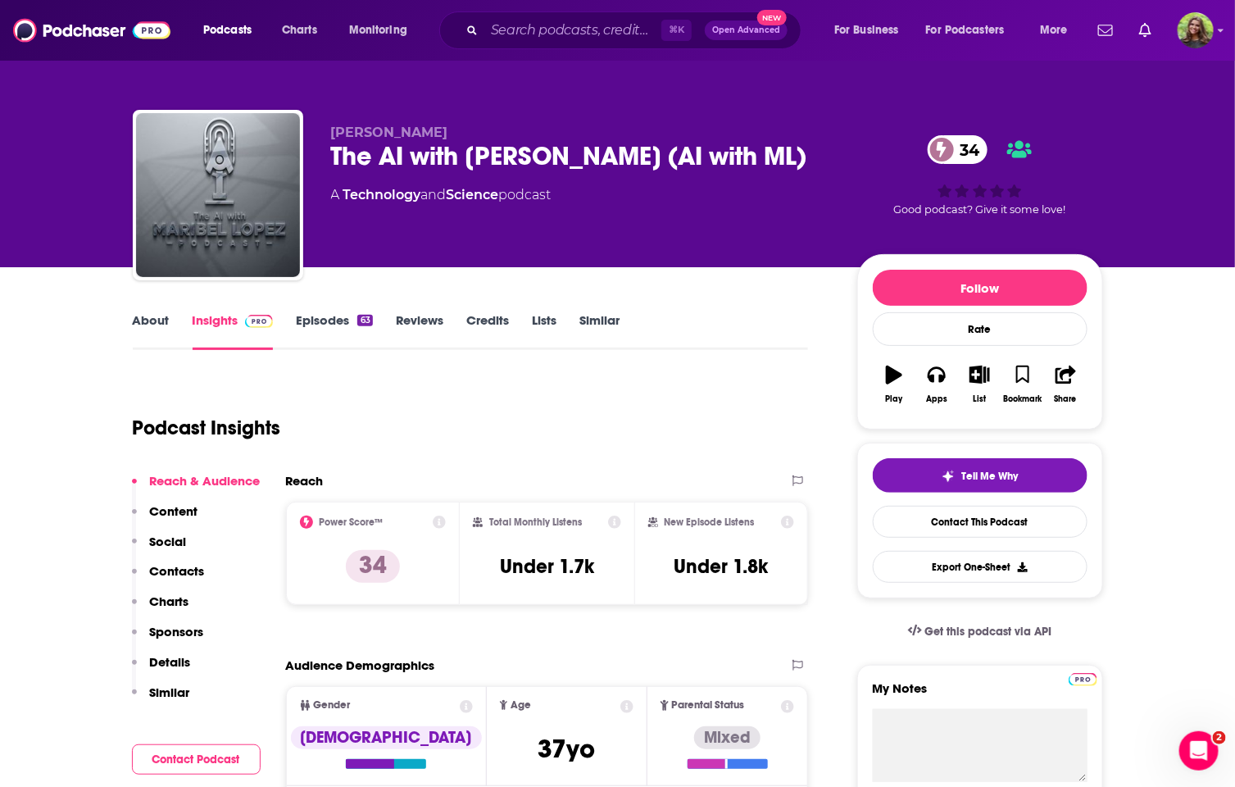
click at [153, 337] on link "About" at bounding box center [151, 331] width 37 height 38
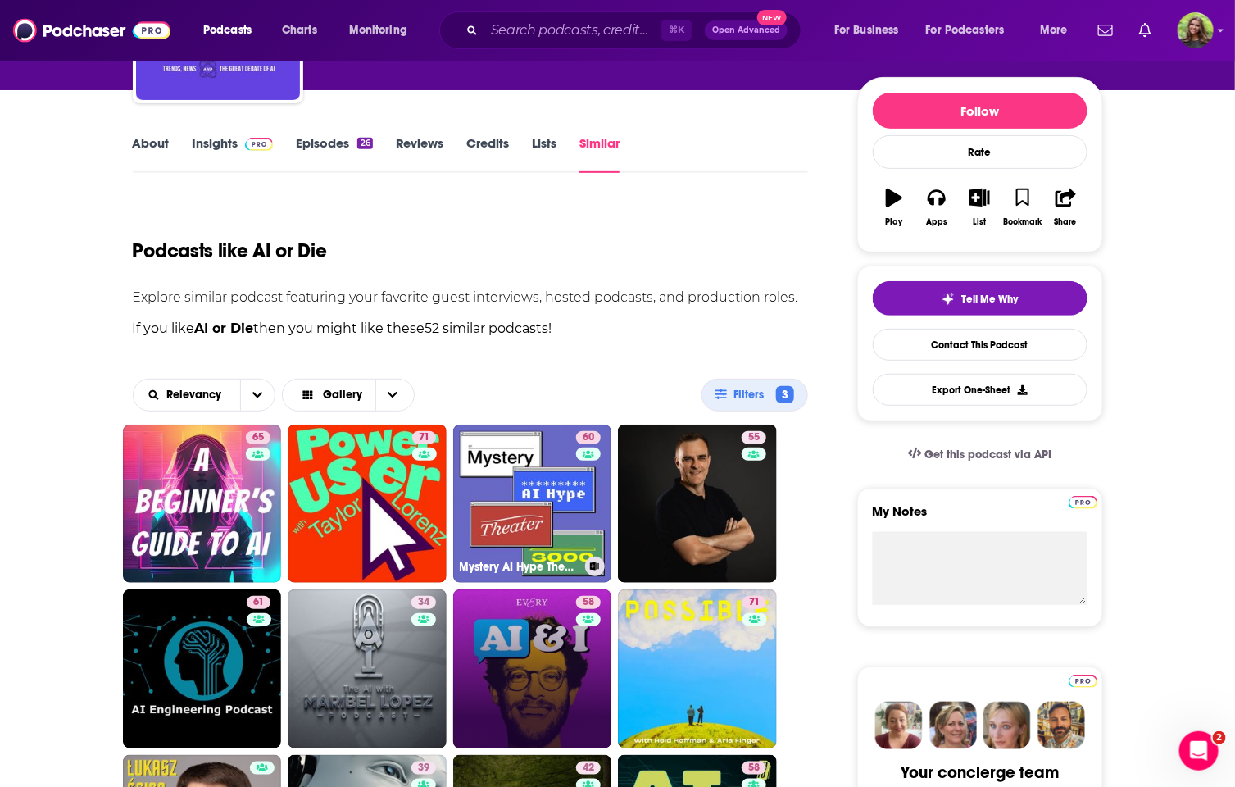
scroll to position [190, 0]
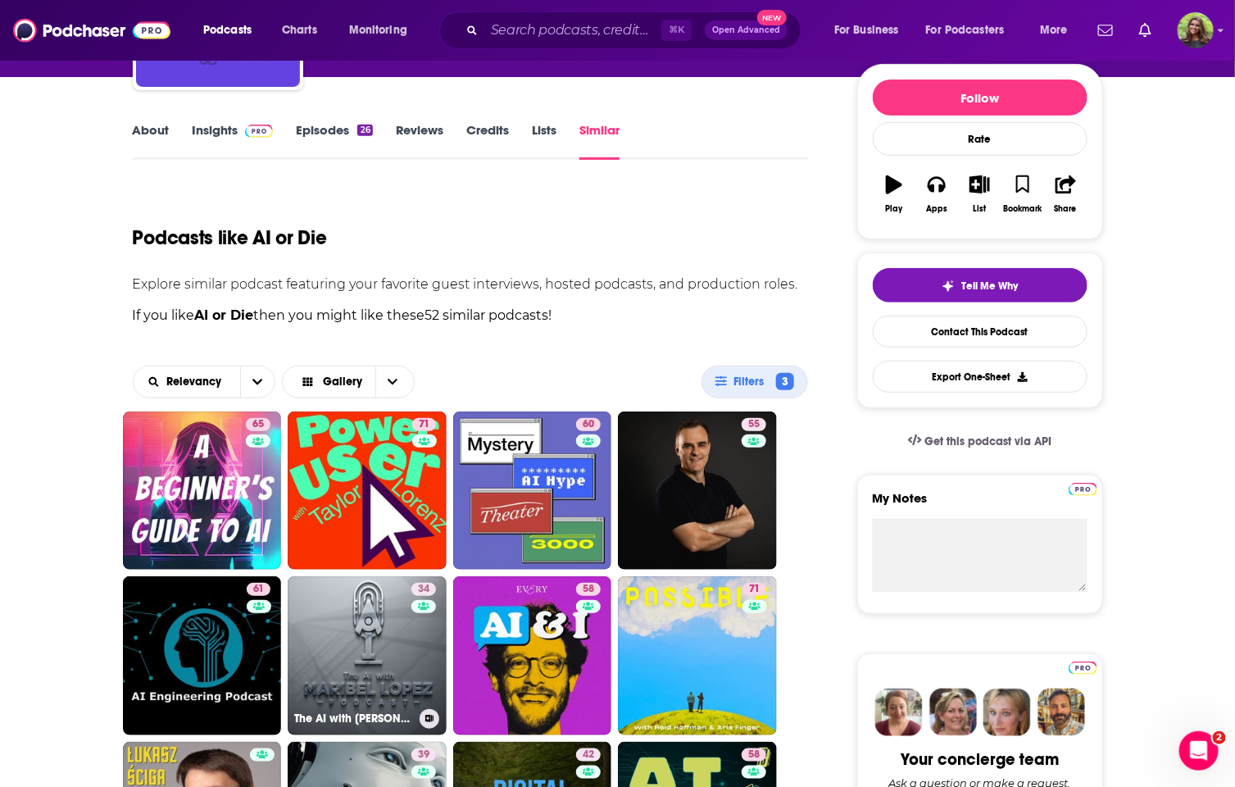
click at [386, 630] on link "34 The AI with [PERSON_NAME] (AI with ML)" at bounding box center [367, 655] width 159 height 159
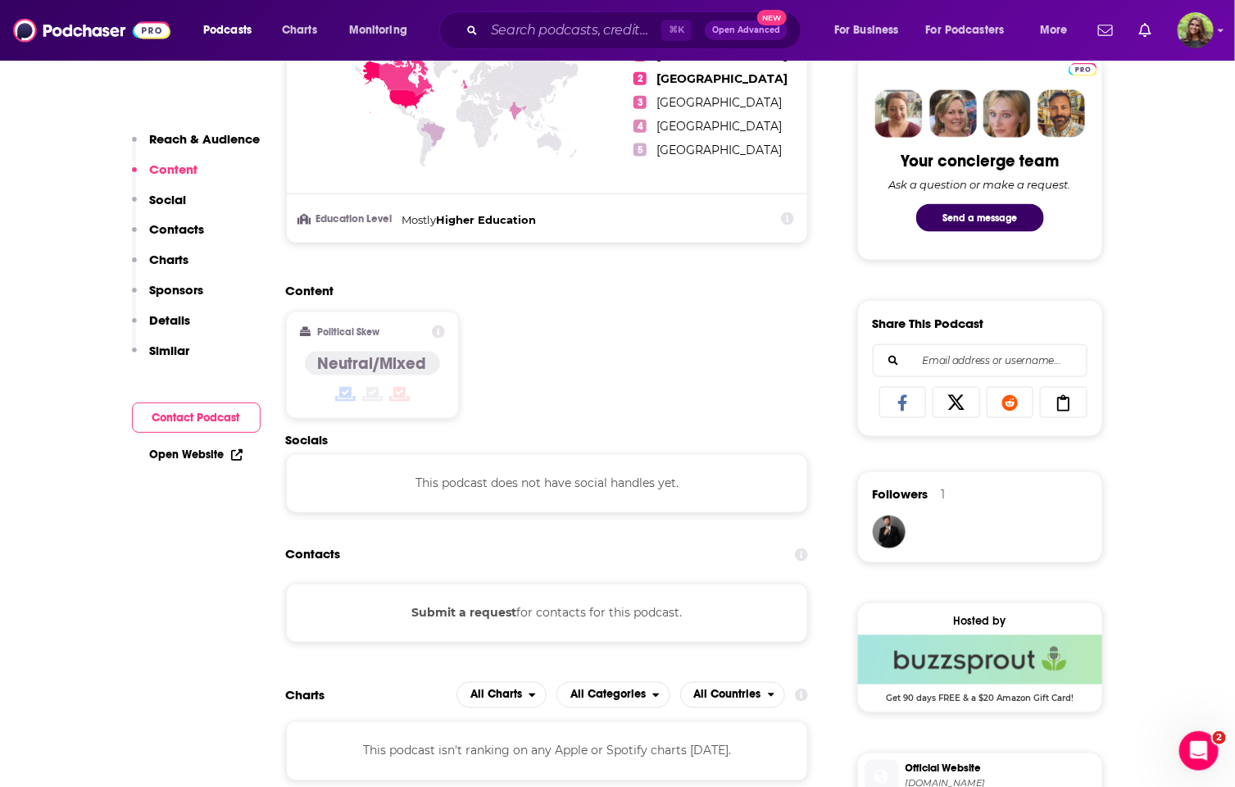
scroll to position [889, 0]
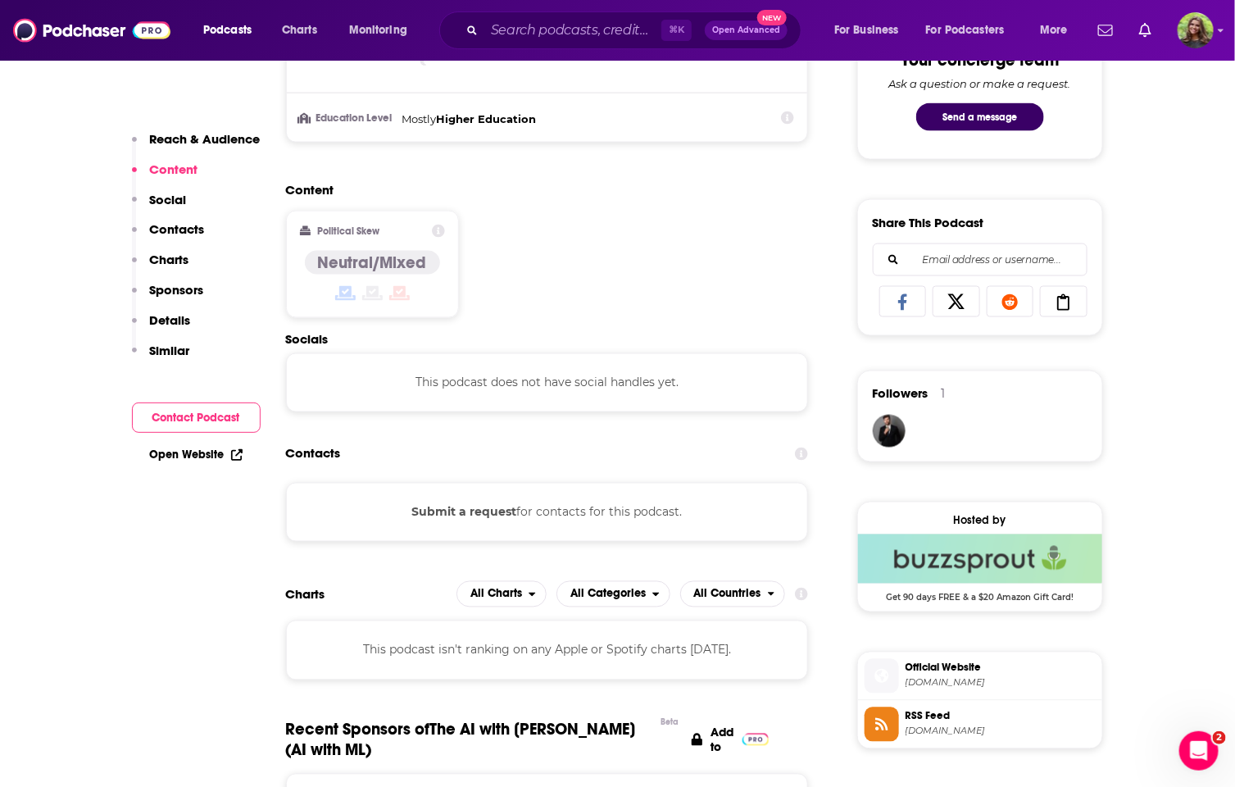
click at [469, 512] on button "Submit a request" at bounding box center [463, 512] width 105 height 18
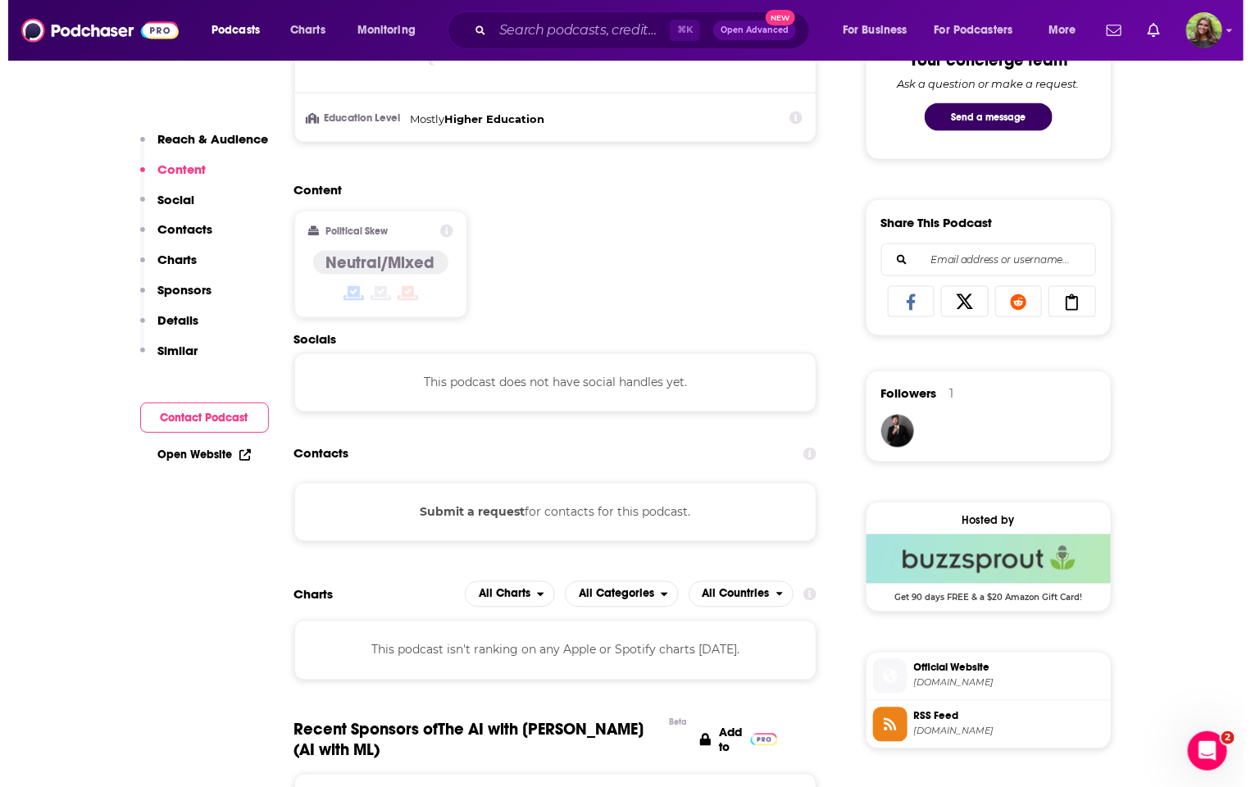
scroll to position [0, 0]
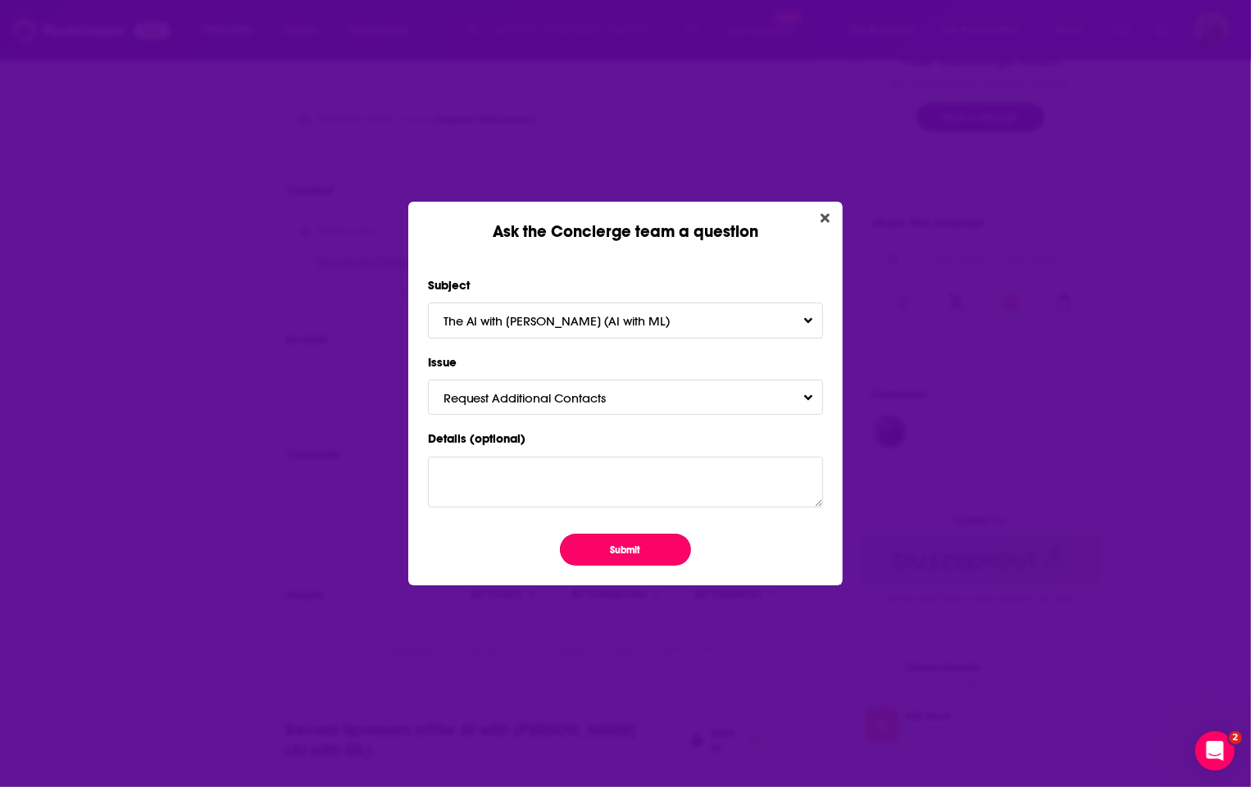
click at [633, 541] on button "Submit" at bounding box center [625, 549] width 131 height 32
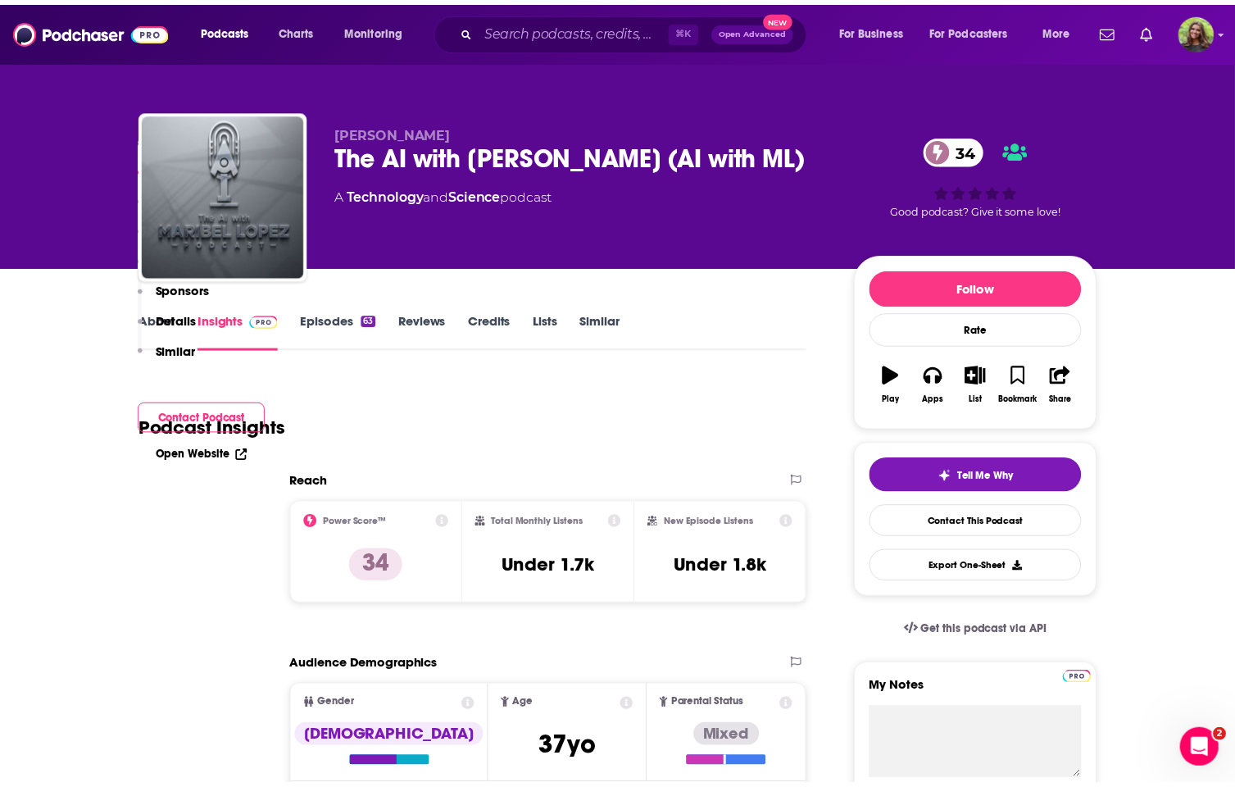
scroll to position [889, 0]
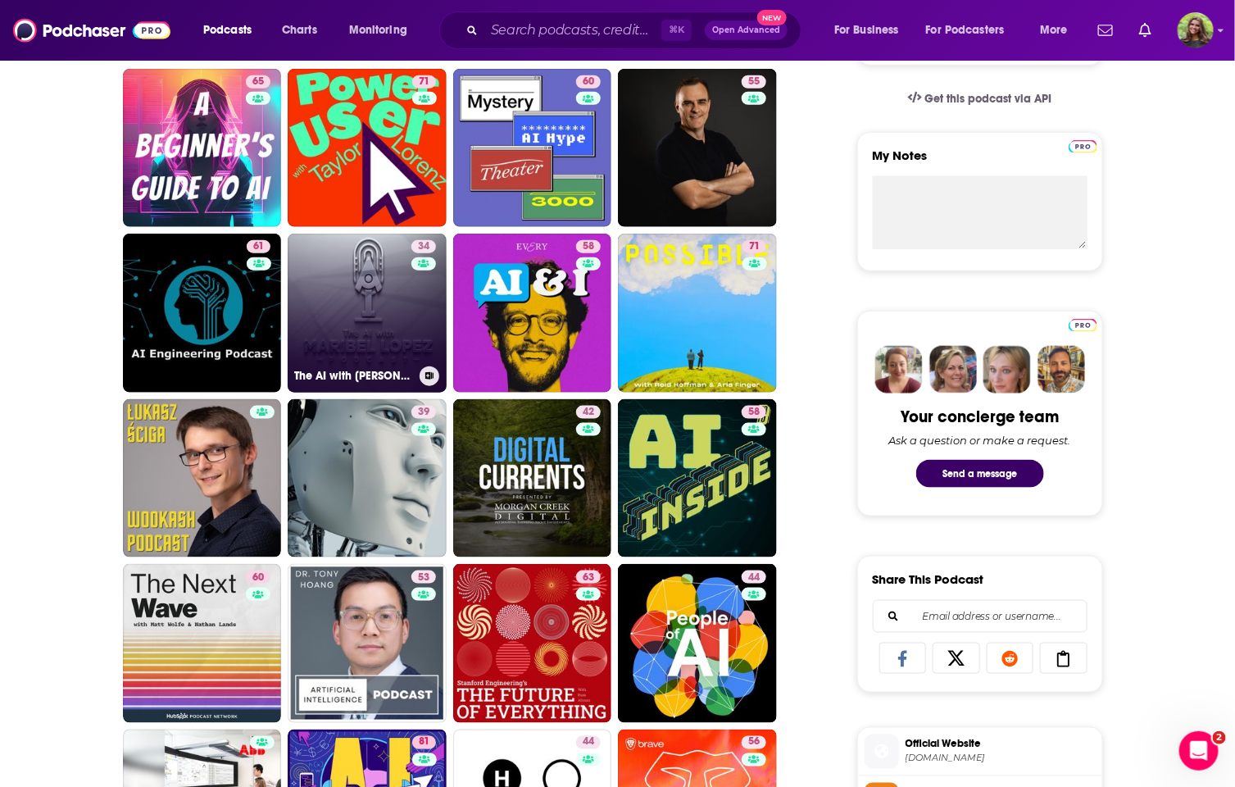
scroll to position [689, 0]
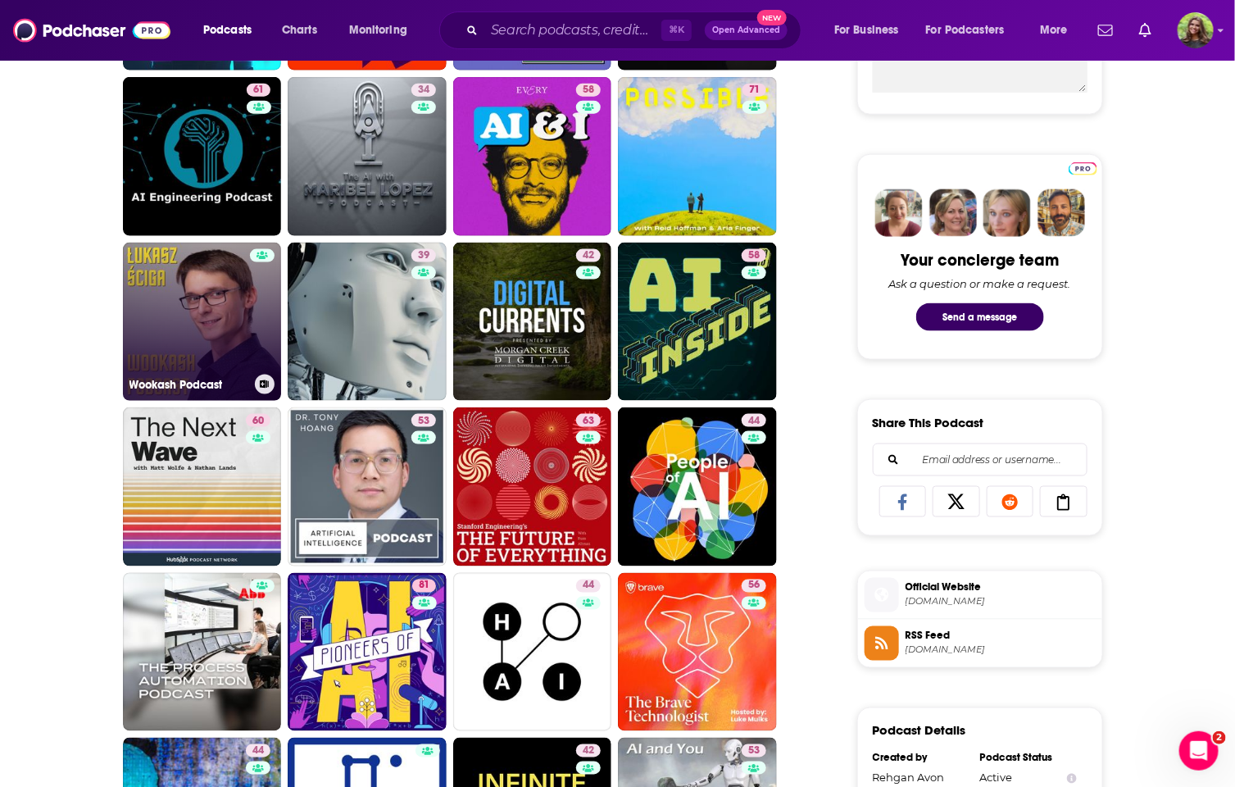
click at [190, 352] on link "Wookash Podcast" at bounding box center [202, 322] width 159 height 159
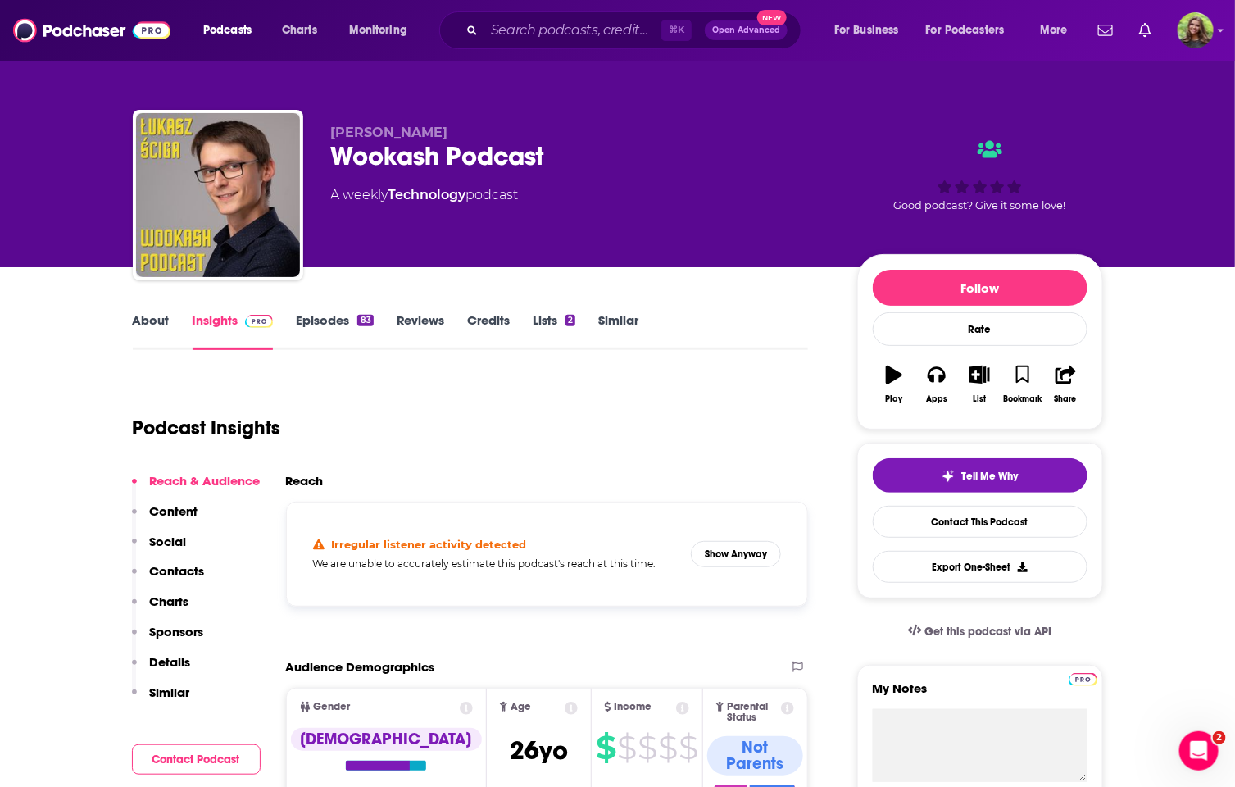
click at [146, 318] on link "About" at bounding box center [151, 331] width 37 height 38
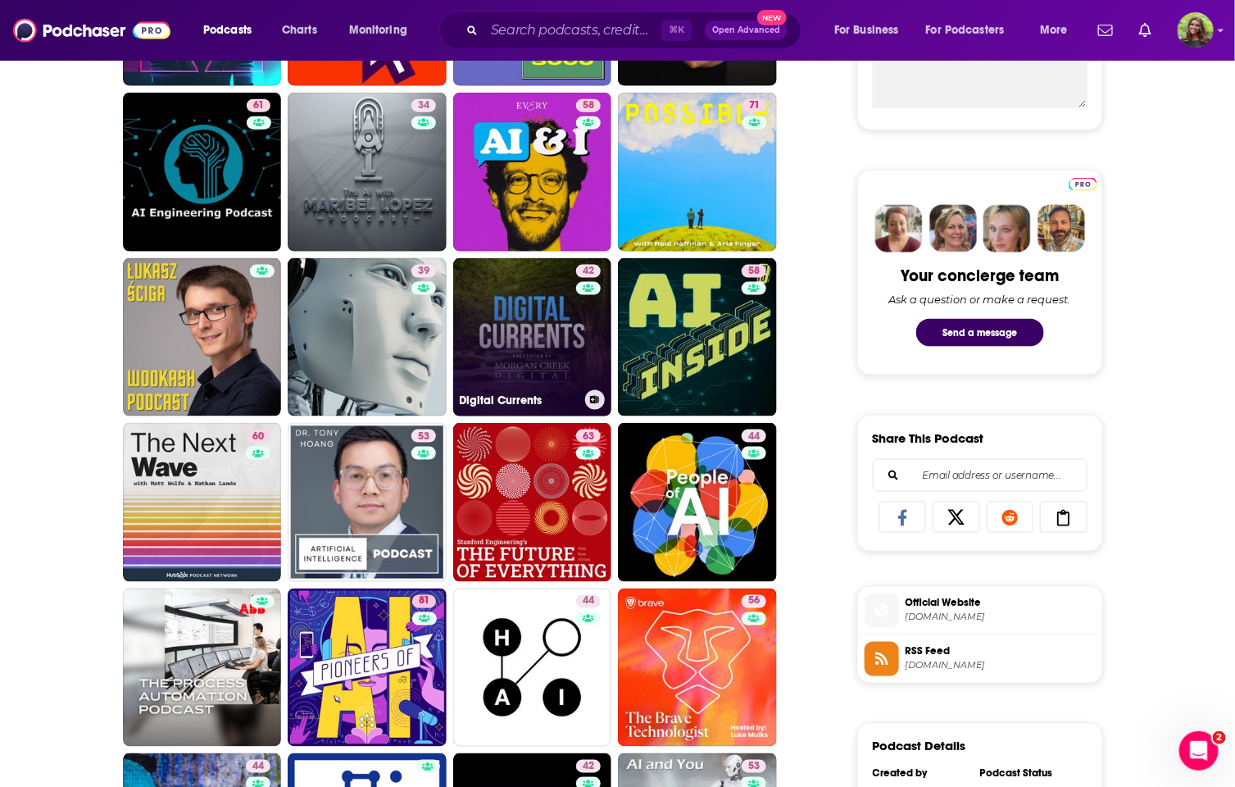
scroll to position [698, 0]
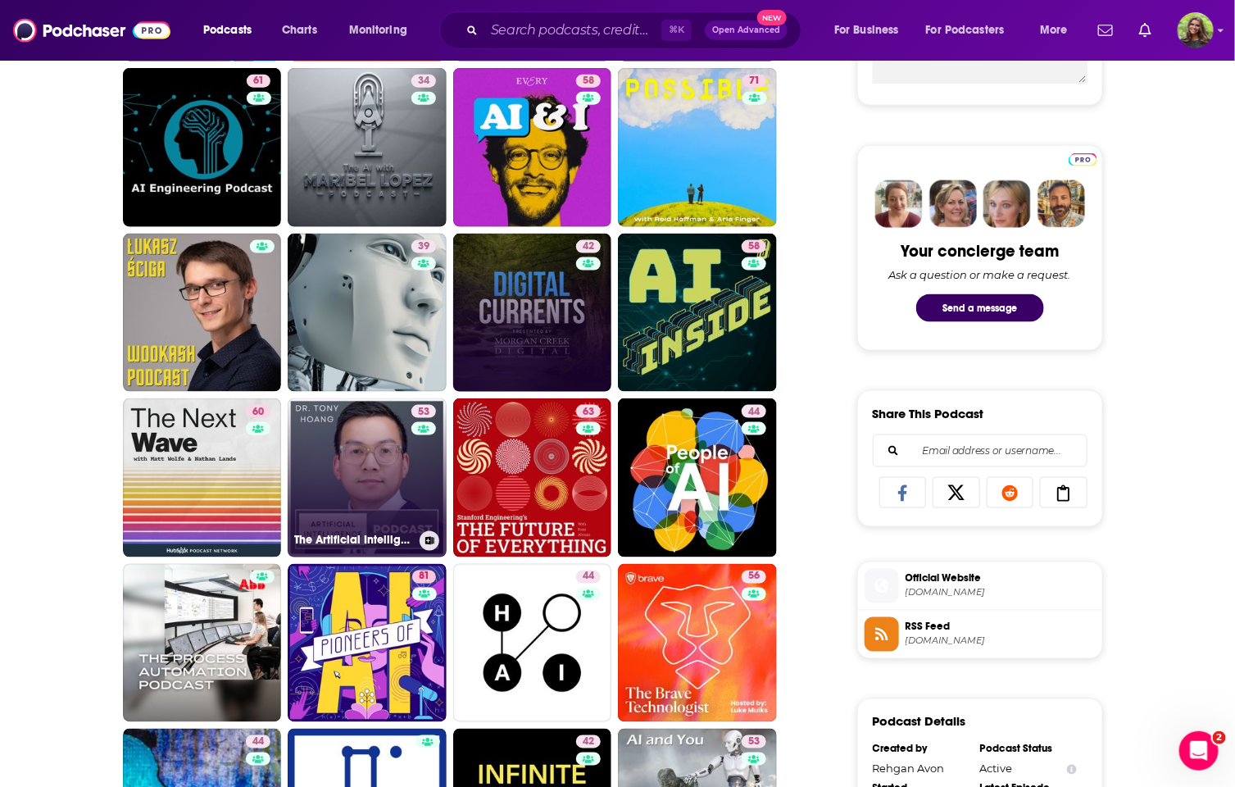
click at [373, 483] on link "53 The Artificial Intelligence Podcast" at bounding box center [367, 477] width 159 height 159
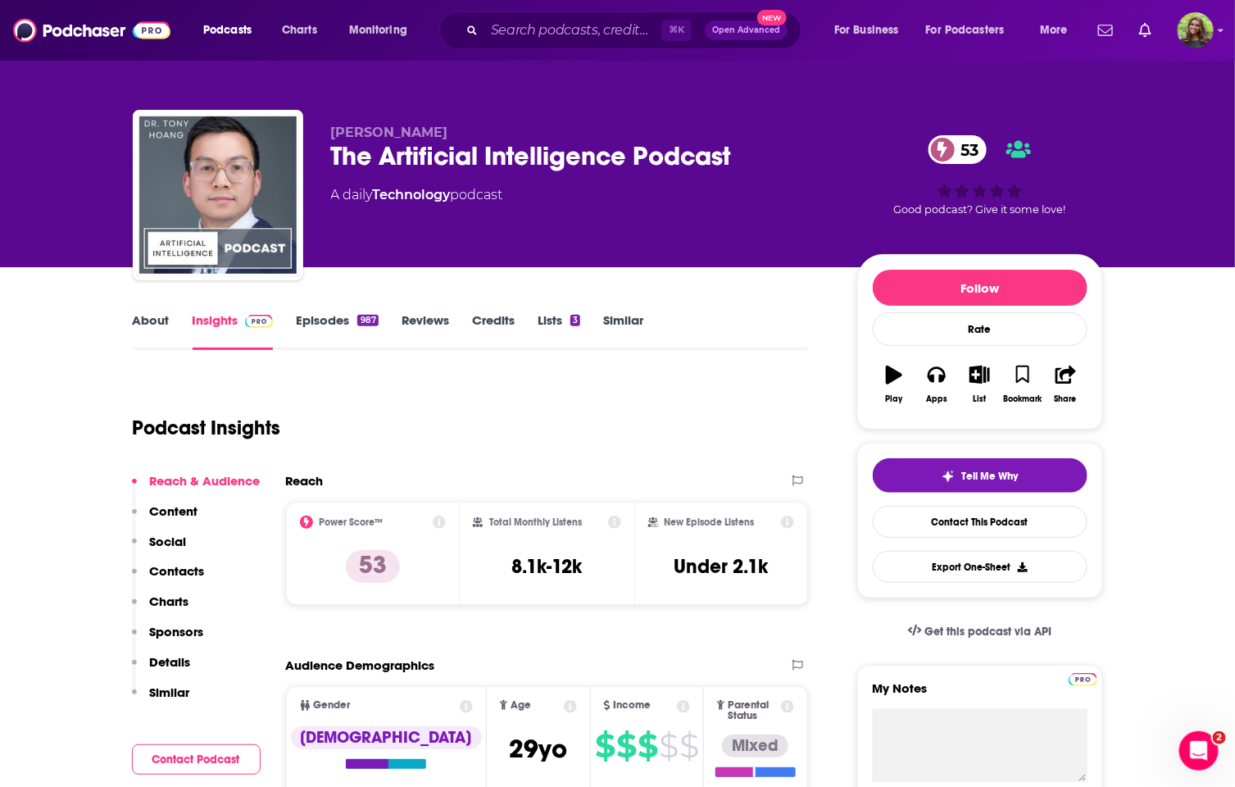
click at [152, 334] on link "About" at bounding box center [151, 331] width 37 height 38
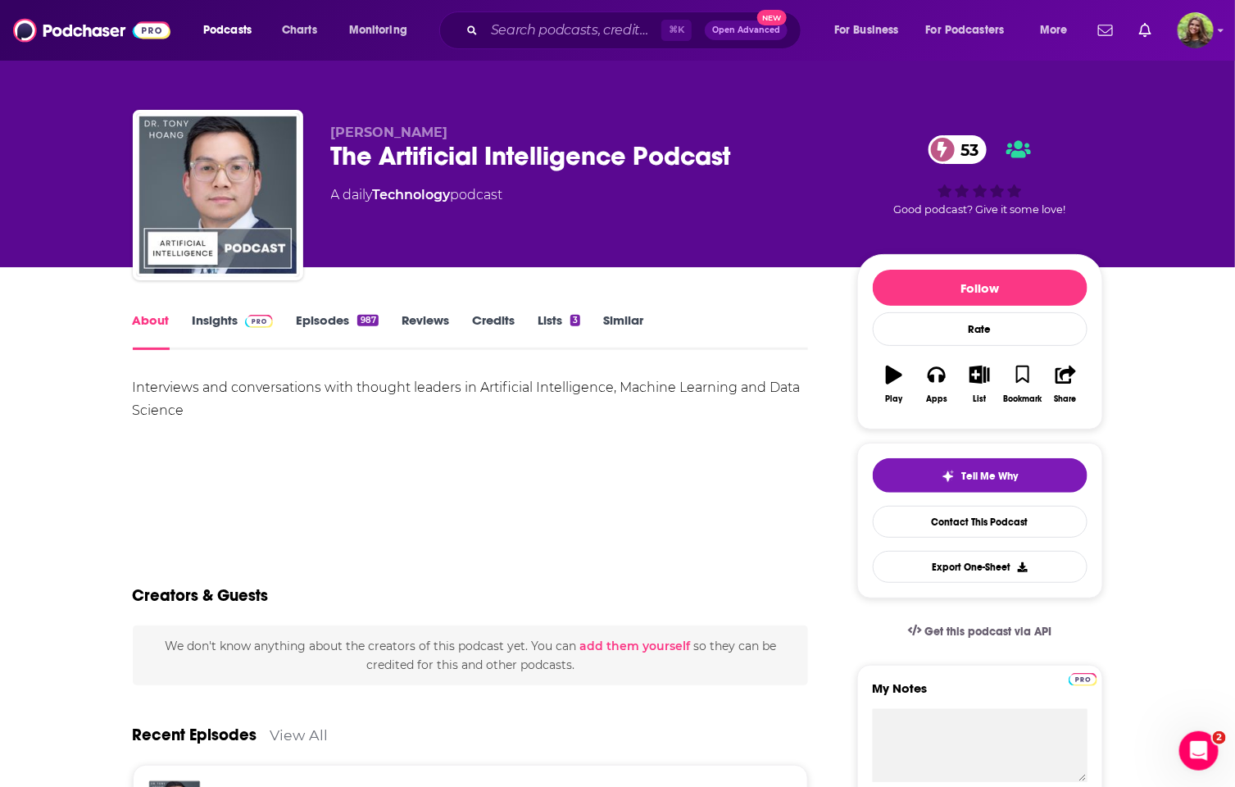
click at [217, 324] on link "Insights" at bounding box center [233, 331] width 81 height 38
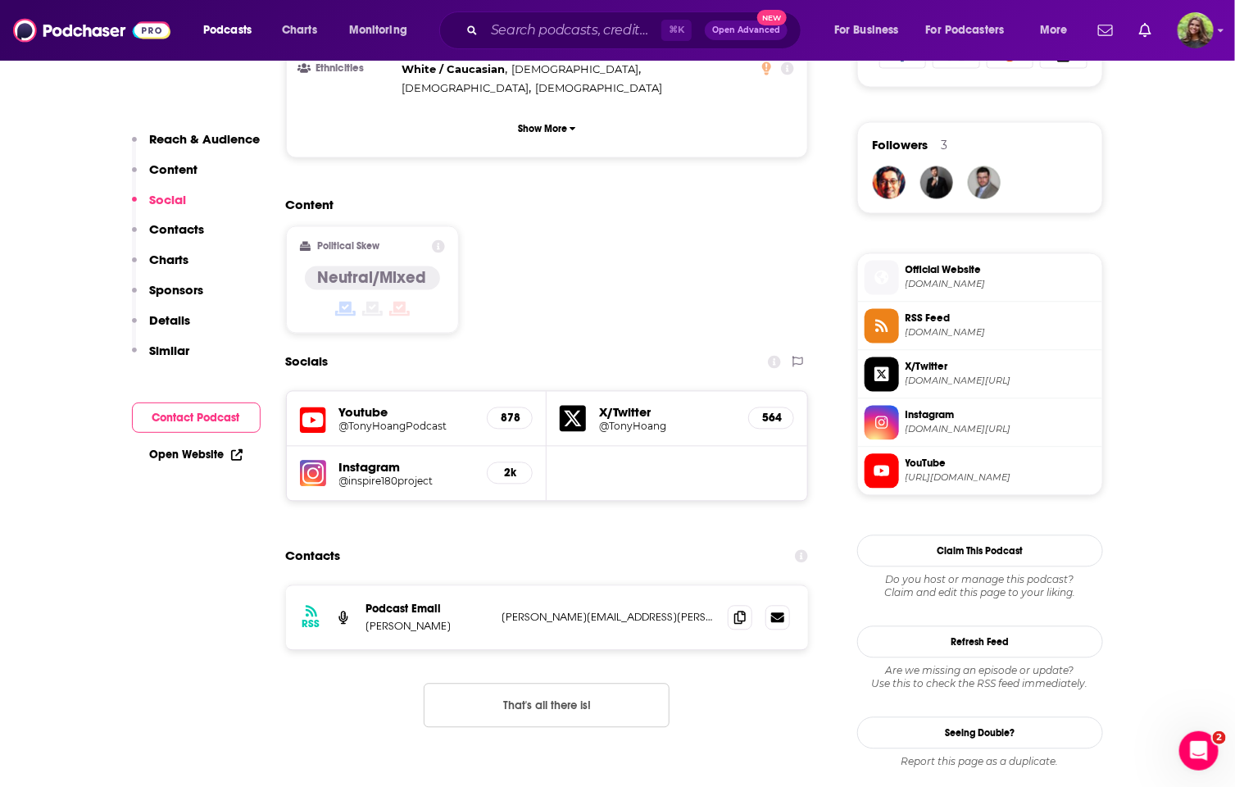
scroll to position [1300, 0]
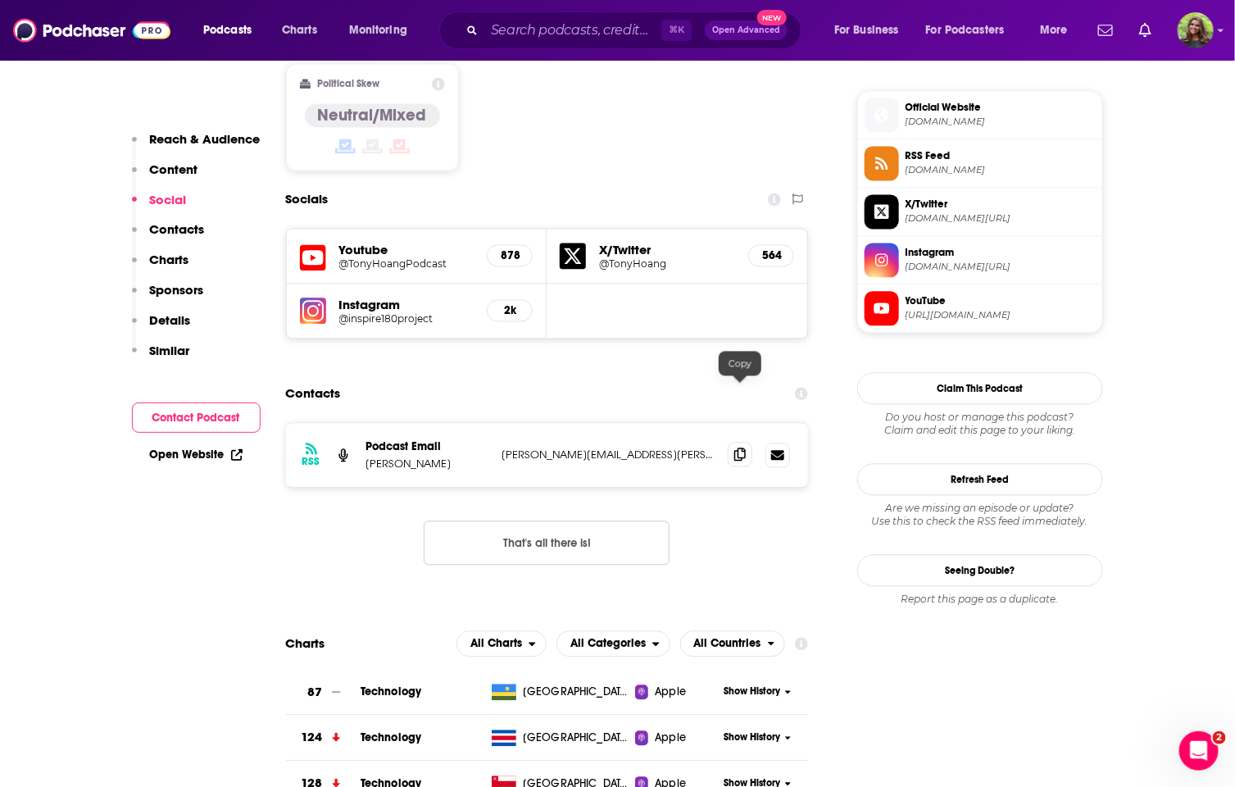
click at [738, 447] on icon at bounding box center [739, 453] width 11 height 13
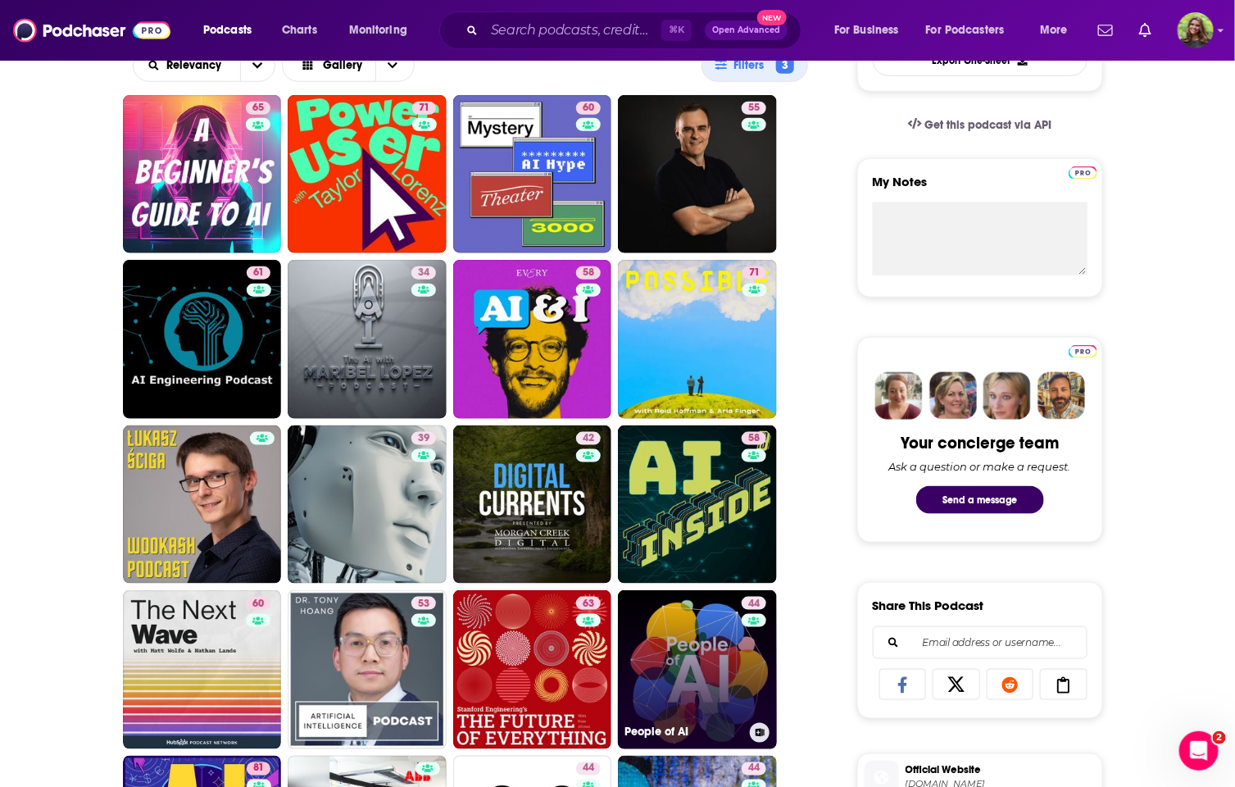
scroll to position [529, 0]
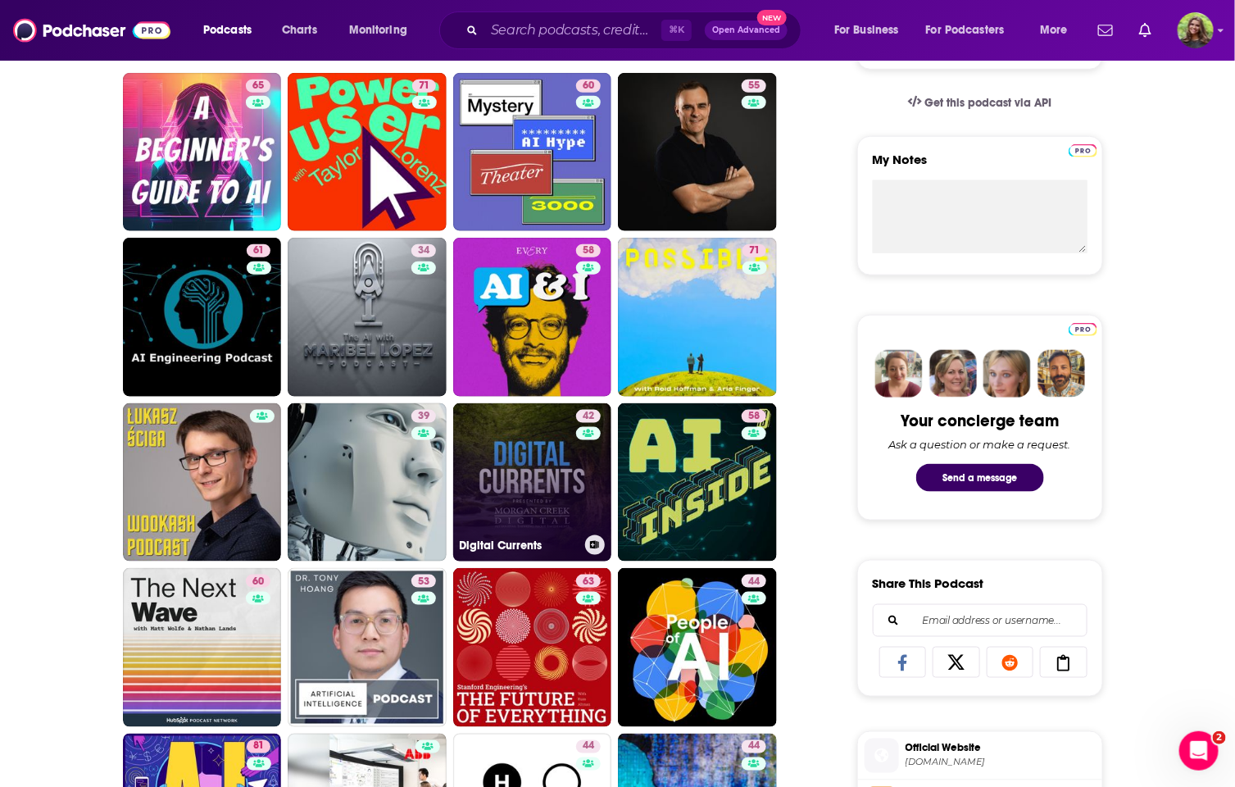
click at [545, 496] on link "42 Digital Currents" at bounding box center [532, 482] width 159 height 159
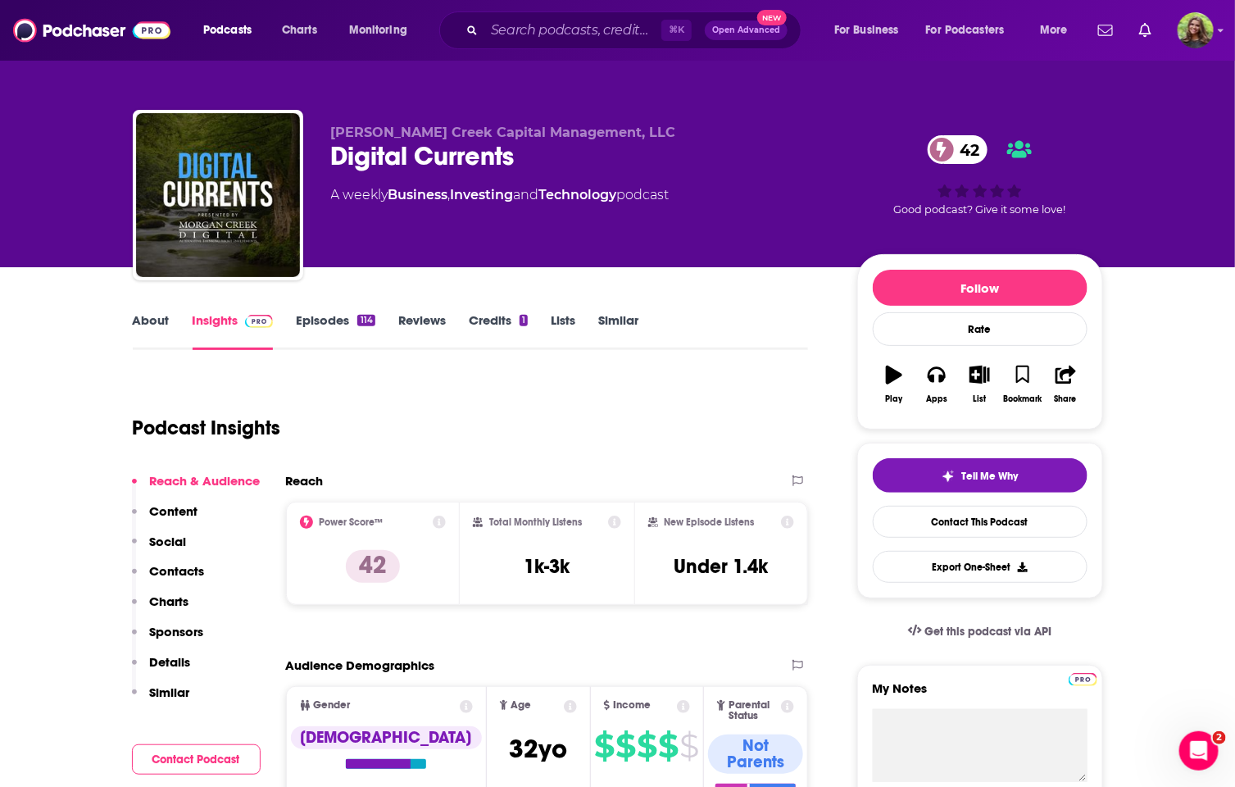
click at [136, 322] on link "About" at bounding box center [151, 331] width 37 height 38
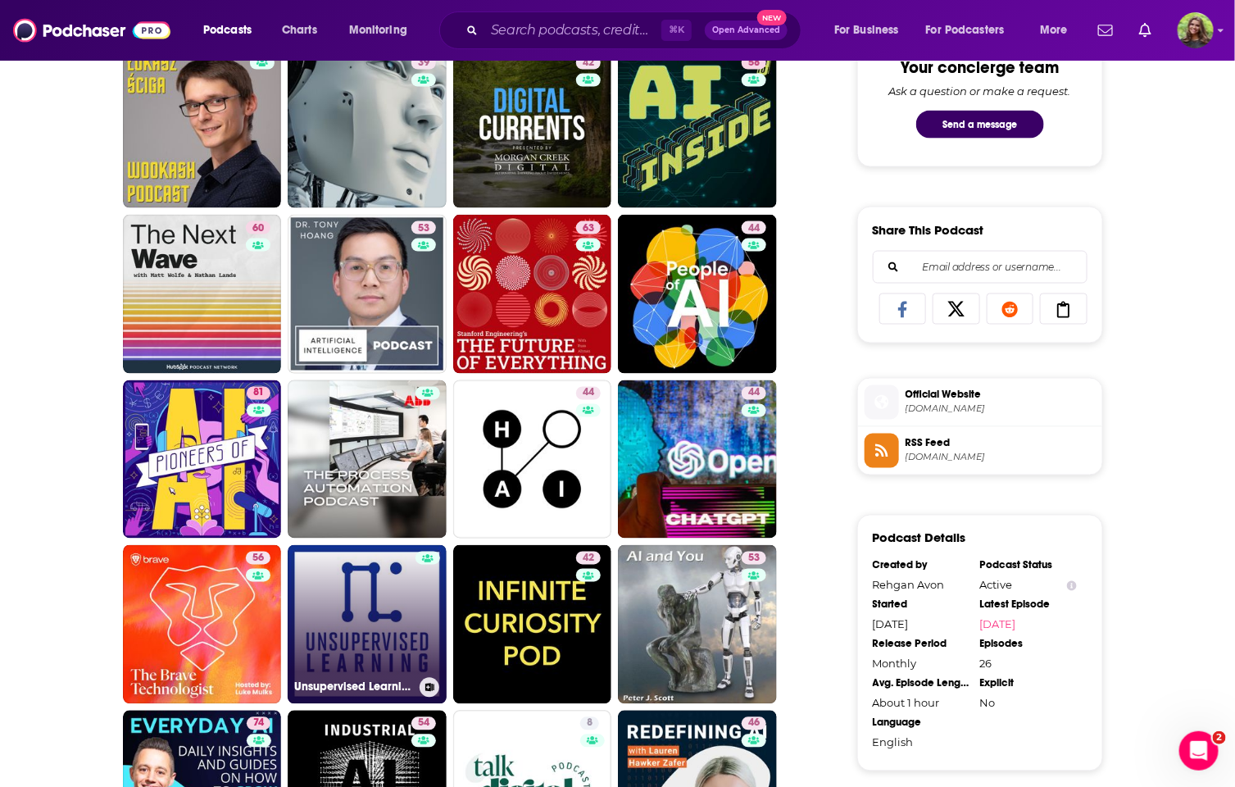
scroll to position [981, 0]
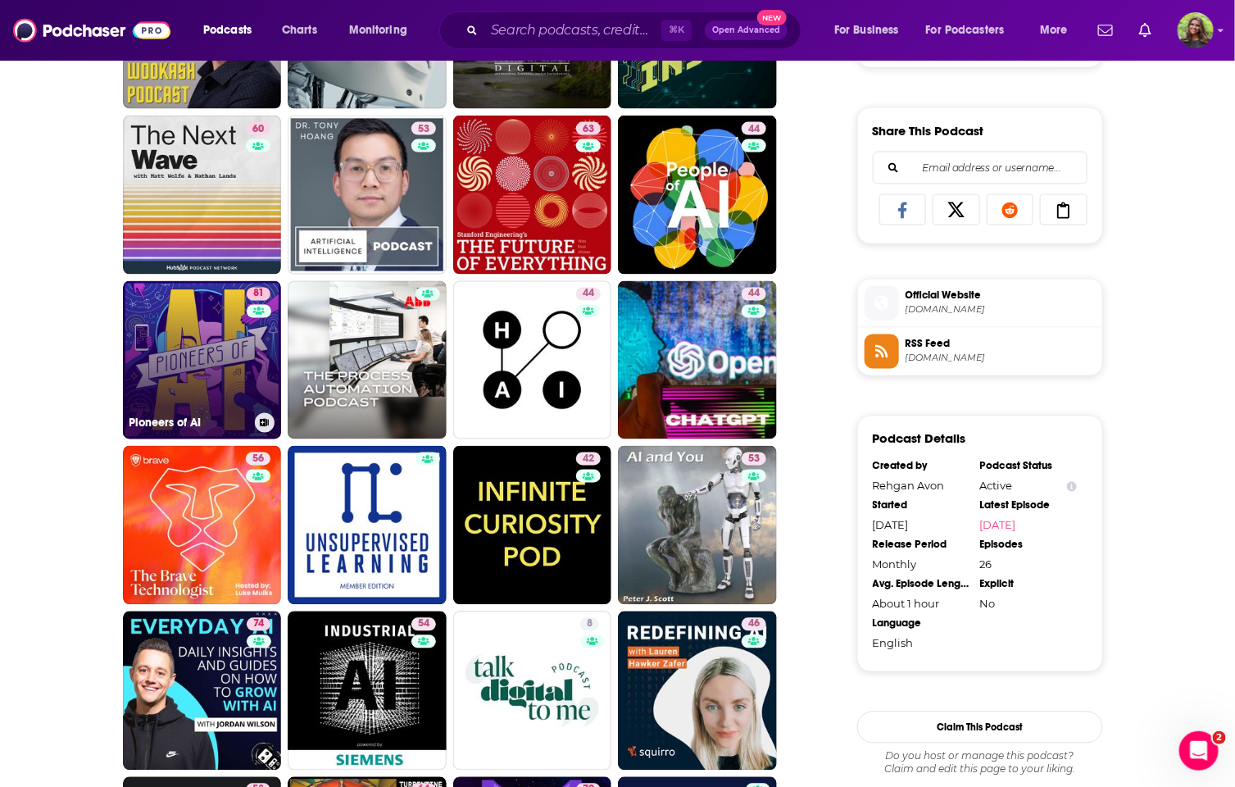
click at [211, 341] on link "81 Pioneers of AI" at bounding box center [202, 360] width 159 height 159
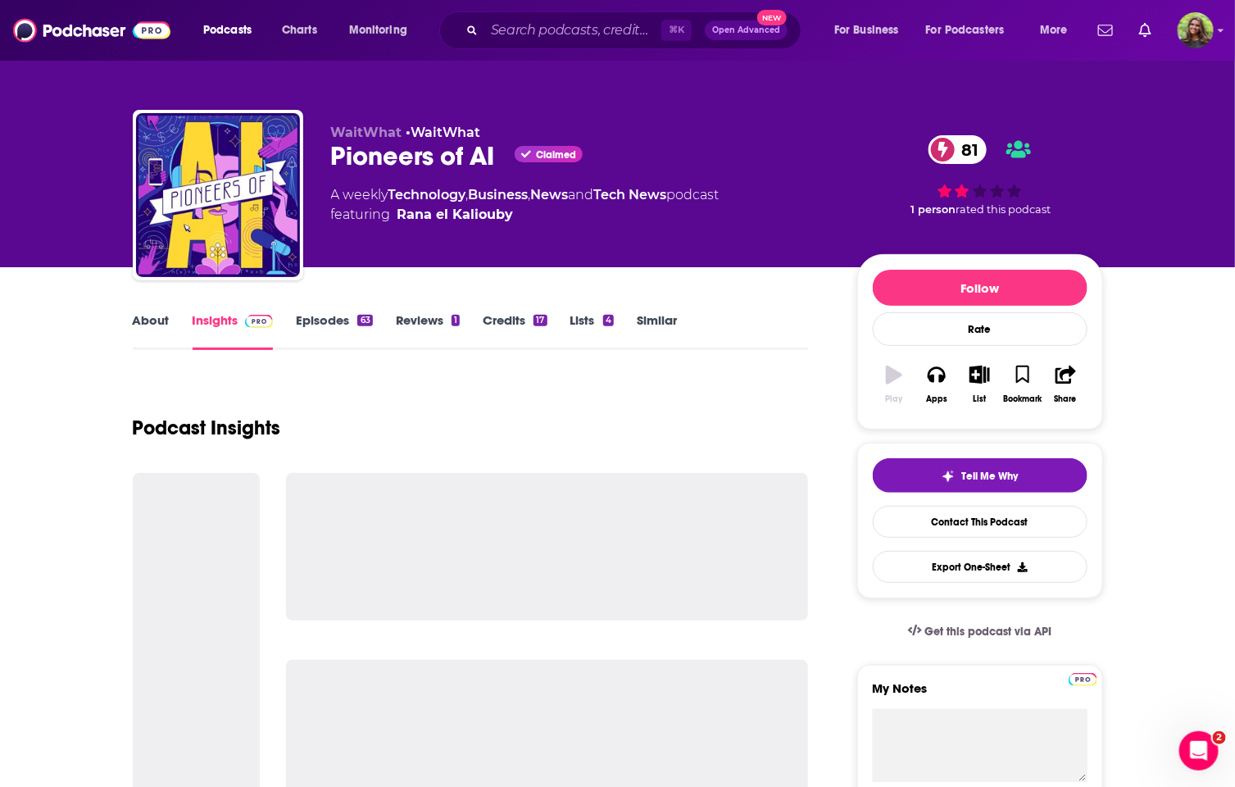
click at [145, 325] on link "About" at bounding box center [151, 331] width 37 height 38
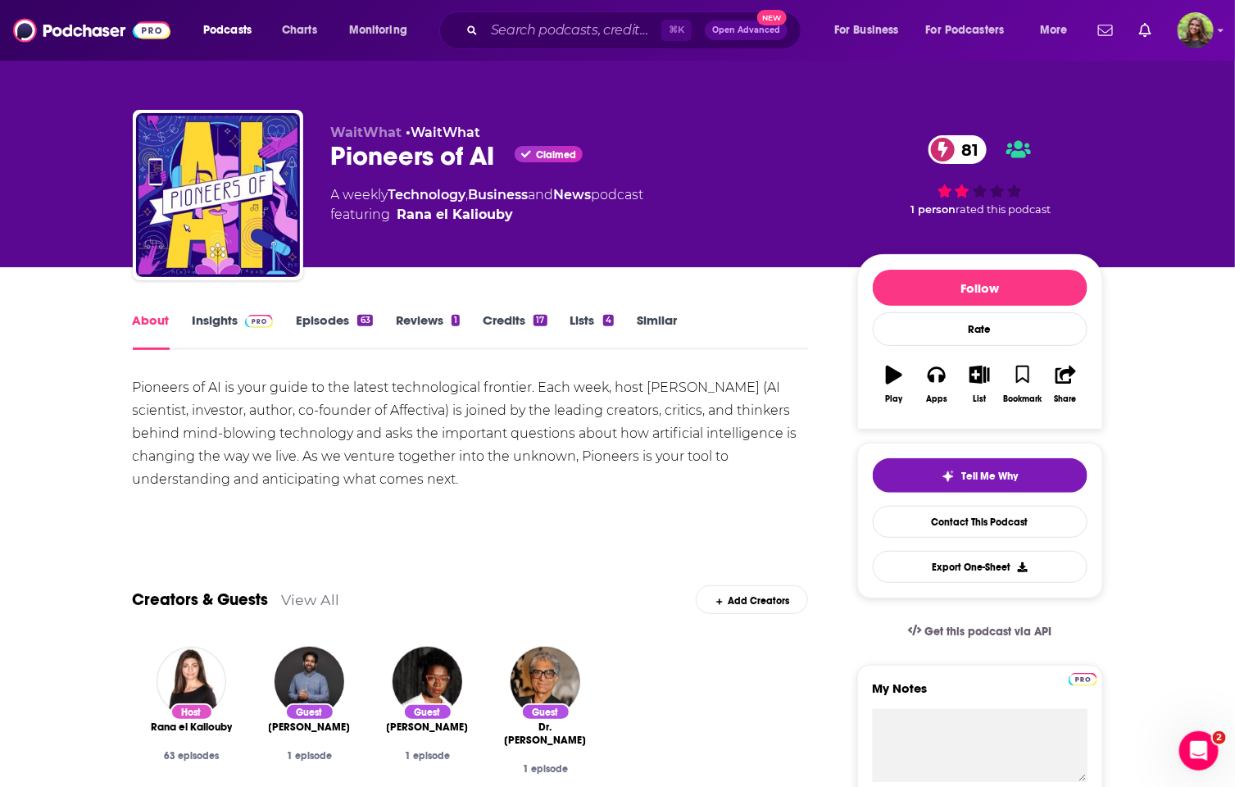
click at [232, 331] on link "Insights" at bounding box center [233, 331] width 81 height 38
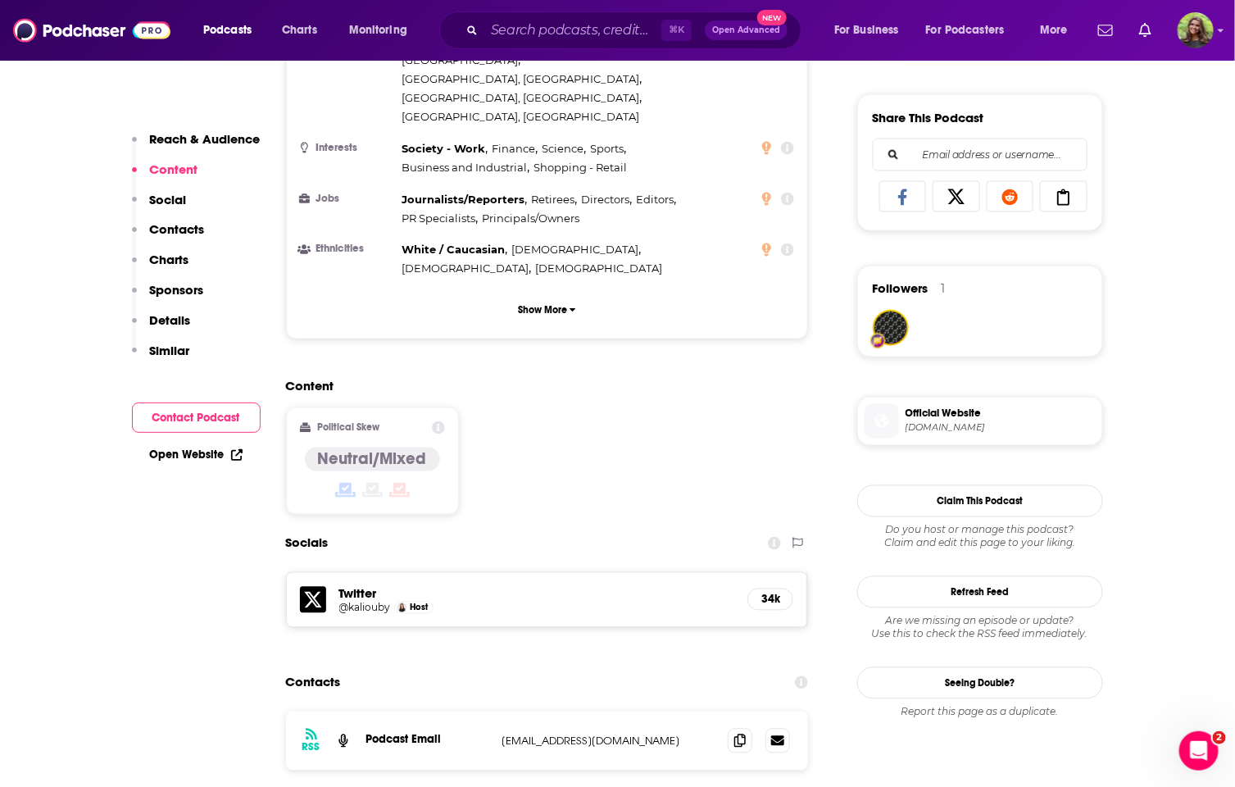
scroll to position [1145, 0]
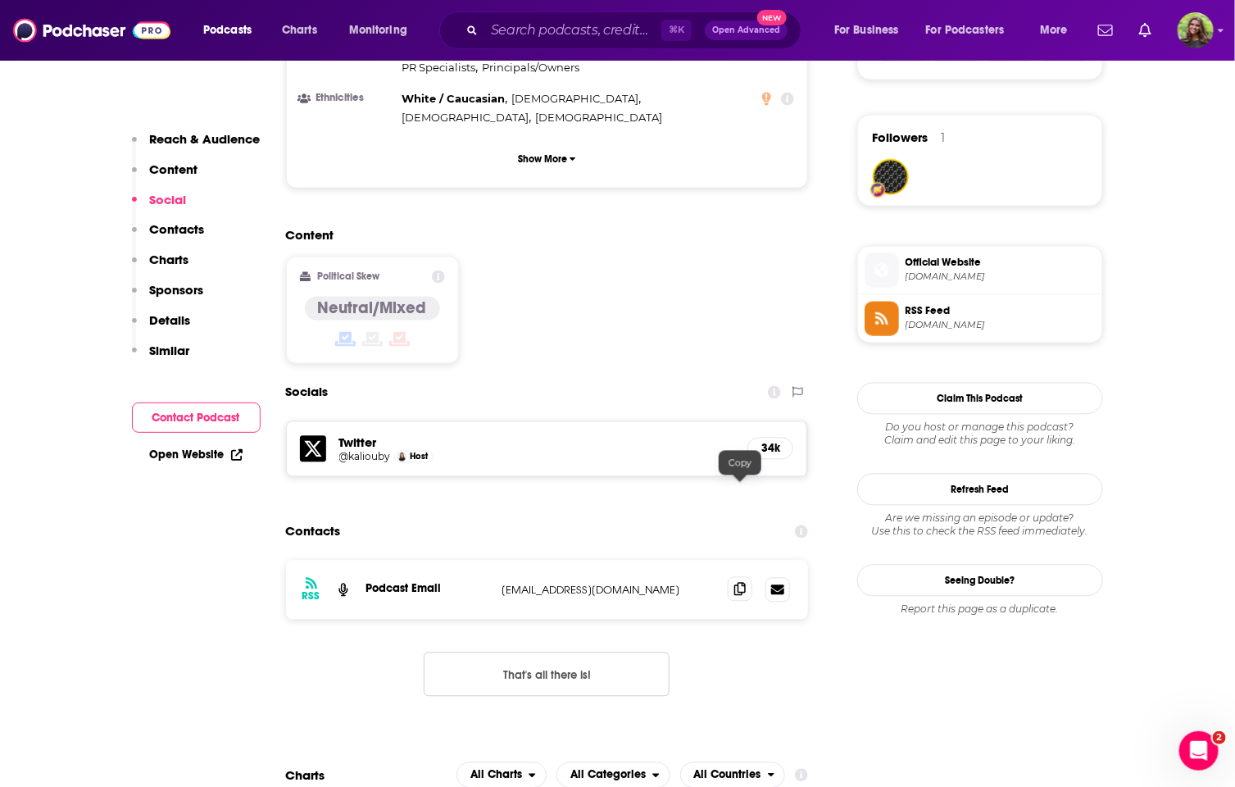
click at [737, 583] on icon at bounding box center [739, 589] width 11 height 13
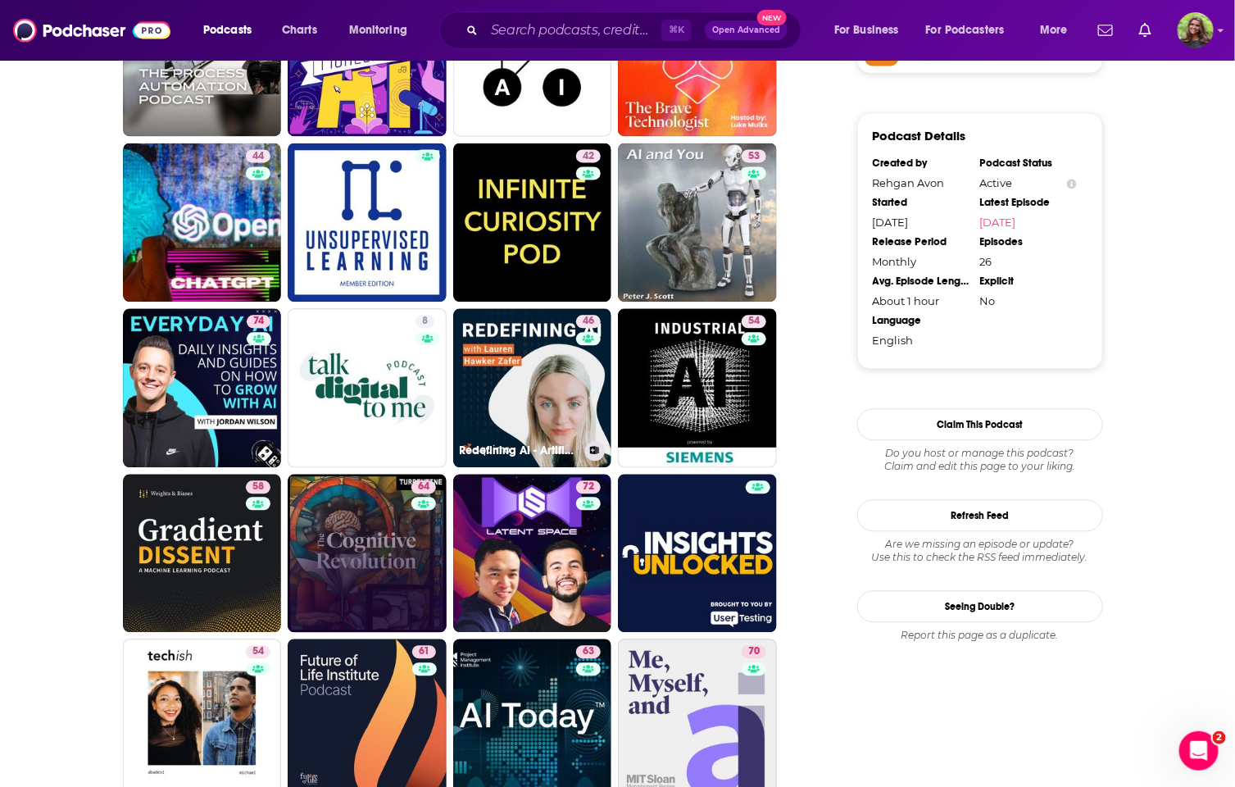
scroll to position [1285, 0]
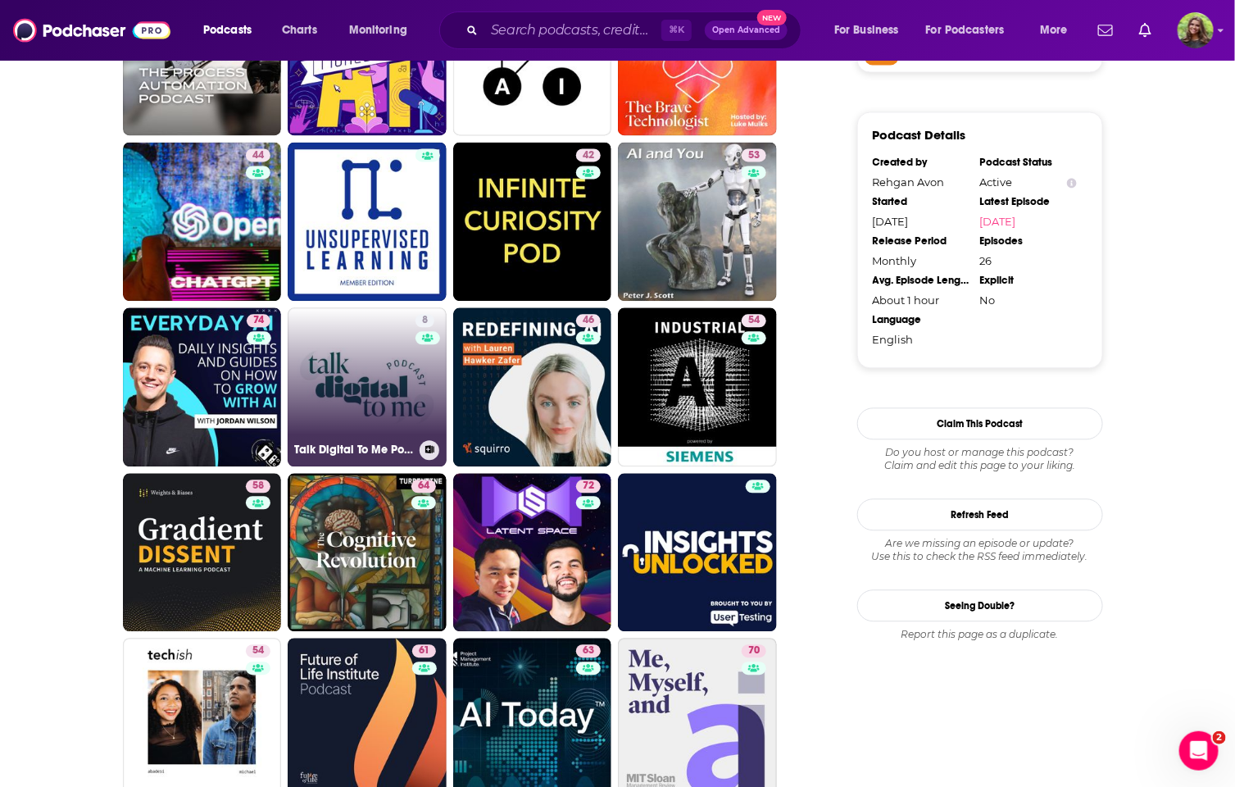
click at [338, 411] on link "8 Talk Digital To Me Podcast" at bounding box center [367, 386] width 159 height 159
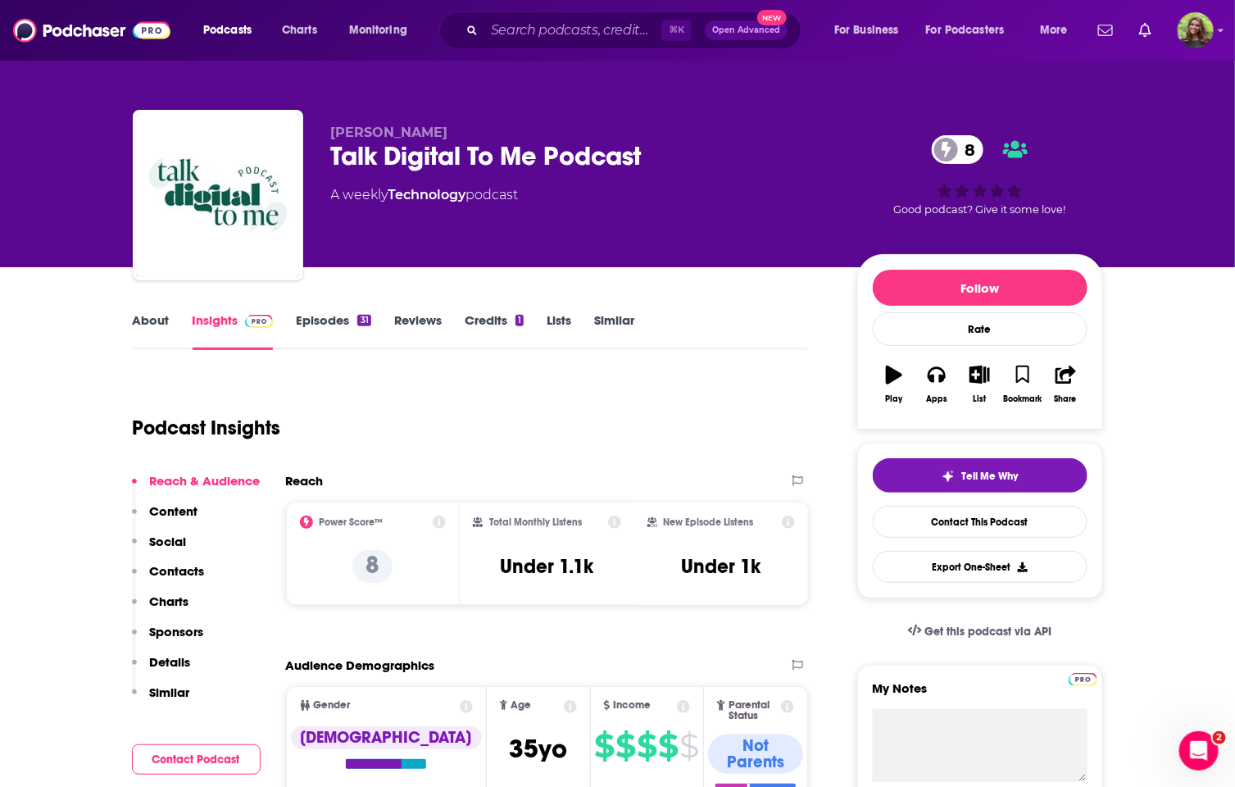
click at [137, 325] on link "About" at bounding box center [151, 331] width 37 height 38
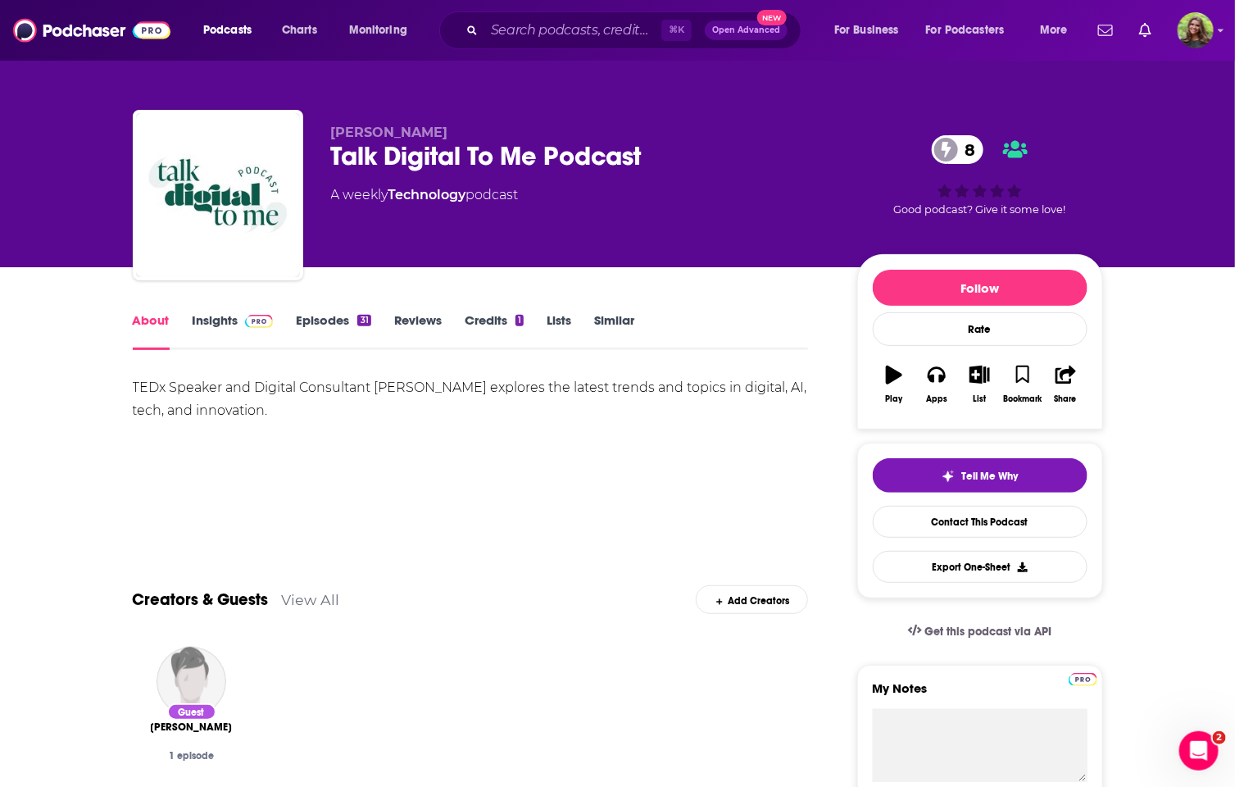
click at [314, 333] on link "Episodes 31" at bounding box center [333, 331] width 75 height 38
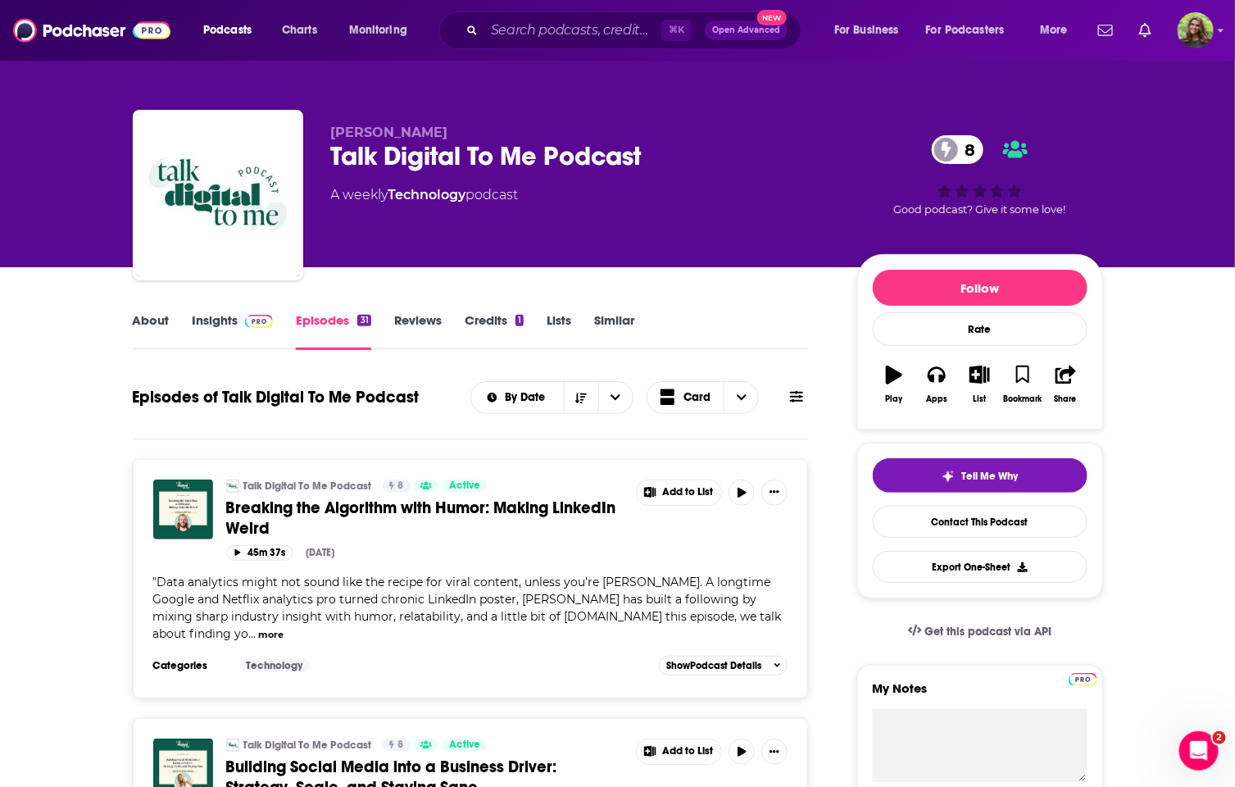
click at [234, 327] on link "Insights" at bounding box center [233, 331] width 81 height 38
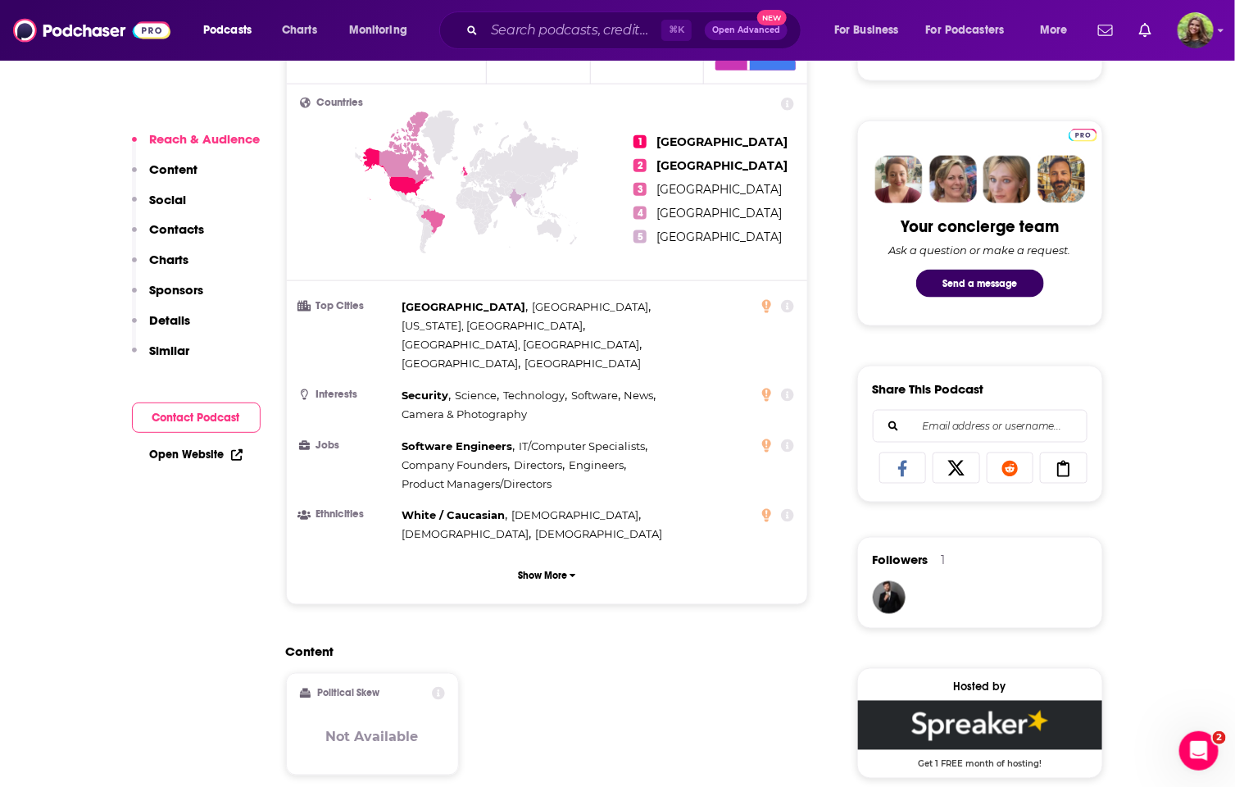
scroll to position [1176, 0]
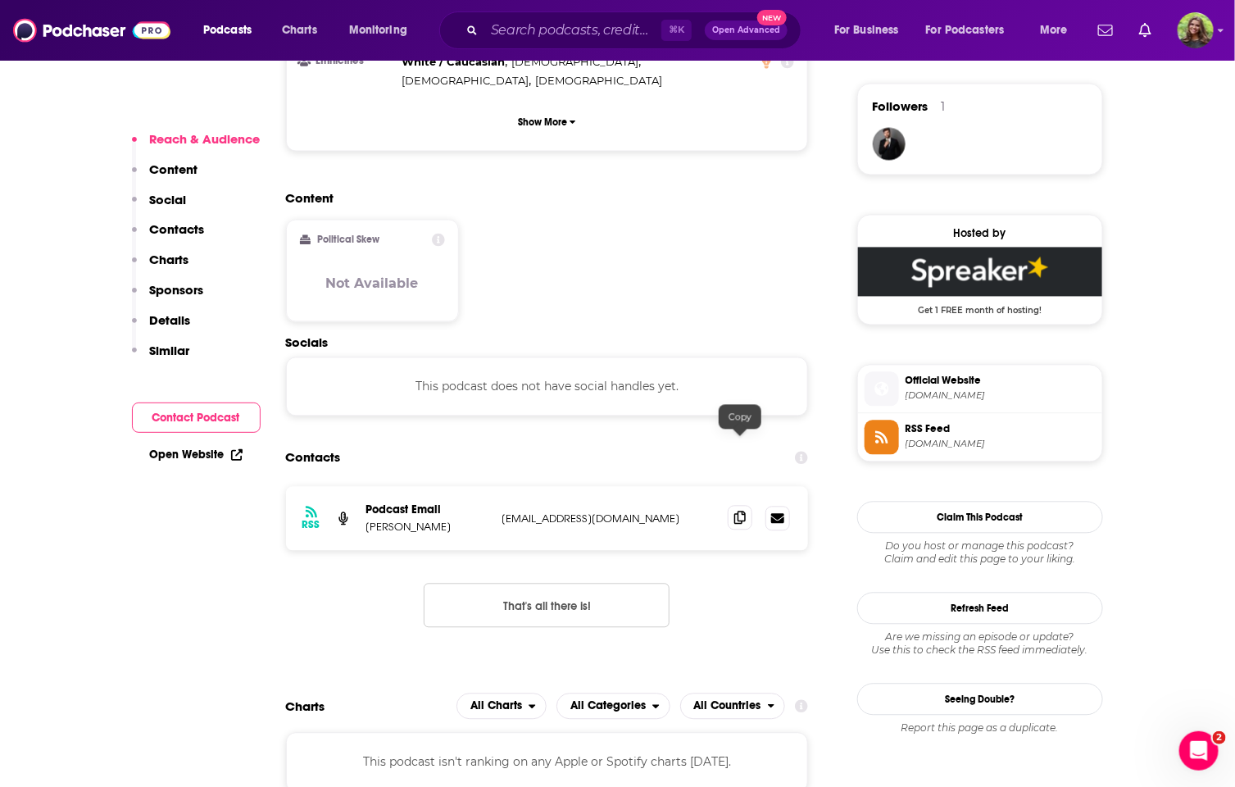
click at [742, 511] on icon at bounding box center [739, 517] width 11 height 13
